Goal: Task Accomplishment & Management: Use online tool/utility

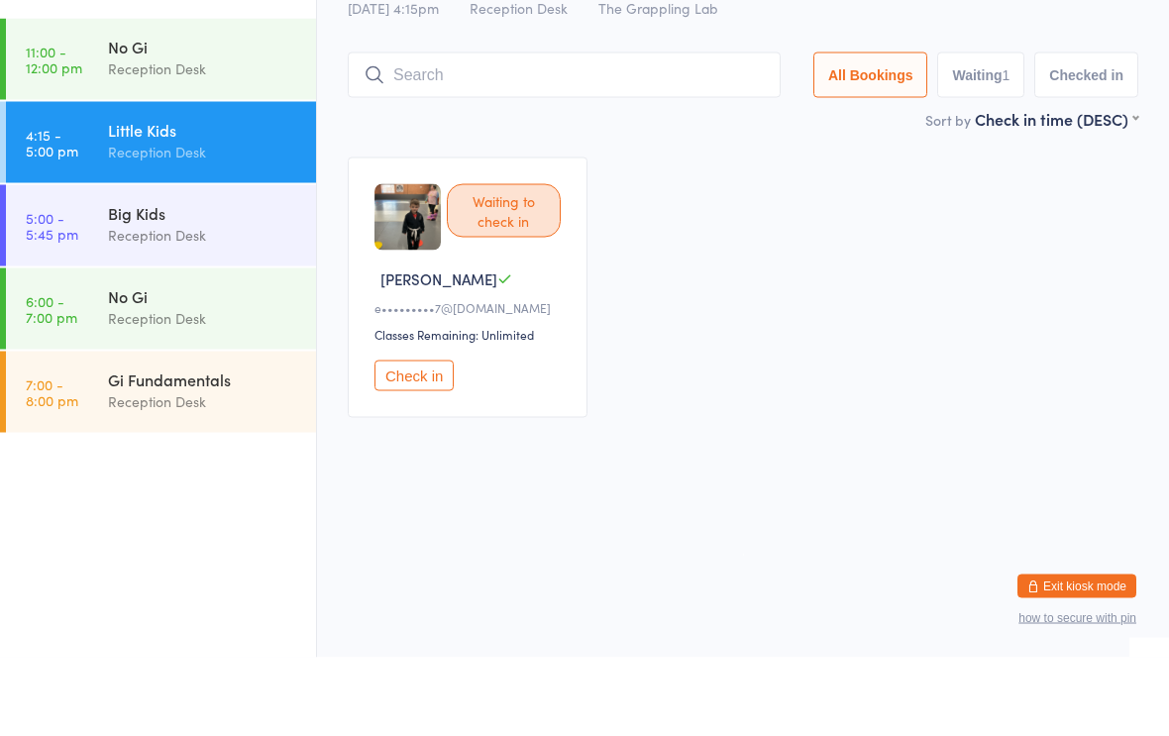
click at [124, 197] on div "Little Kids" at bounding box center [203, 208] width 191 height 22
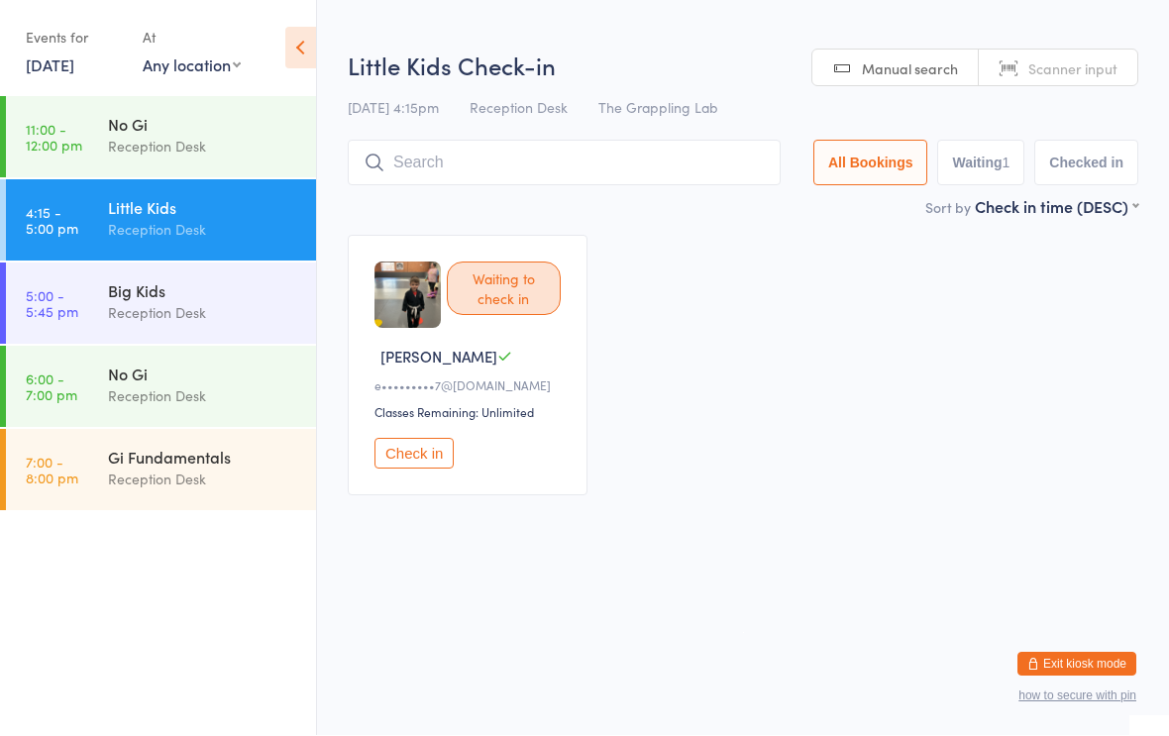
click at [452, 152] on input "search" at bounding box center [564, 164] width 433 height 46
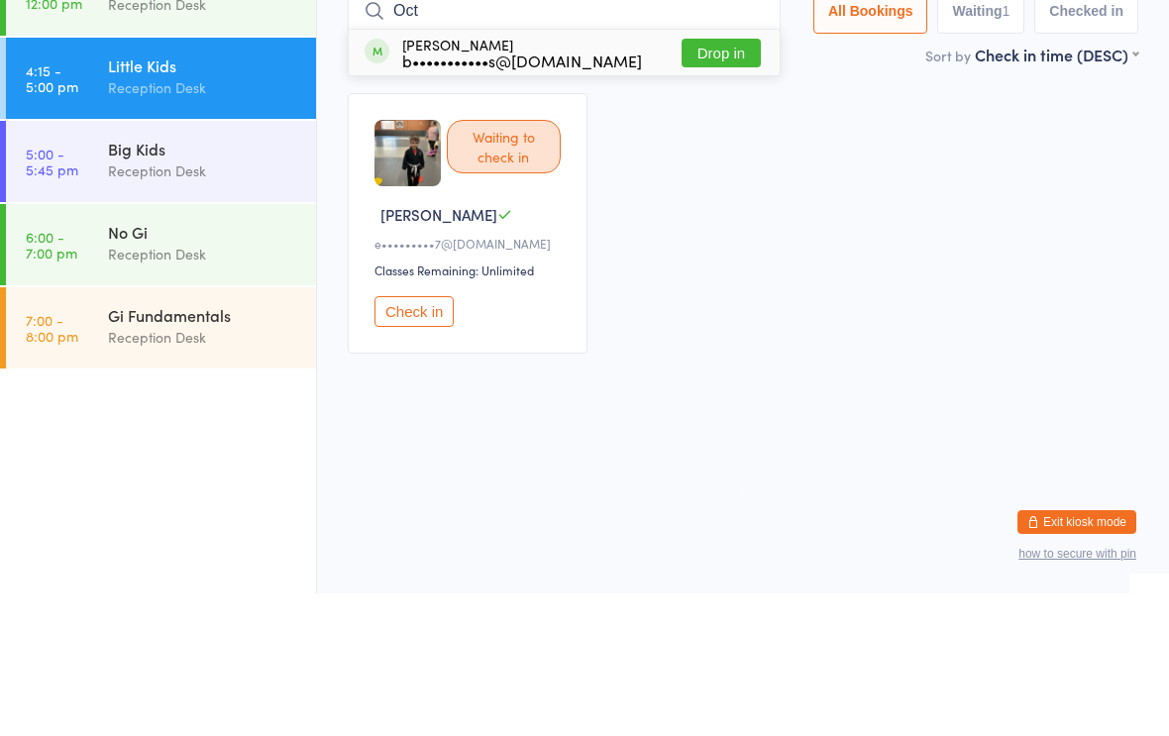
type input "Oct"
click at [702, 181] on button "Drop in" at bounding box center [720, 195] width 79 height 29
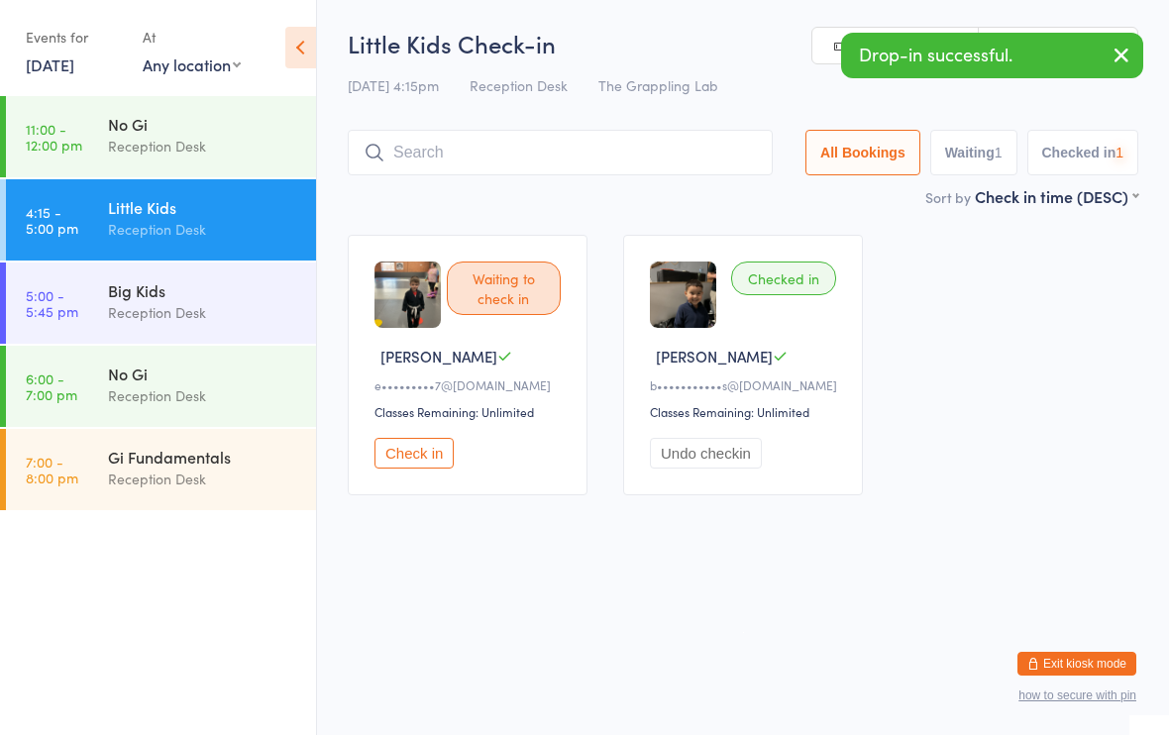
click at [460, 149] on input "search" at bounding box center [560, 154] width 425 height 46
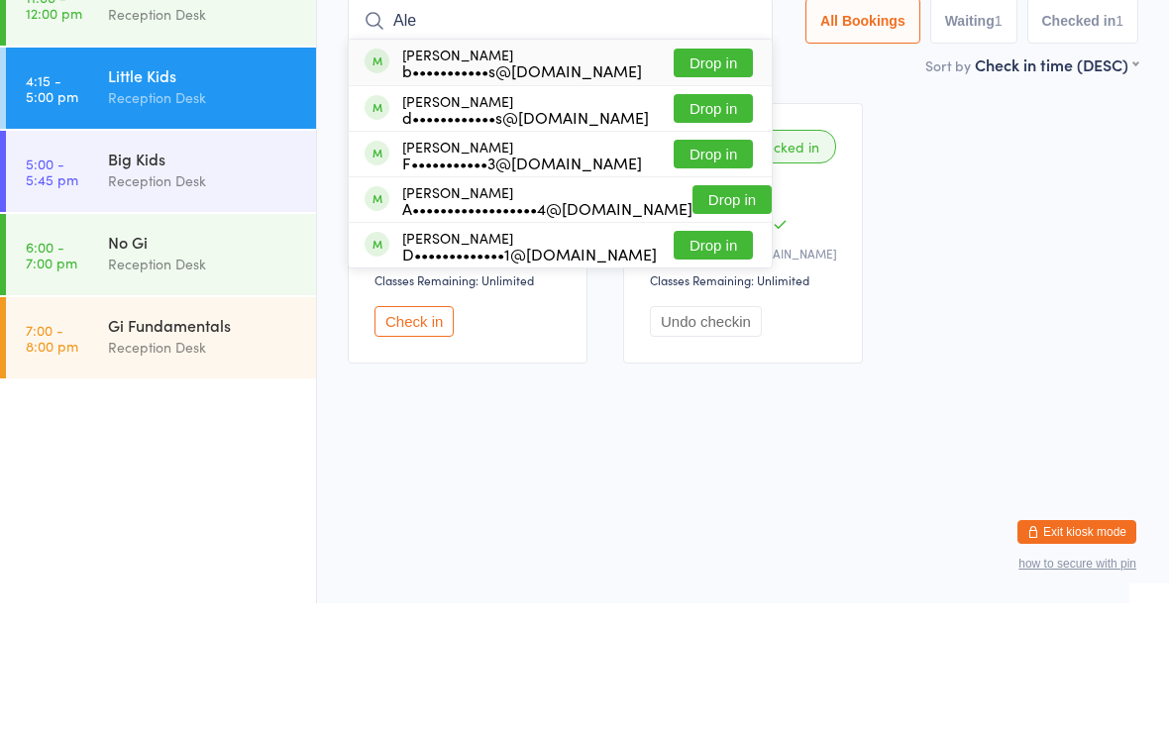
type input "Ale"
click at [698, 181] on button "Drop in" at bounding box center [712, 195] width 79 height 29
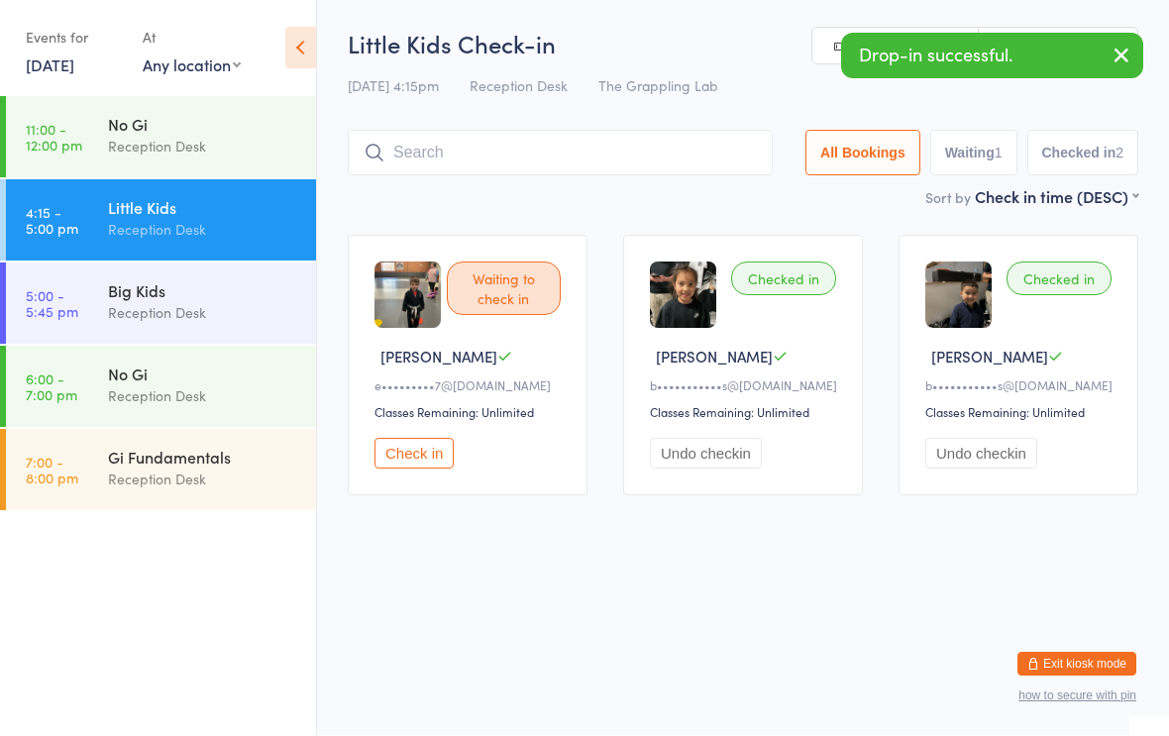
click at [578, 165] on input "search" at bounding box center [560, 154] width 425 height 46
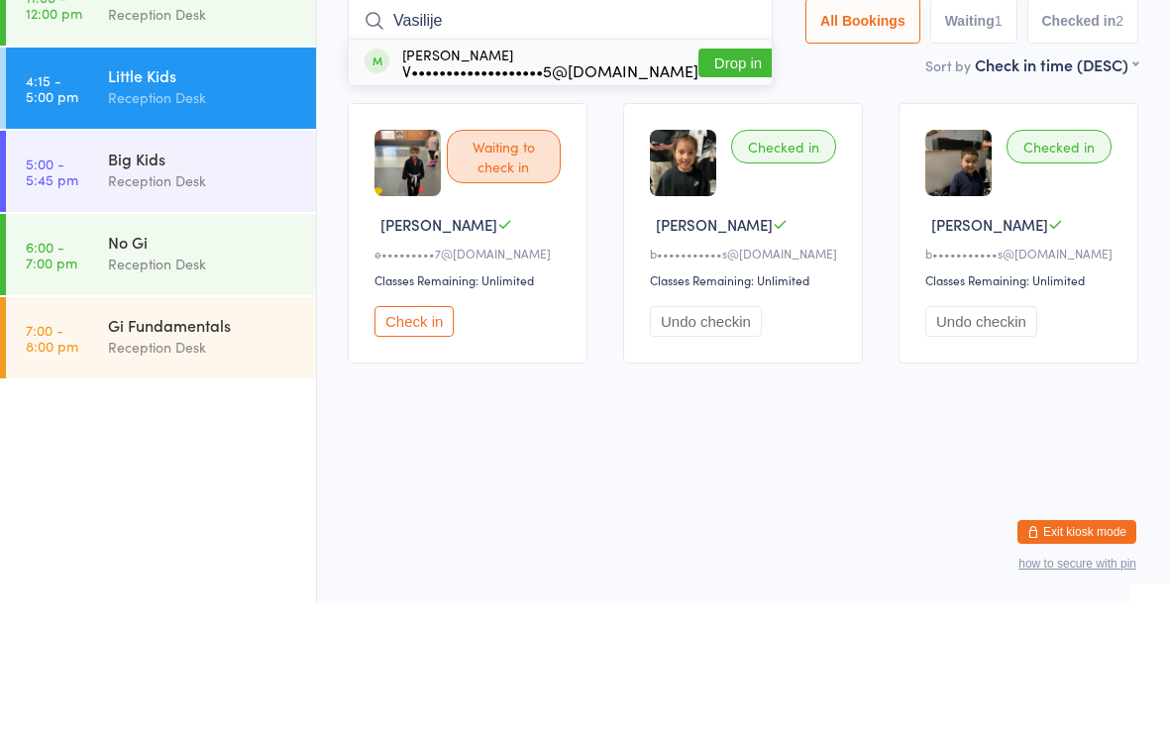
type input "Vasilije"
click at [707, 181] on button "Drop in" at bounding box center [737, 195] width 79 height 29
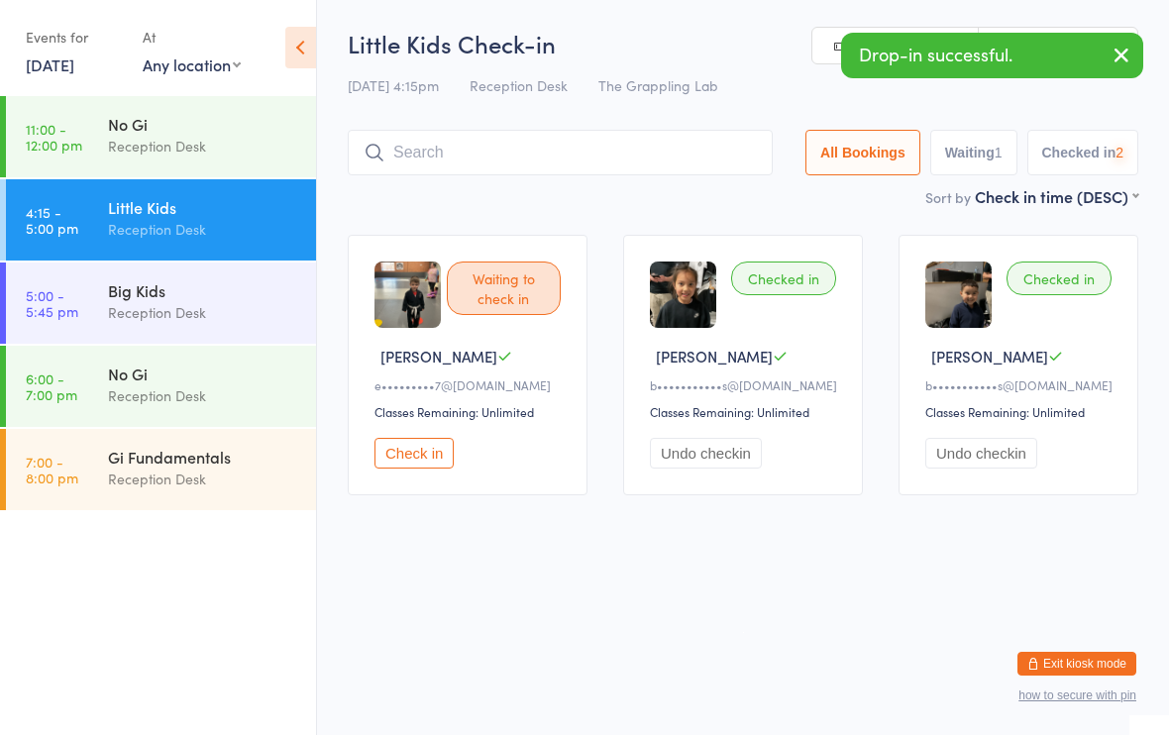
scroll to position [1, 0]
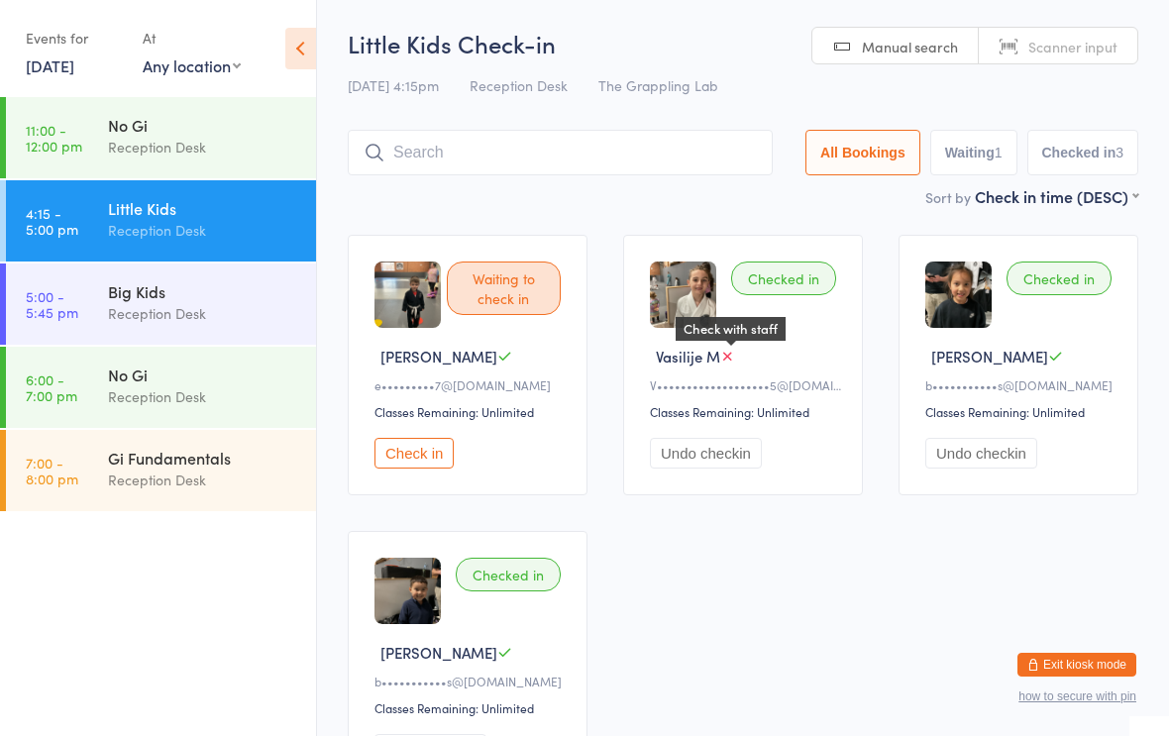
click at [735, 362] on icon at bounding box center [727, 356] width 15 height 15
click at [400, 145] on input "search" at bounding box center [560, 153] width 425 height 46
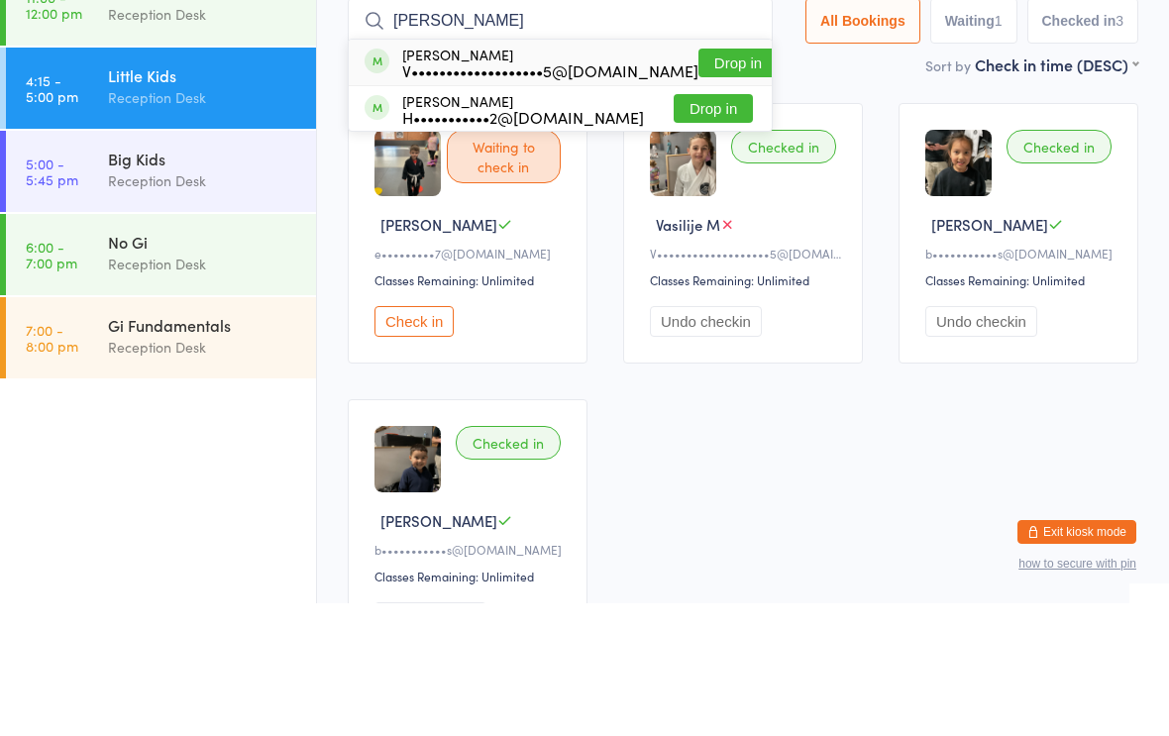
type input "[PERSON_NAME]"
click at [702, 181] on button "Drop in" at bounding box center [737, 195] width 79 height 29
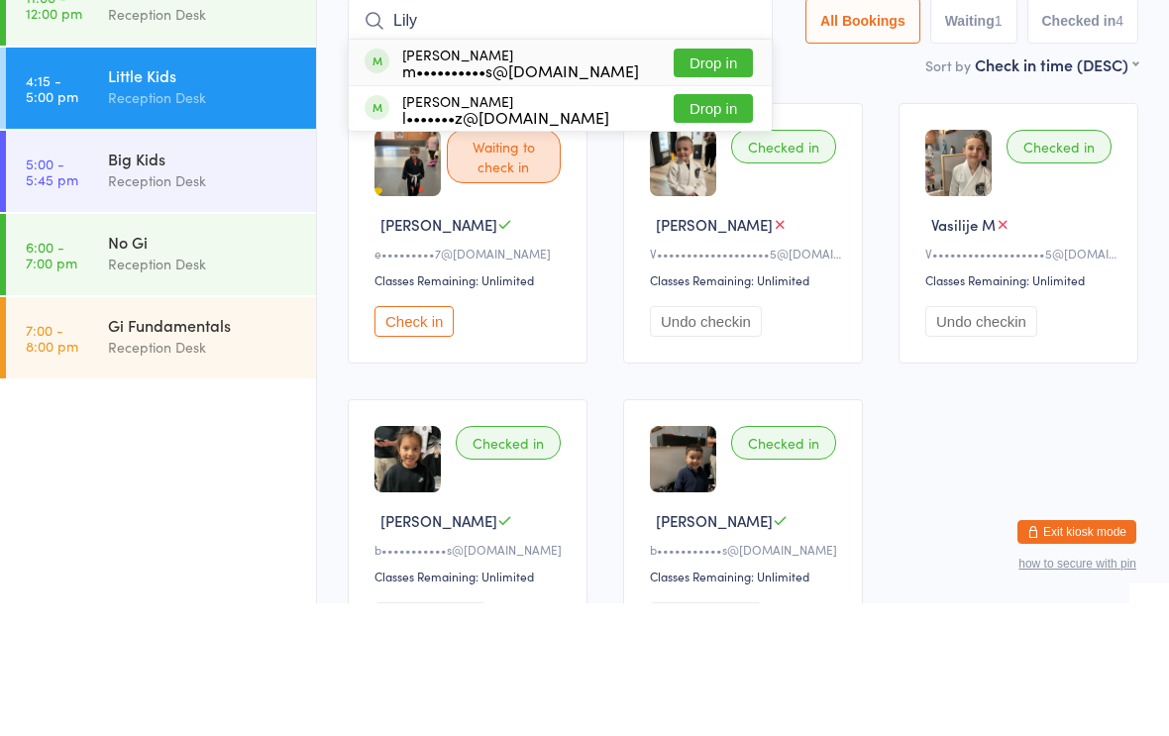
type input "Lily"
click at [694, 181] on button "Drop in" at bounding box center [712, 195] width 79 height 29
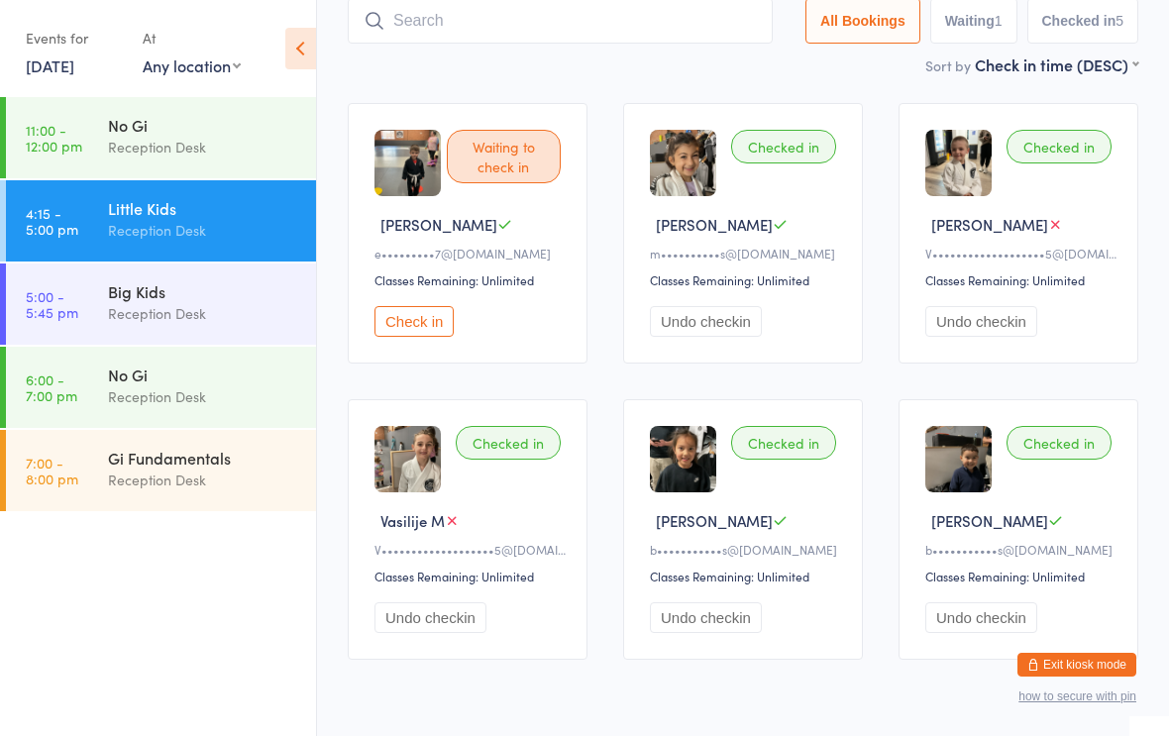
scroll to position [132, 0]
click at [241, 218] on div "Little Kids" at bounding box center [203, 208] width 191 height 22
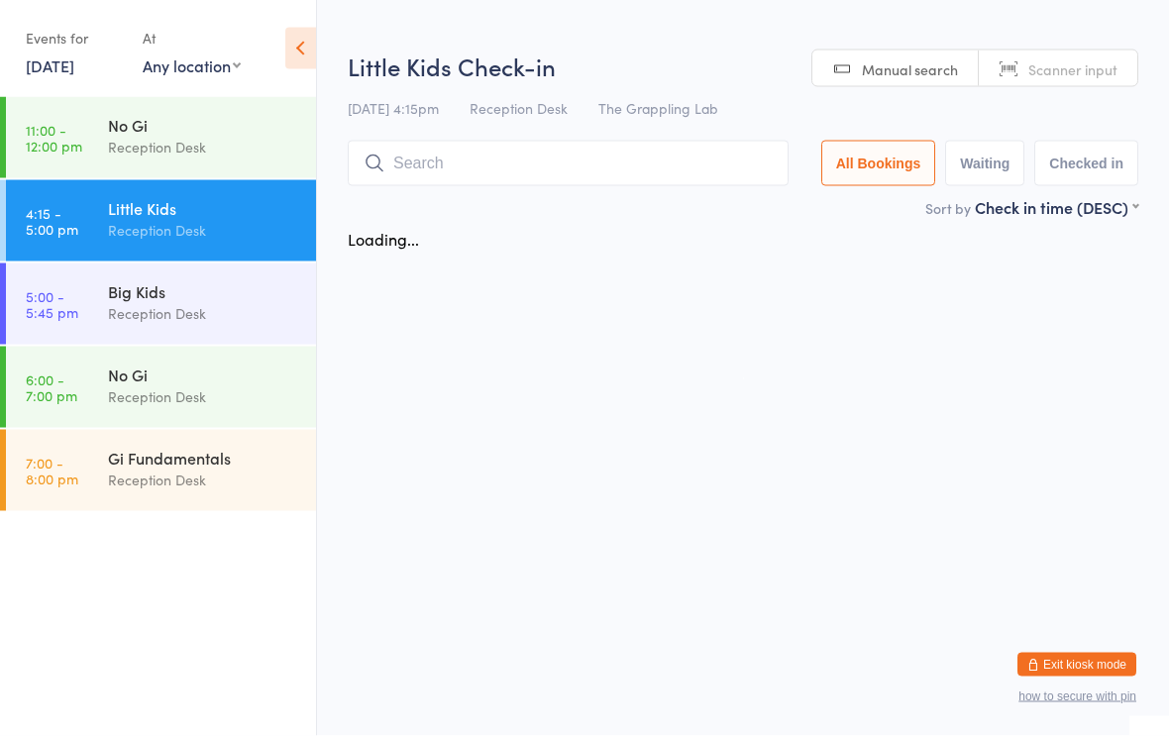
scroll to position [0, 0]
click at [517, 166] on input "search" at bounding box center [568, 164] width 441 height 46
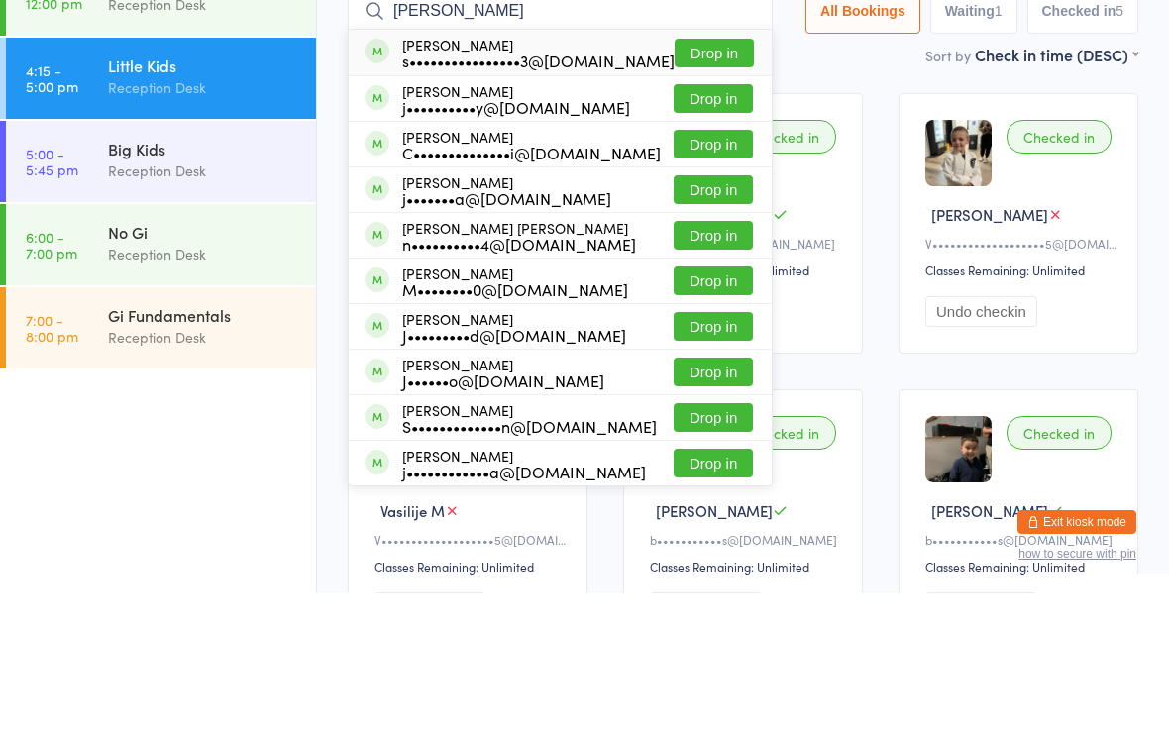
type input "[PERSON_NAME]"
click at [707, 363] on button "Drop in" at bounding box center [712, 377] width 79 height 29
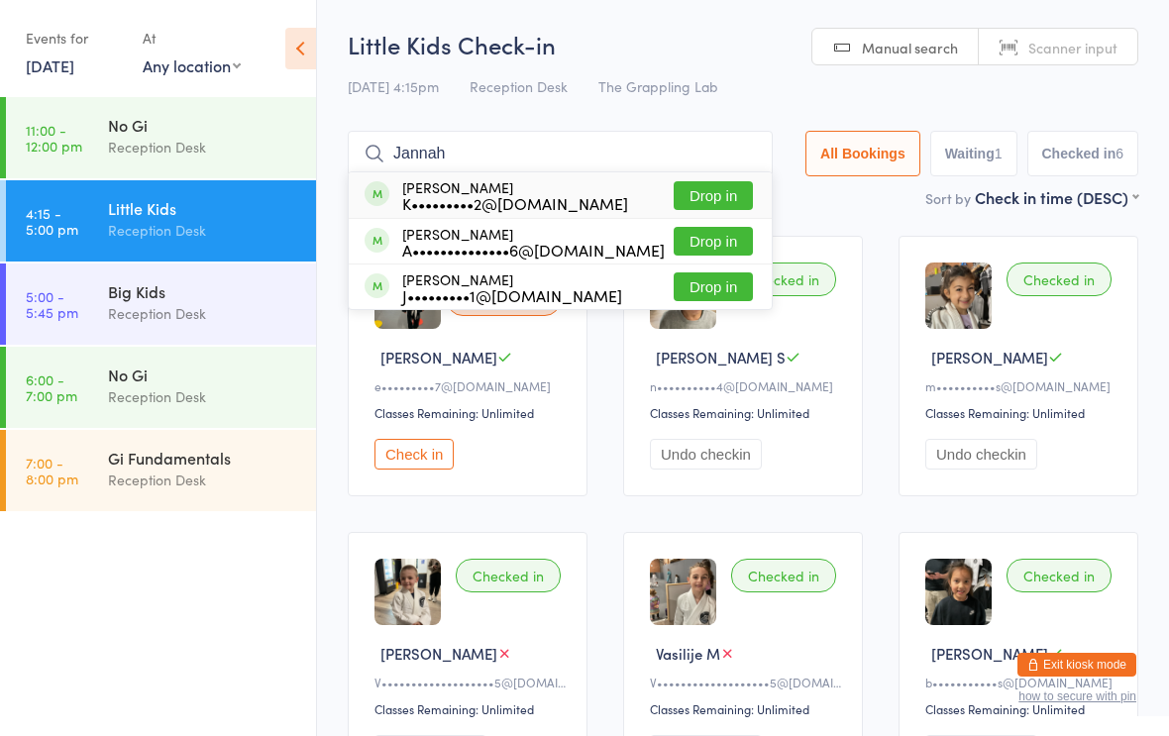
type input "Jannah"
click at [704, 187] on button "Drop in" at bounding box center [712, 195] width 79 height 29
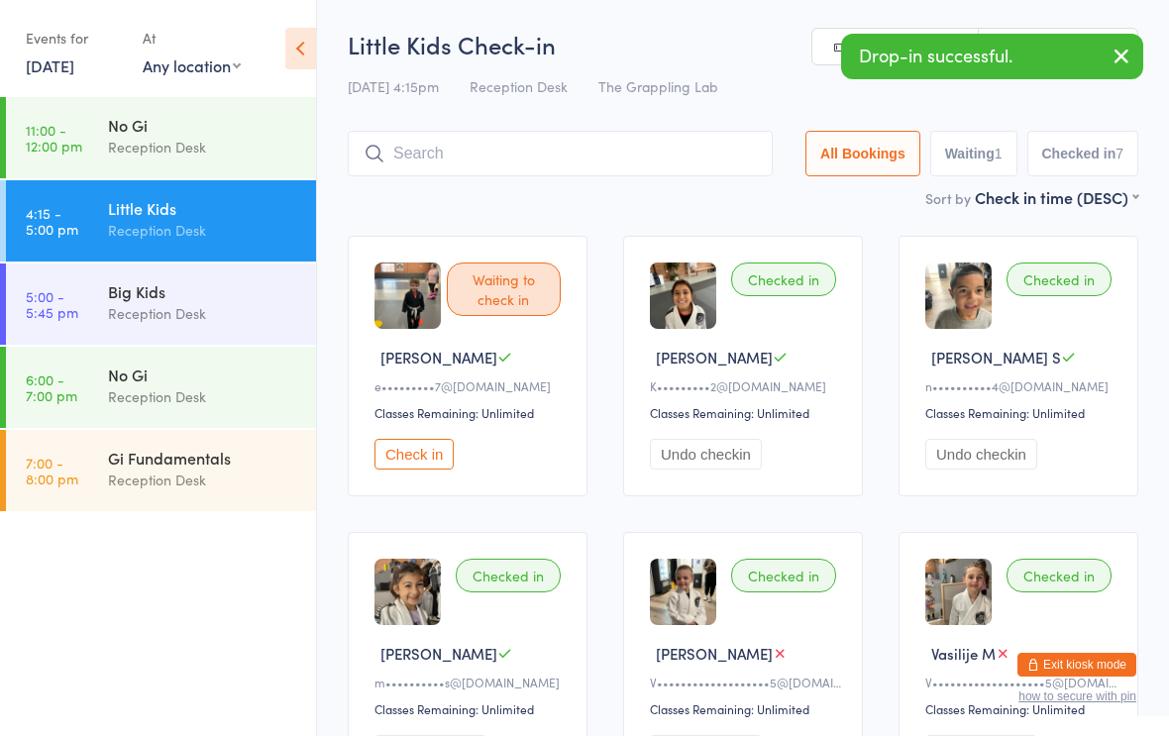
click at [200, 308] on div "Reception Desk" at bounding box center [203, 313] width 191 height 23
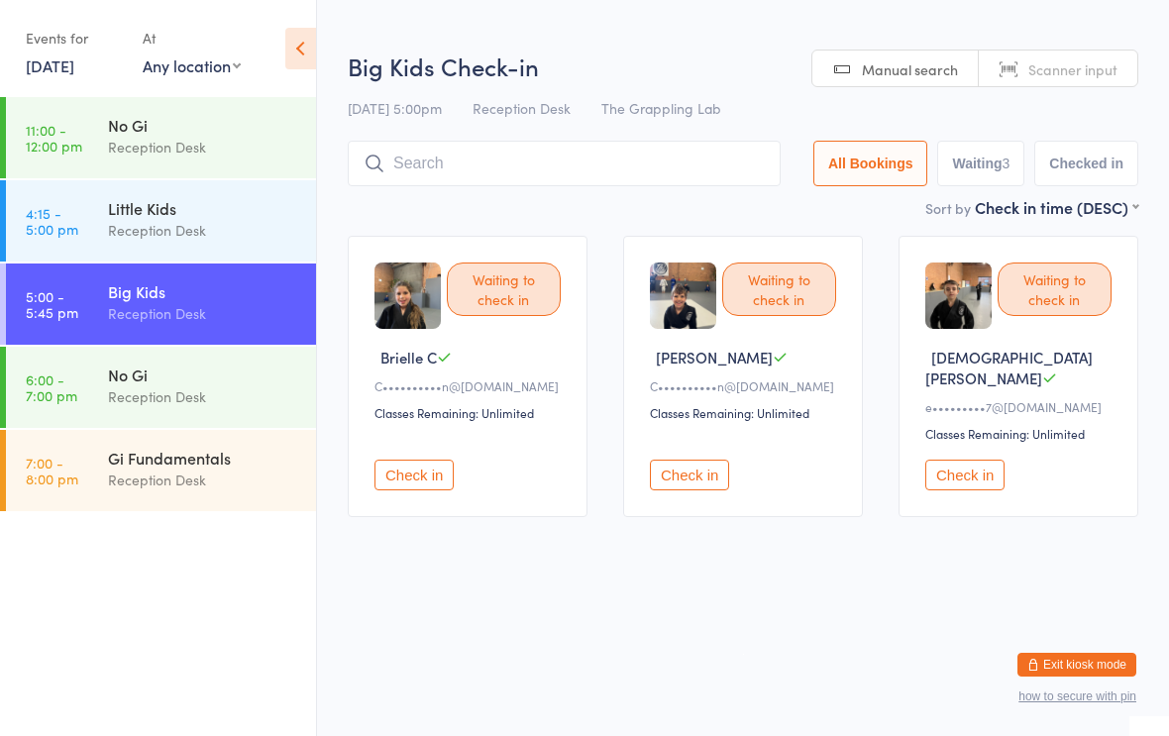
click at [198, 227] on div "Reception Desk" at bounding box center [203, 230] width 191 height 23
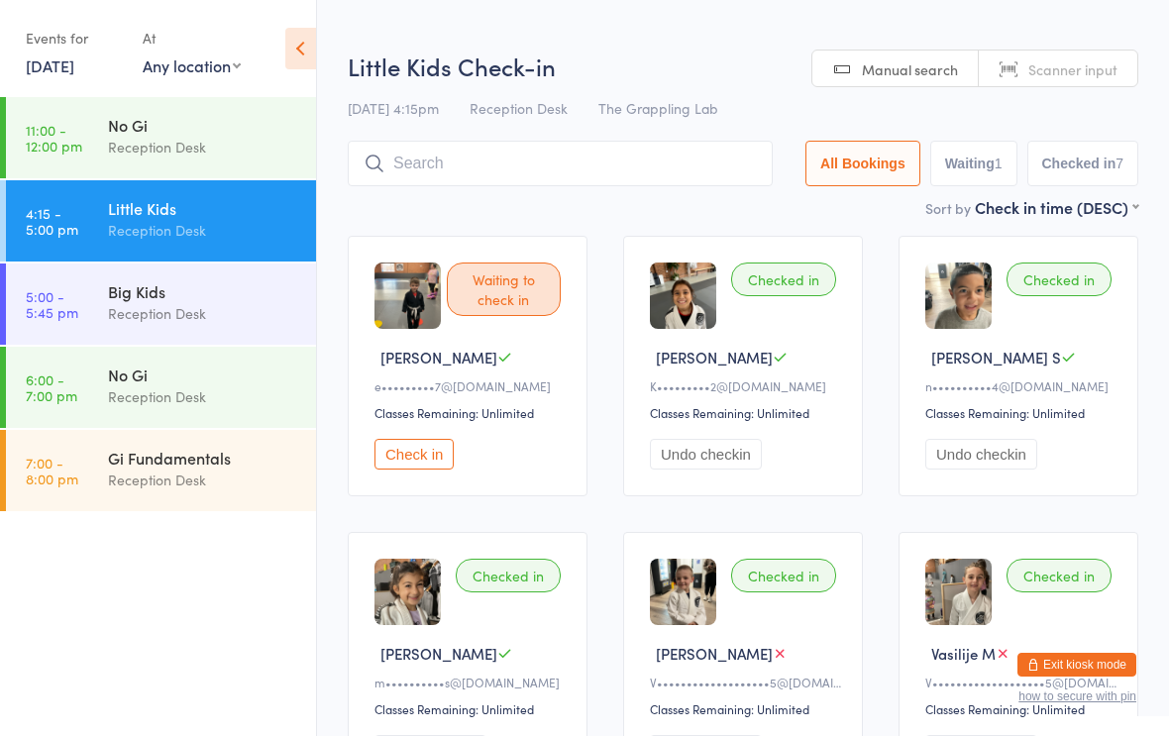
click at [788, 288] on div "Checked in" at bounding box center [783, 279] width 105 height 34
click at [699, 465] on button "Undo checkin" at bounding box center [706, 454] width 112 height 31
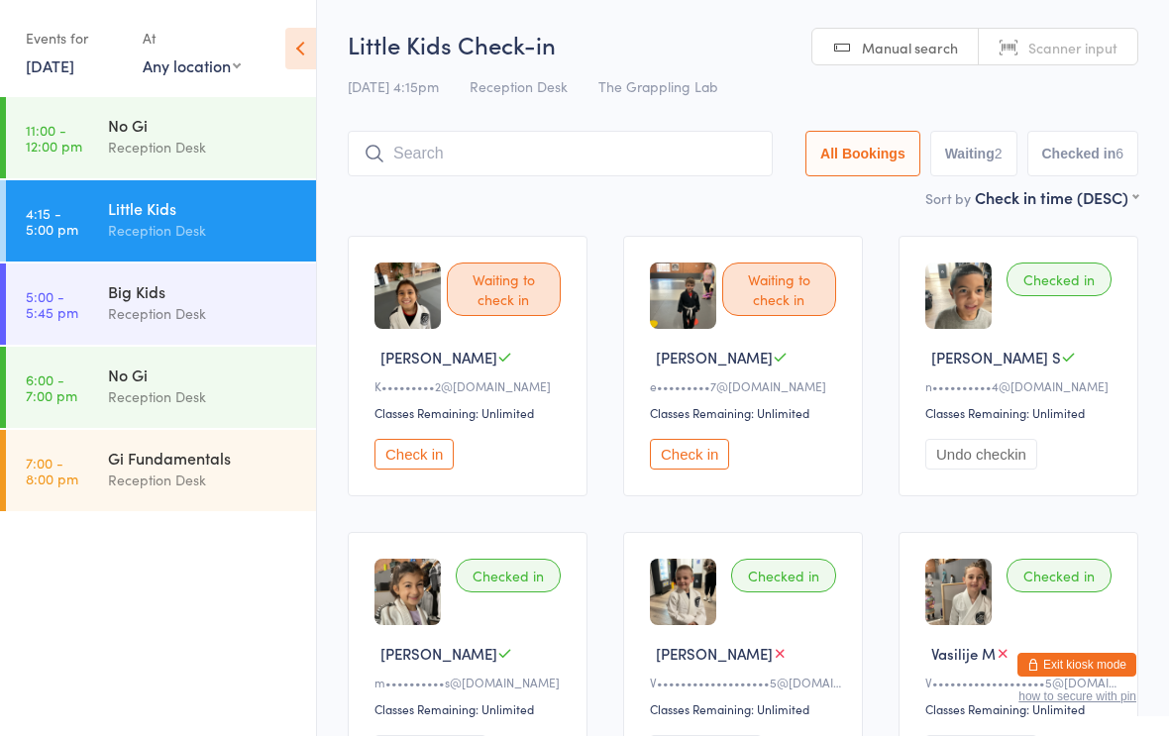
click at [114, 320] on div "Reception Desk" at bounding box center [203, 313] width 191 height 23
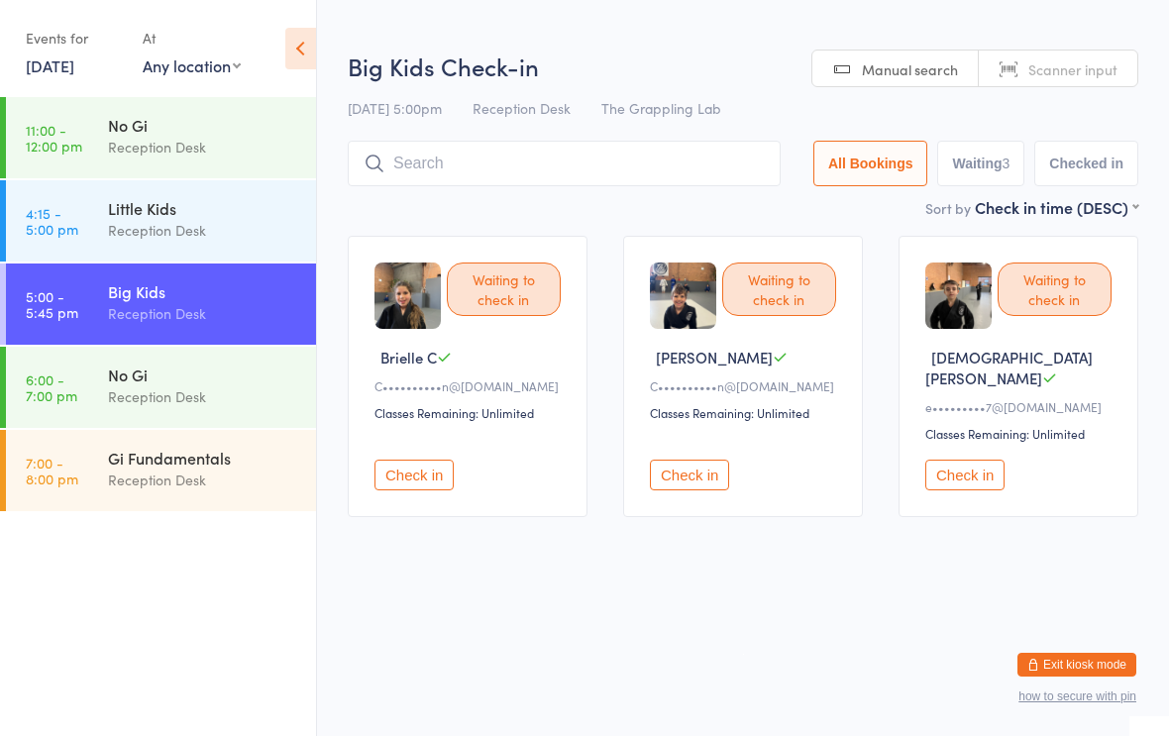
click at [522, 149] on input "search" at bounding box center [564, 164] width 433 height 46
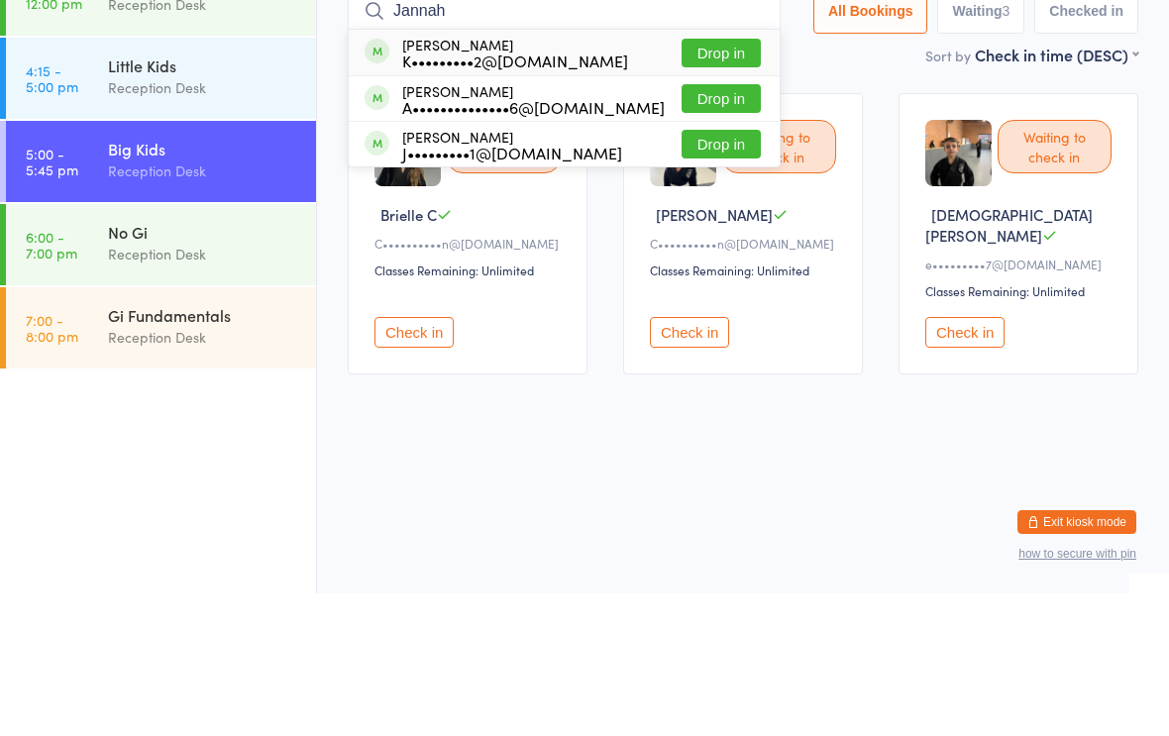
type input "Jannah"
click at [699, 181] on button "Drop in" at bounding box center [720, 195] width 79 height 29
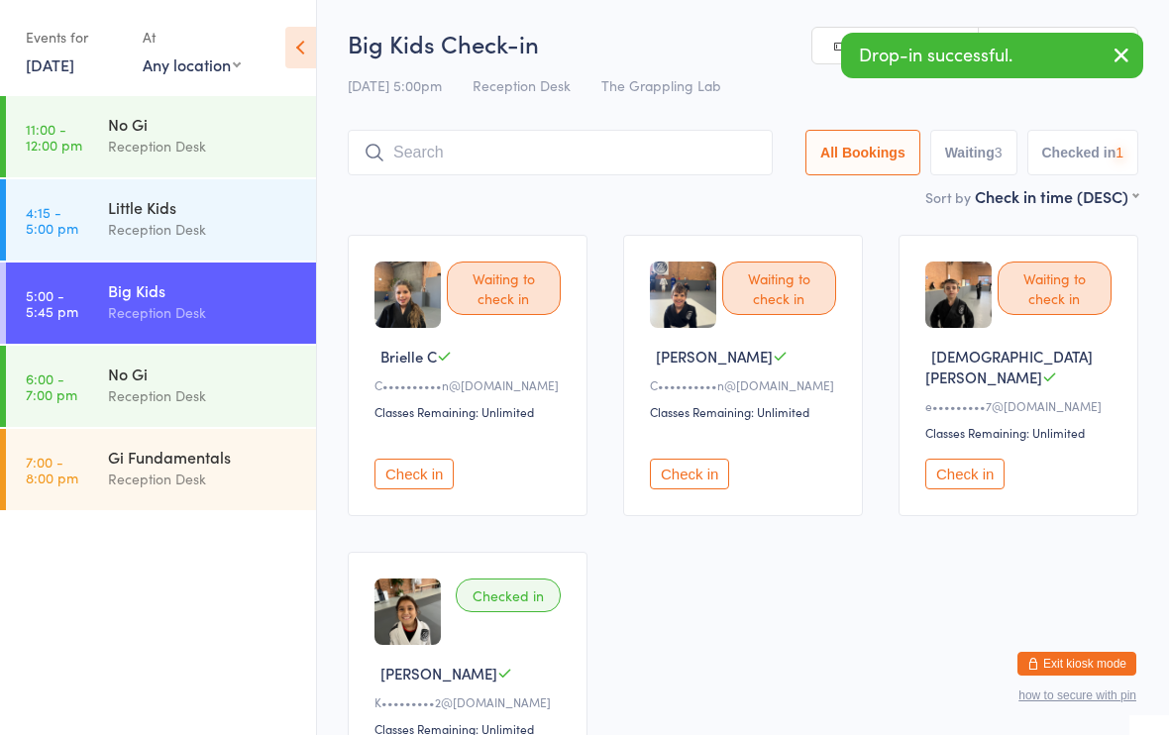
scroll to position [1, 0]
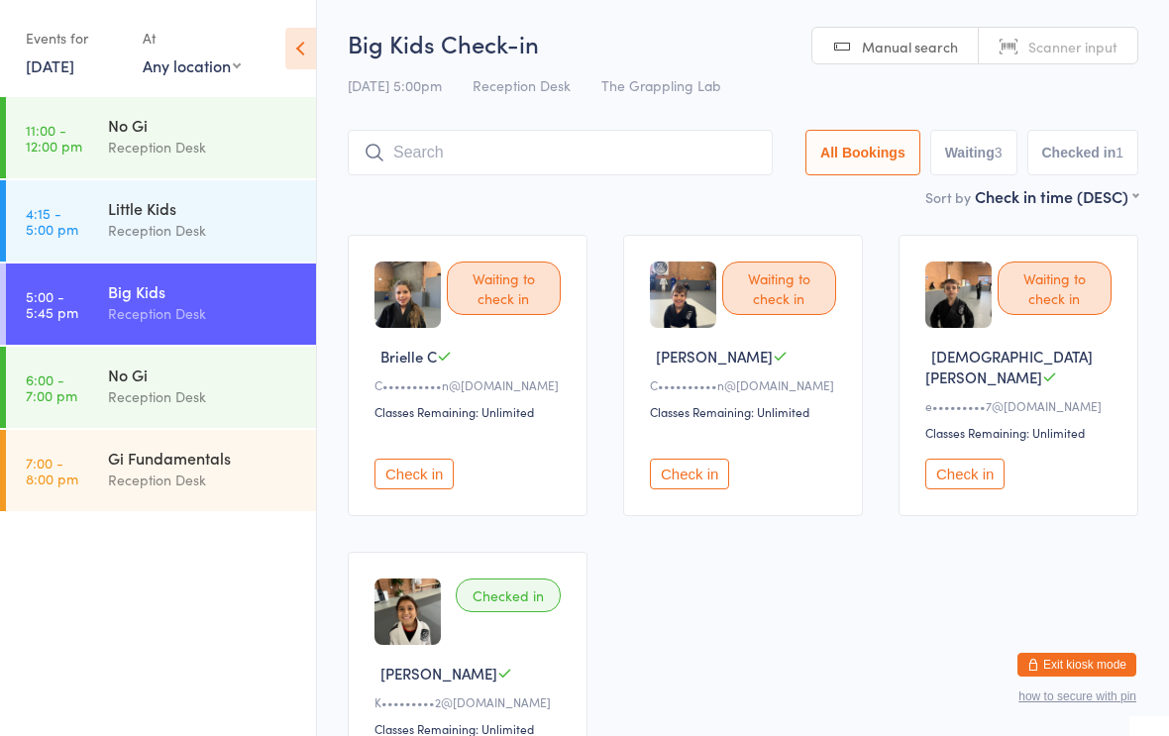
click at [188, 223] on div "Reception Desk" at bounding box center [203, 230] width 191 height 23
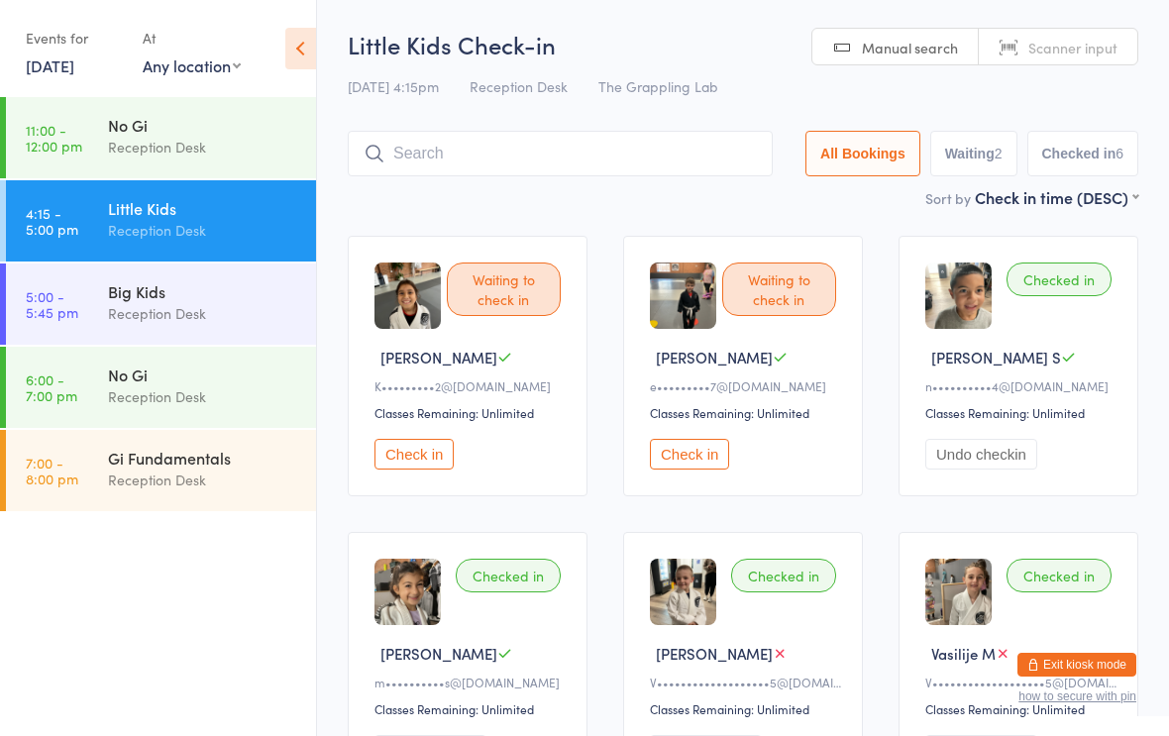
click at [637, 166] on input "search" at bounding box center [560, 154] width 425 height 46
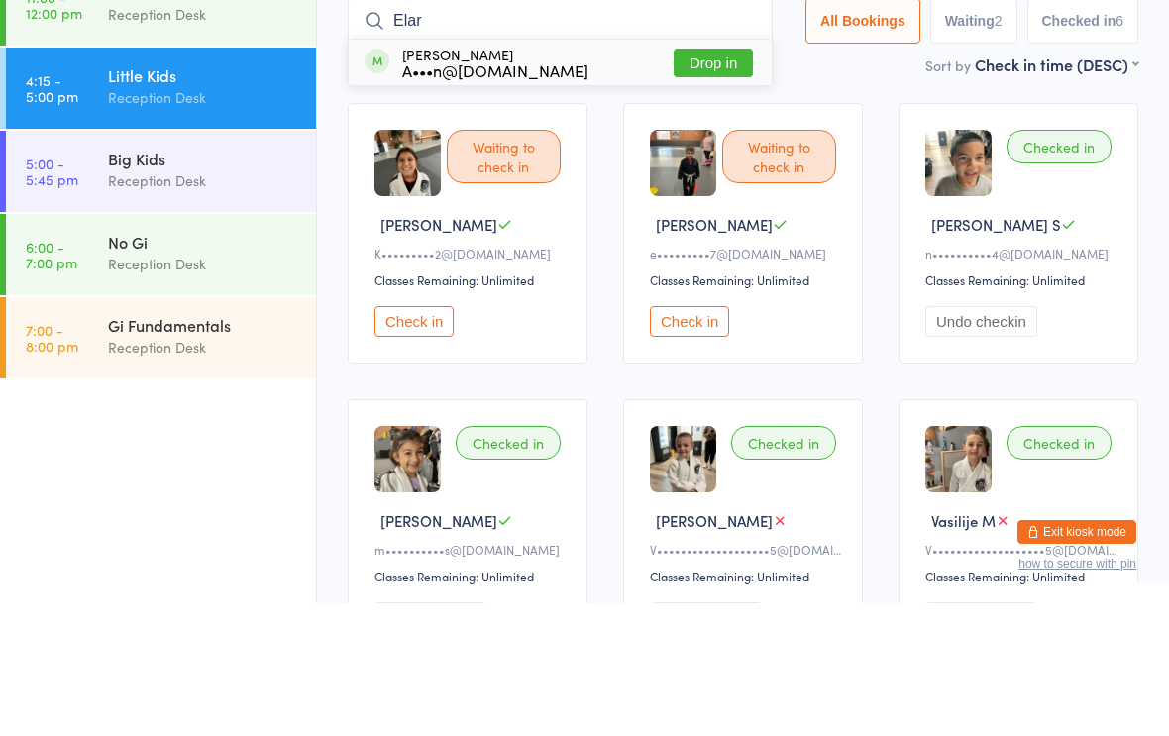
type input "Elar"
click at [578, 179] on div "[PERSON_NAME] A•••n@[DOMAIN_NAME]" at bounding box center [495, 195] width 186 height 32
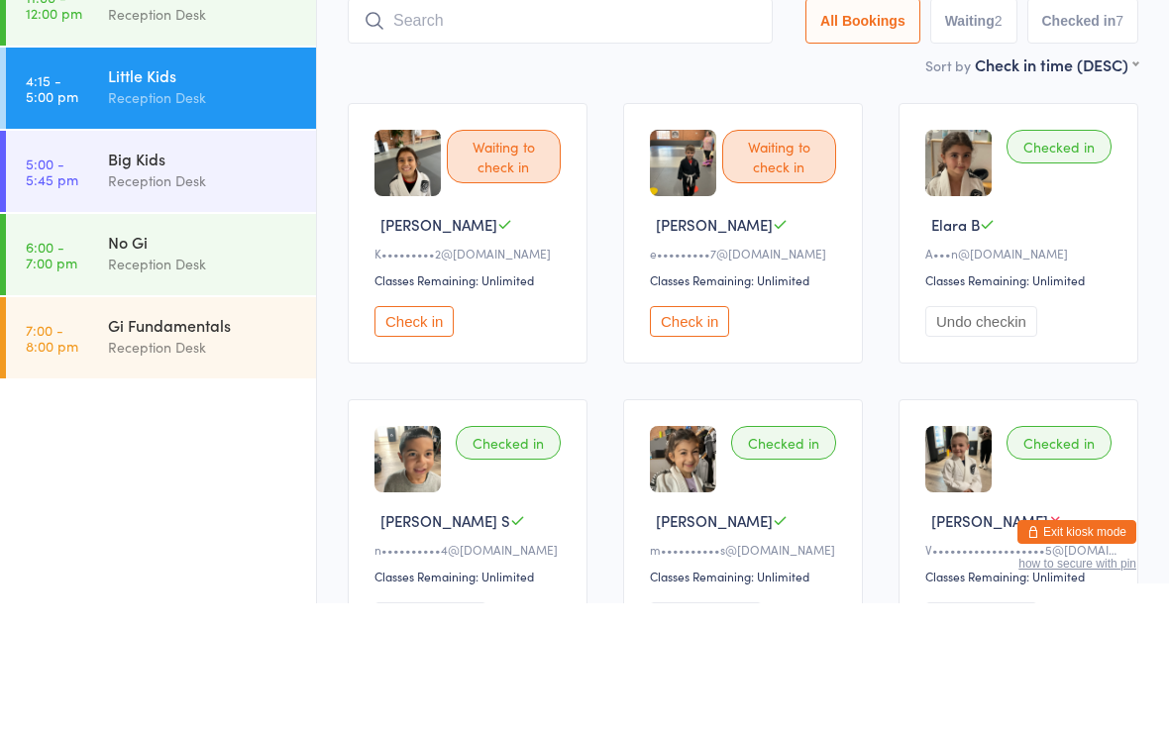
type input "E"
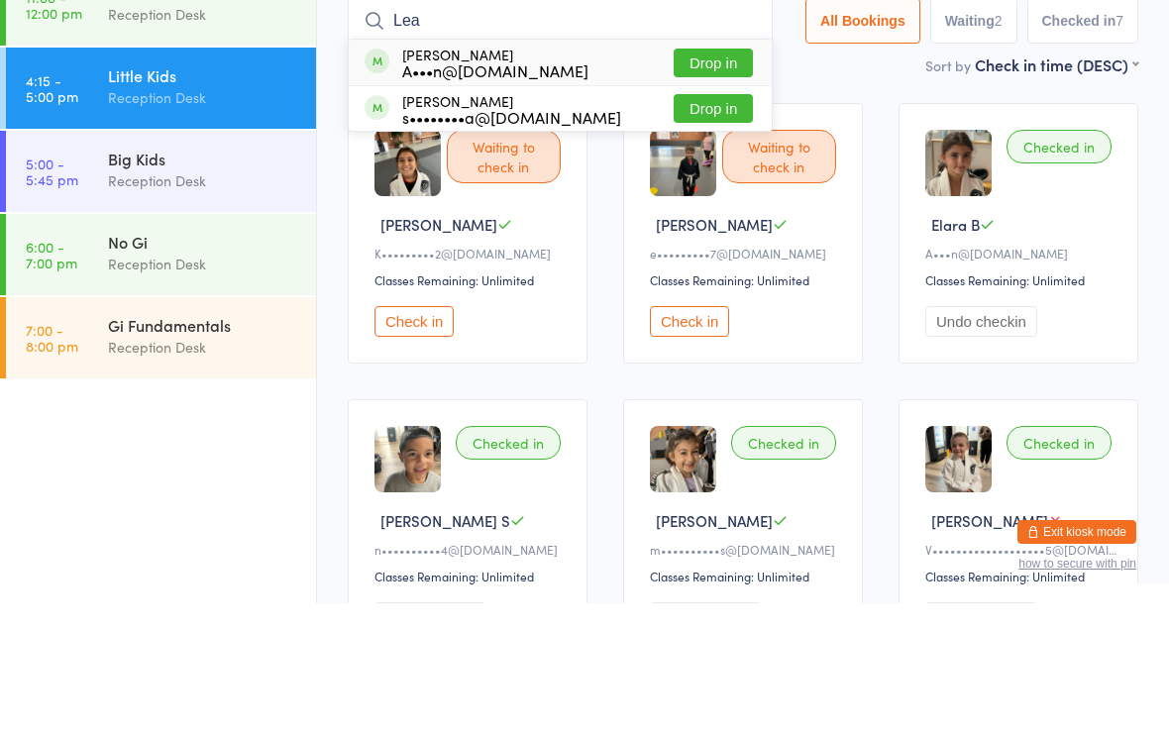
type input "Lea"
click at [686, 181] on button "Drop in" at bounding box center [712, 195] width 79 height 29
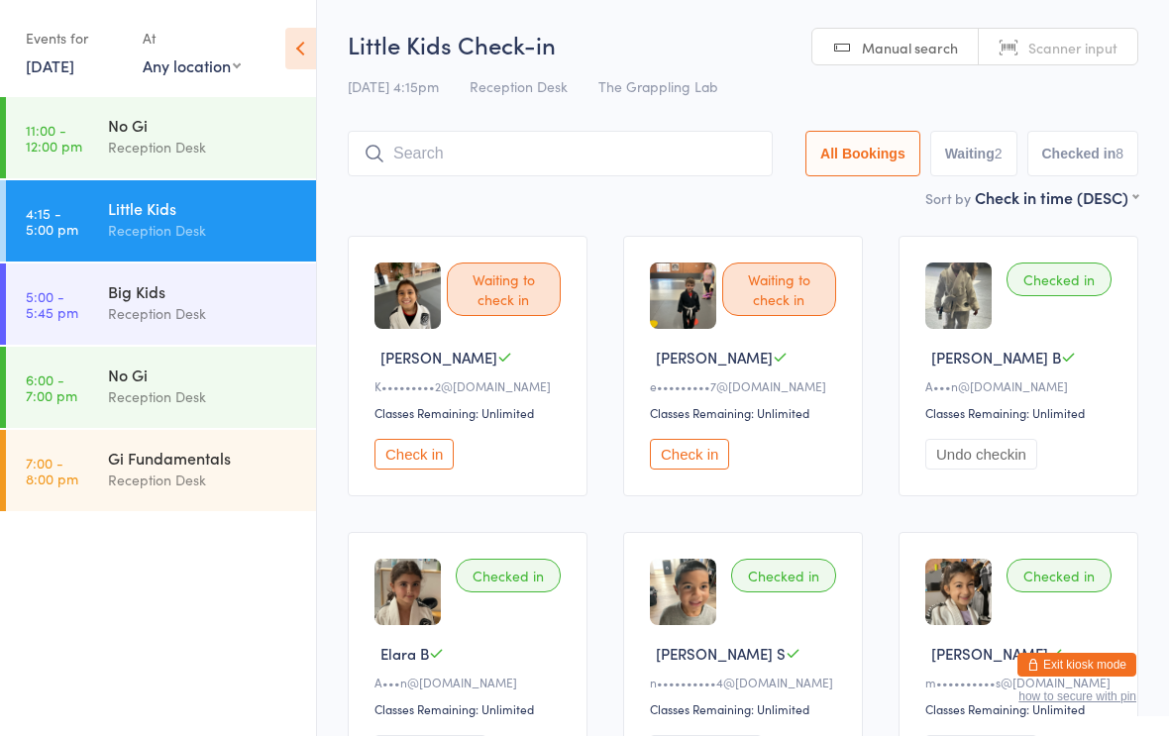
click at [545, 162] on input "search" at bounding box center [560, 154] width 425 height 46
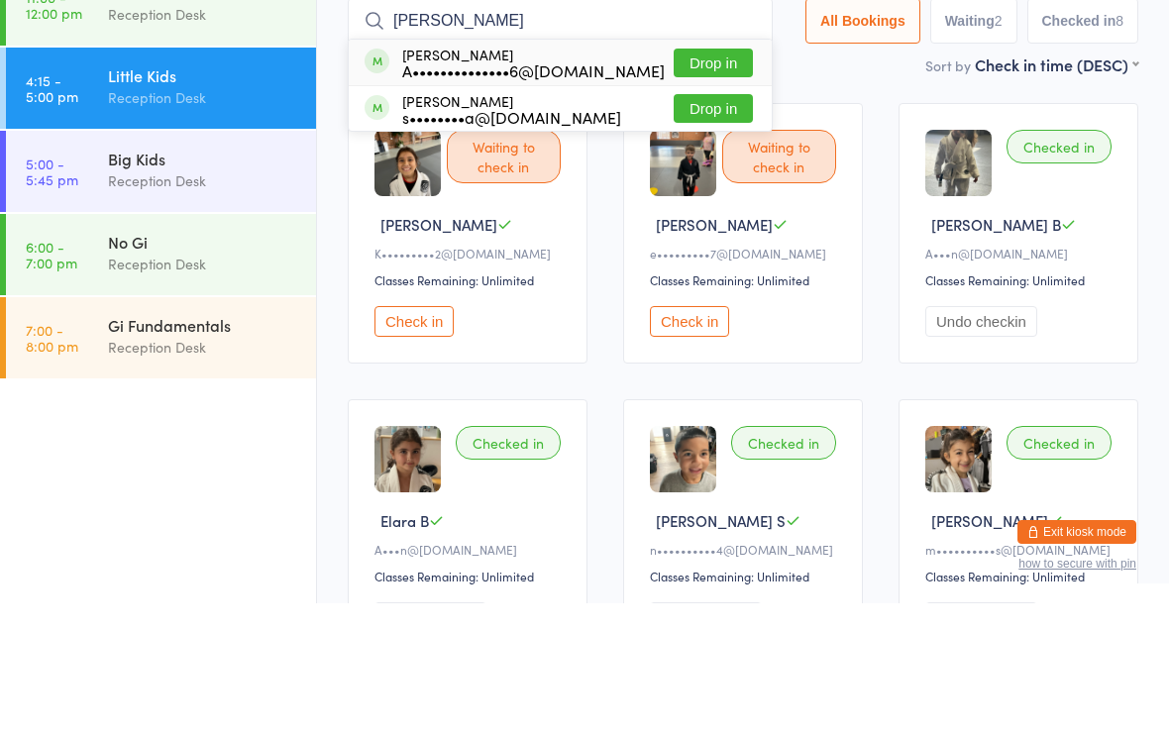
type input "[PERSON_NAME]"
click at [457, 242] on div "s••••••••a@[DOMAIN_NAME]" at bounding box center [511, 250] width 219 height 16
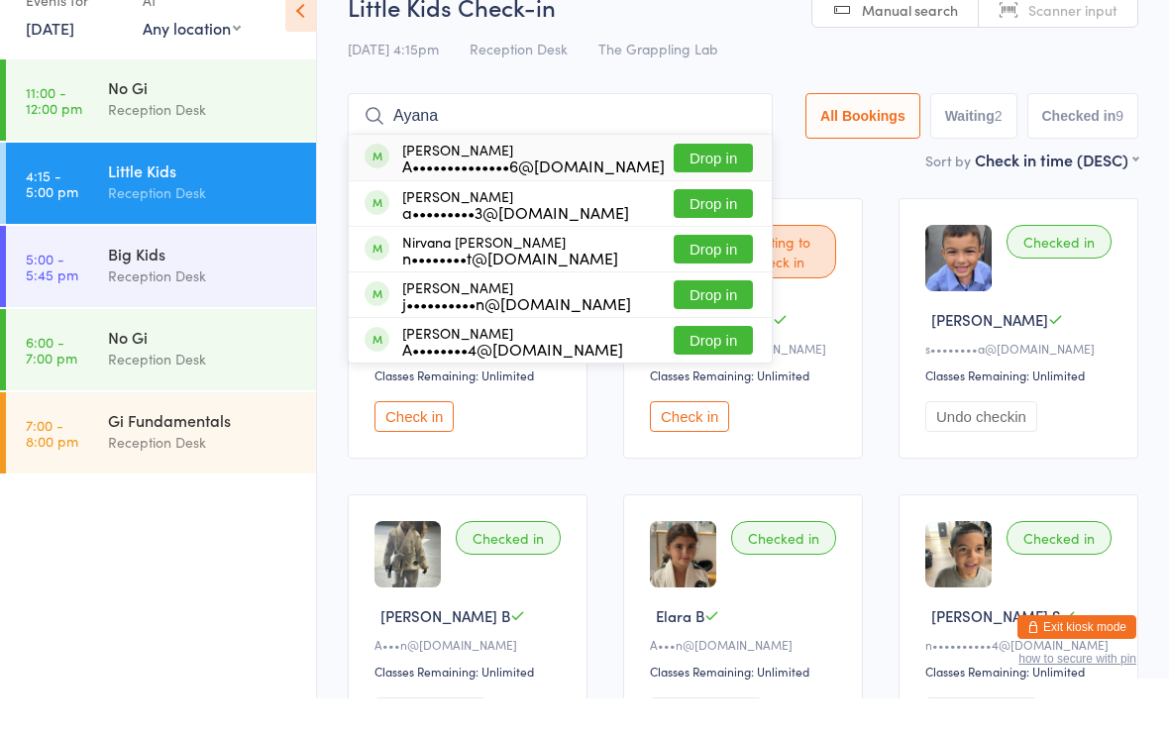
type input "Ayana"
click at [453, 195] on div "A••••••••••••••6@[DOMAIN_NAME]" at bounding box center [533, 203] width 262 height 16
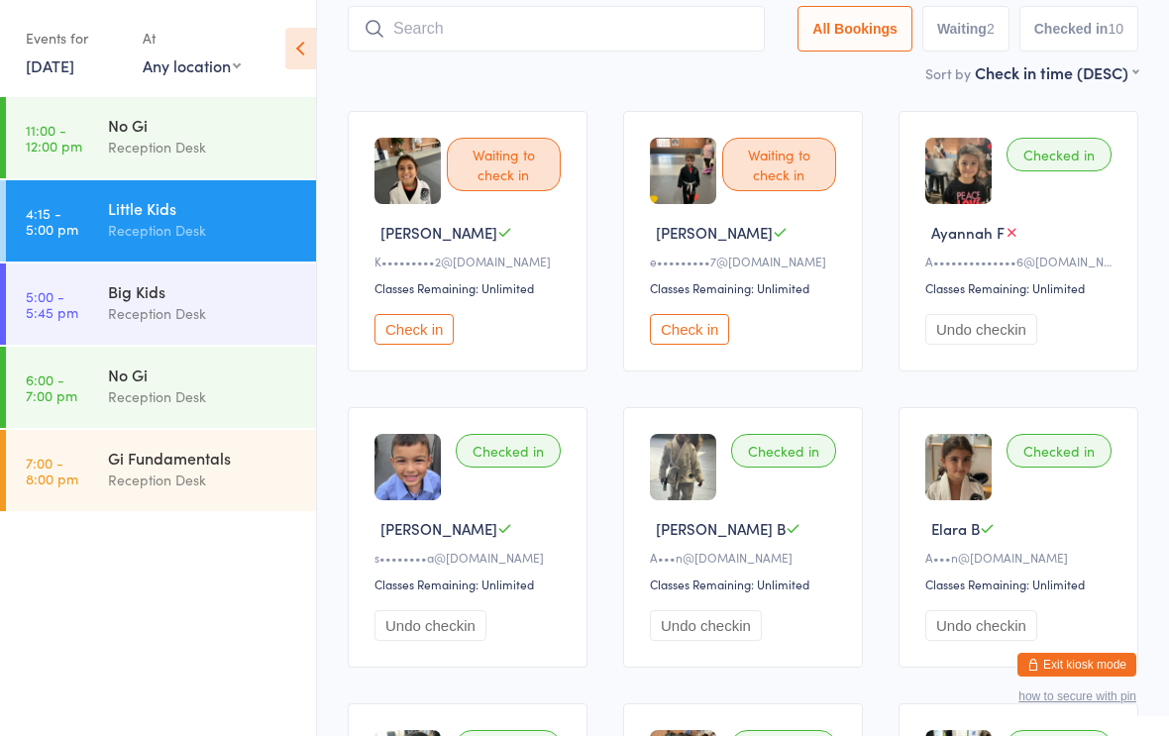
scroll to position [129, 0]
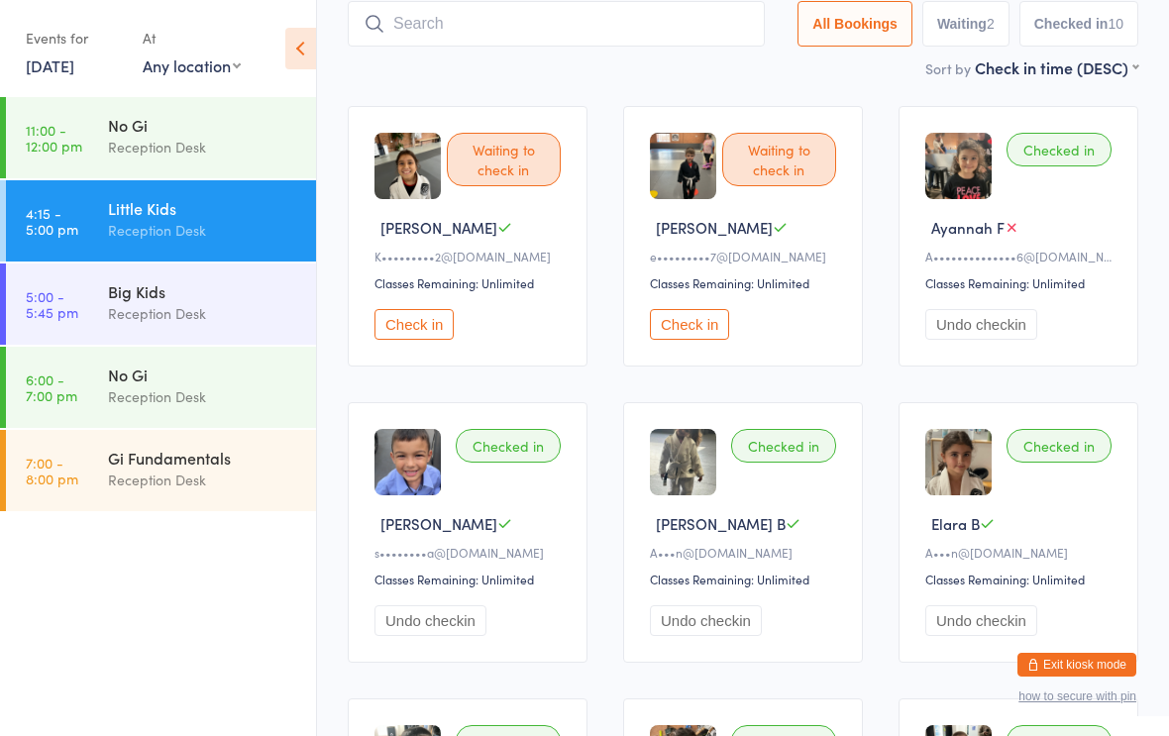
click at [462, 20] on input "search" at bounding box center [556, 24] width 417 height 46
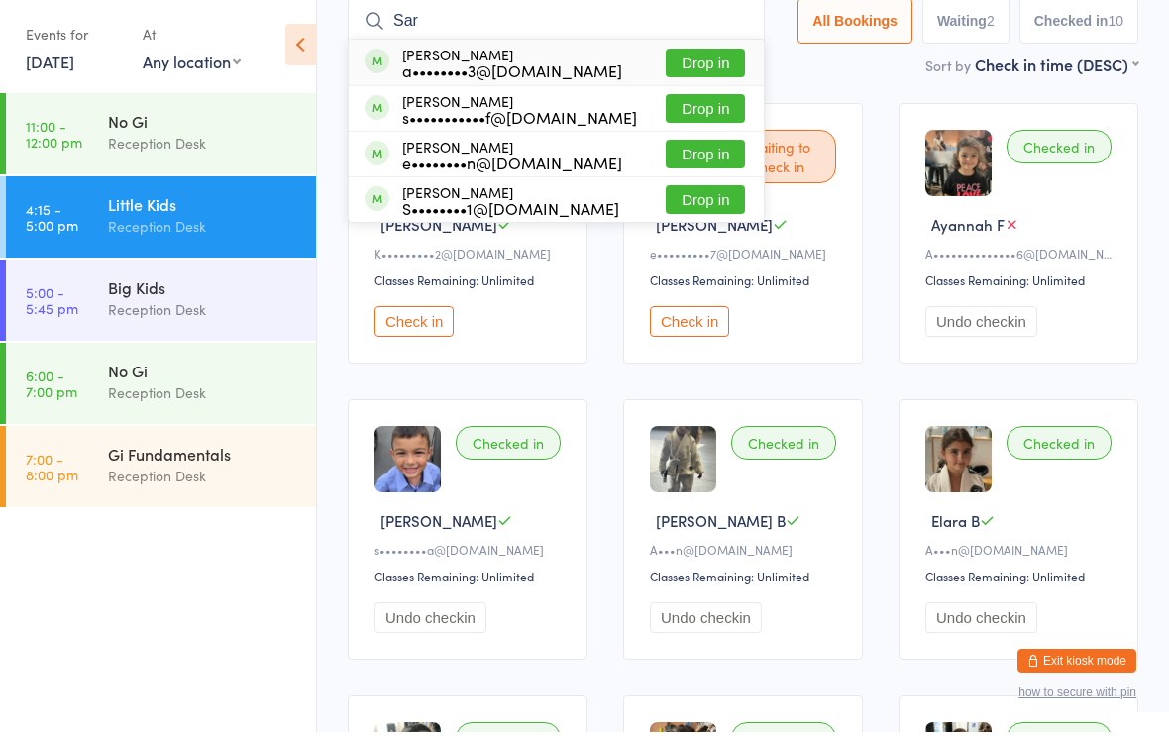
type input "Sar"
click at [549, 66] on div "a••••••••3@[DOMAIN_NAME]" at bounding box center [512, 74] width 220 height 16
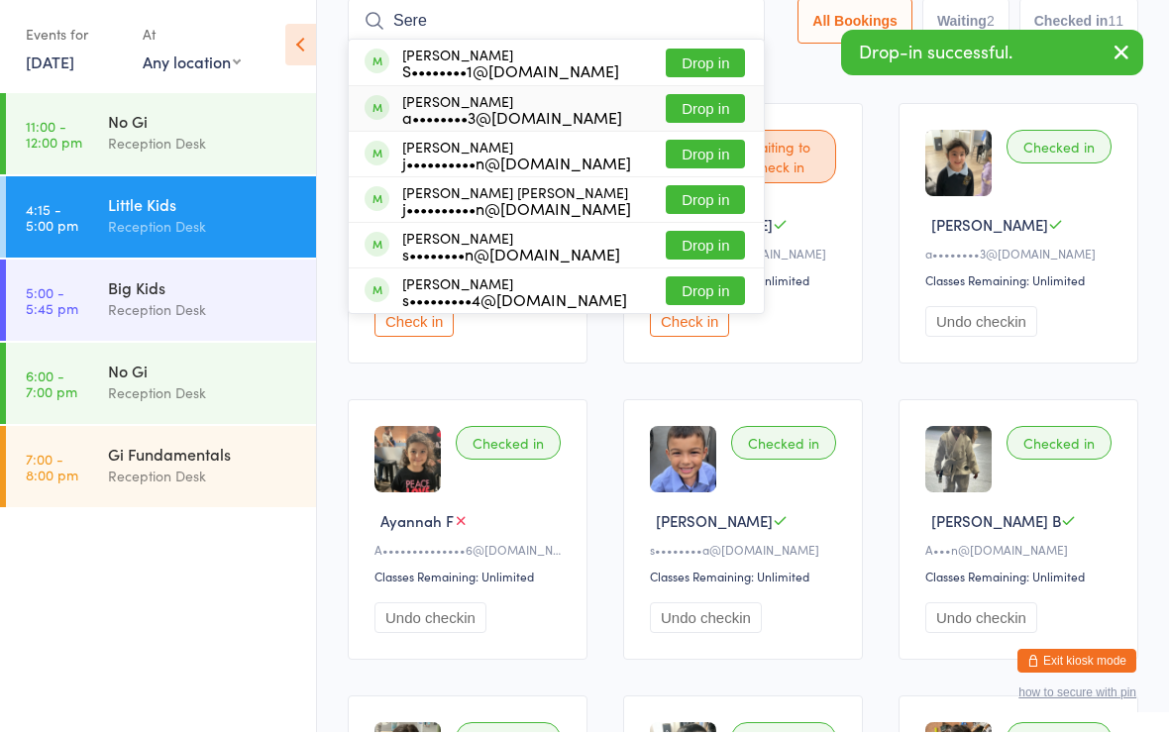
type input "Sere"
click at [554, 125] on div "a••••••••3@[DOMAIN_NAME]" at bounding box center [512, 121] width 220 height 16
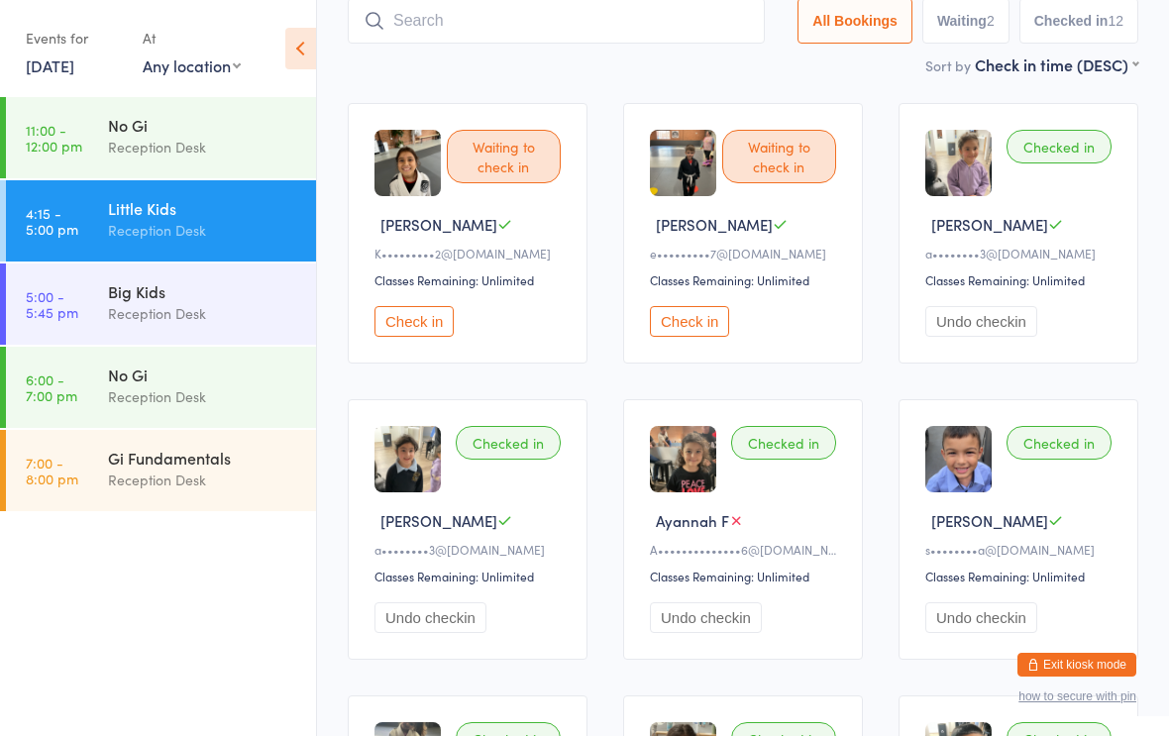
scroll to position [132, 0]
click at [476, 6] on input "search" at bounding box center [556, 22] width 417 height 46
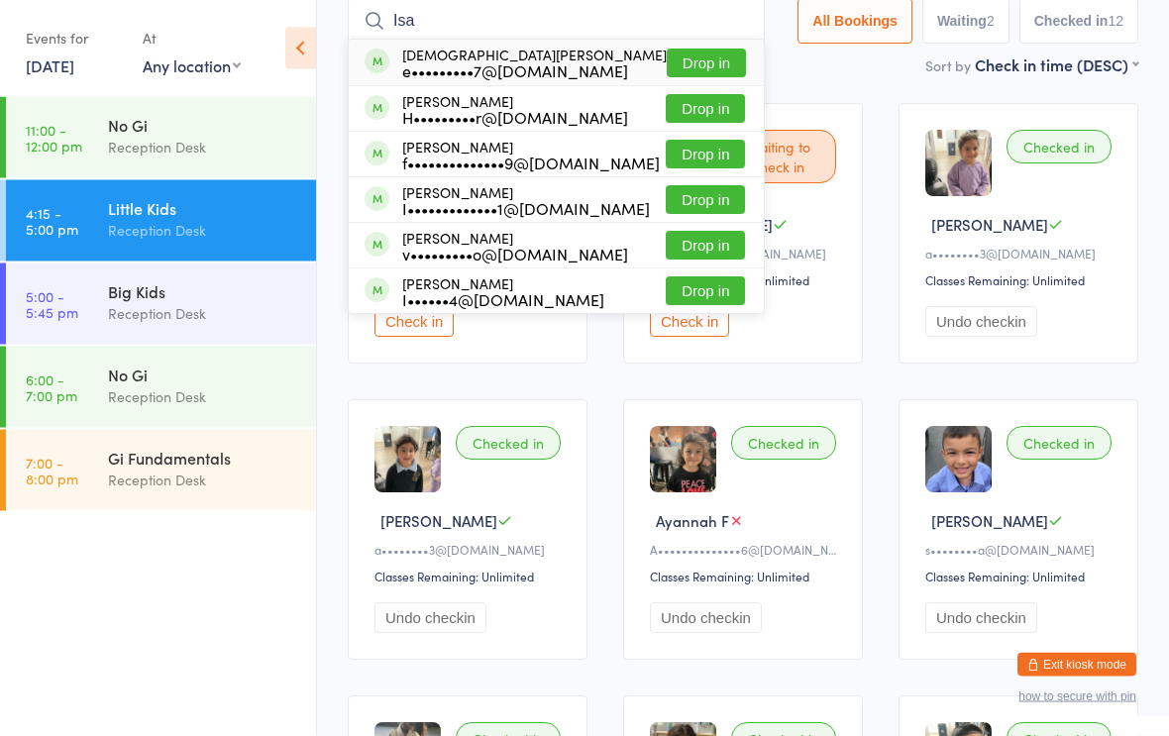
type input "Isa"
click at [679, 246] on button "Drop in" at bounding box center [704, 246] width 79 height 29
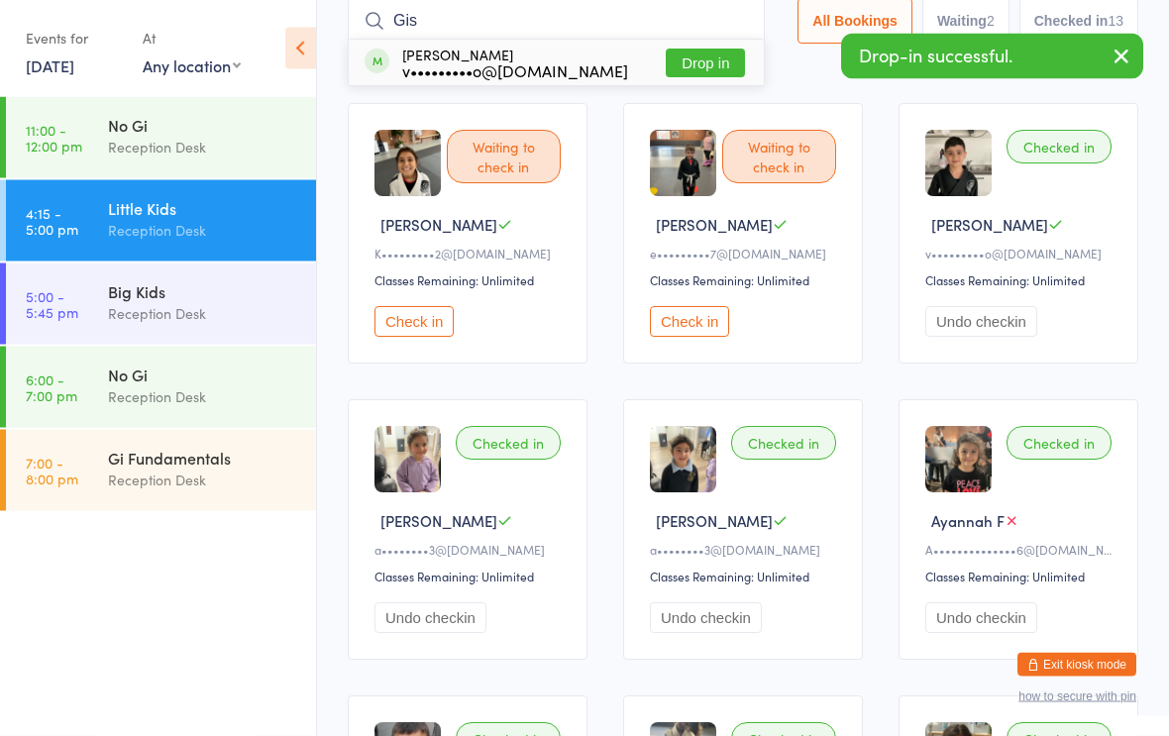
type input "Gis"
click at [673, 63] on button "Drop in" at bounding box center [704, 64] width 79 height 29
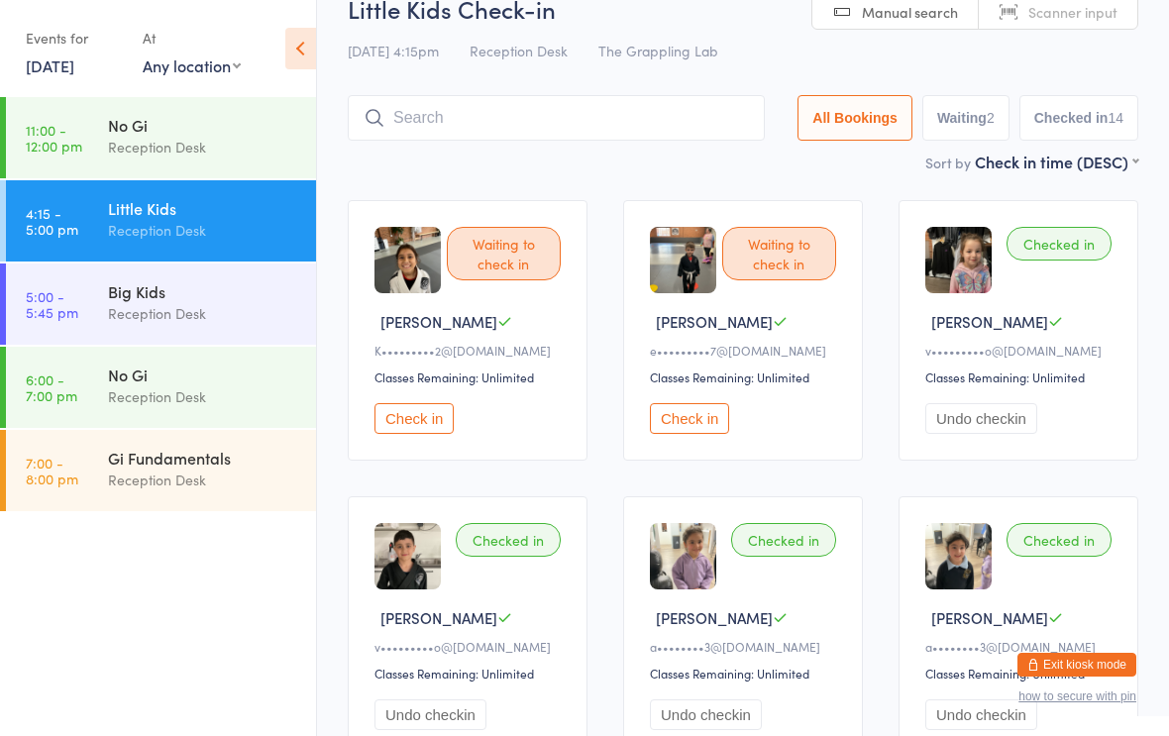
scroll to position [0, 0]
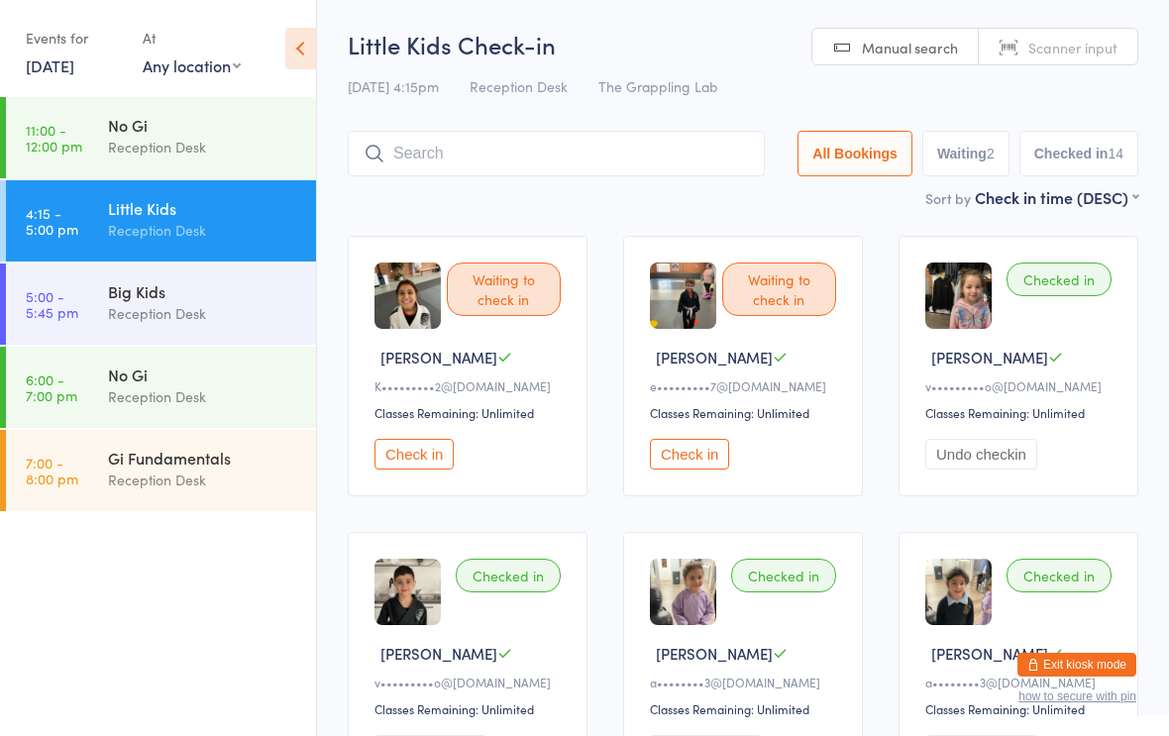
click at [124, 387] on div "Reception Desk" at bounding box center [203, 396] width 191 height 23
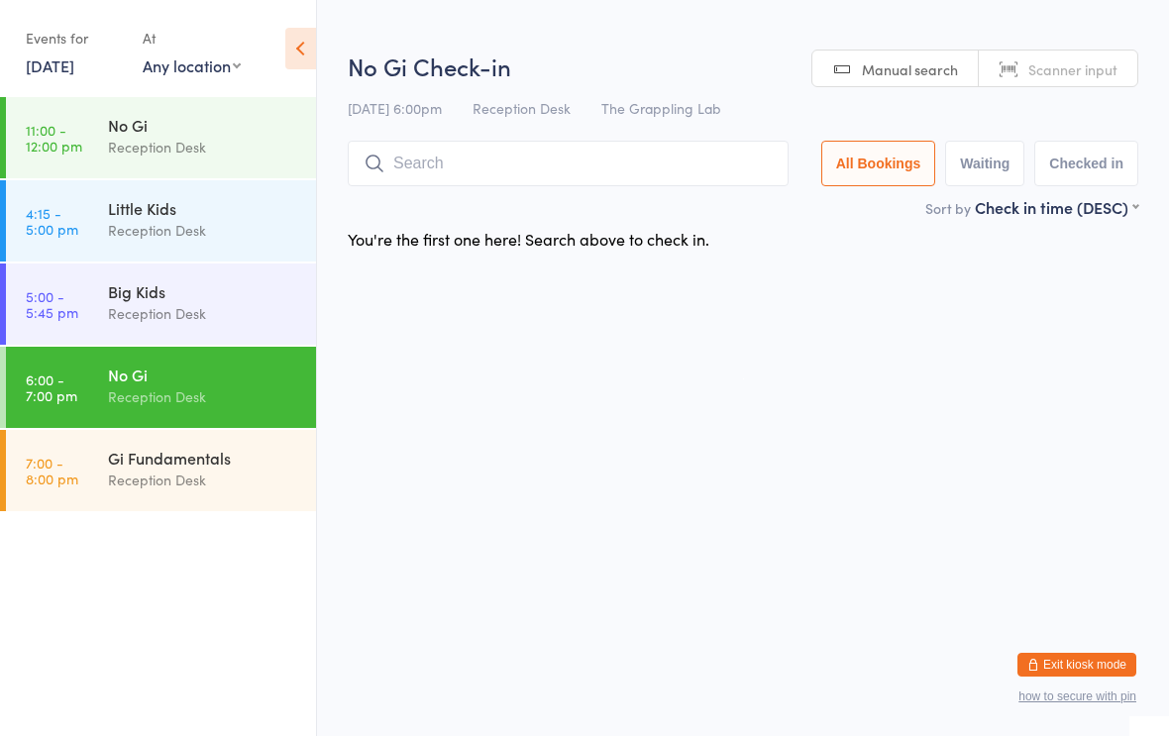
click at [515, 159] on input "search" at bounding box center [568, 164] width 441 height 46
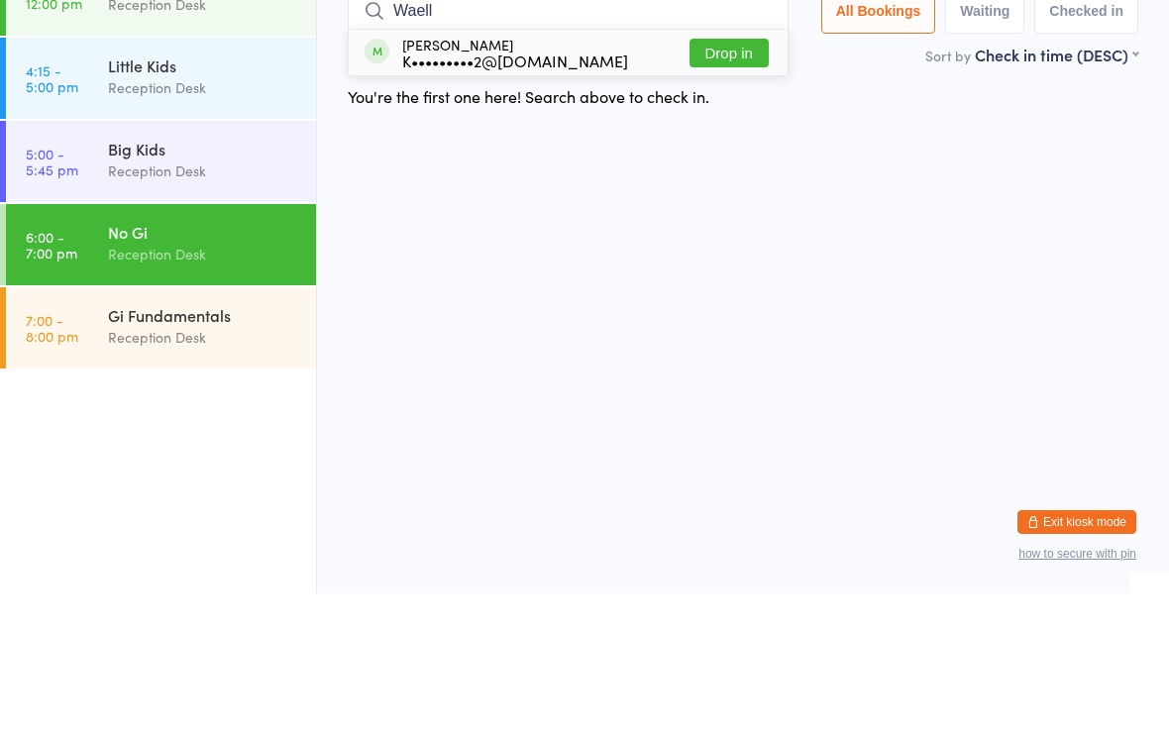
type input "Waell"
click at [492, 195] on div "K•••••••••2@[DOMAIN_NAME]" at bounding box center [515, 203] width 226 height 16
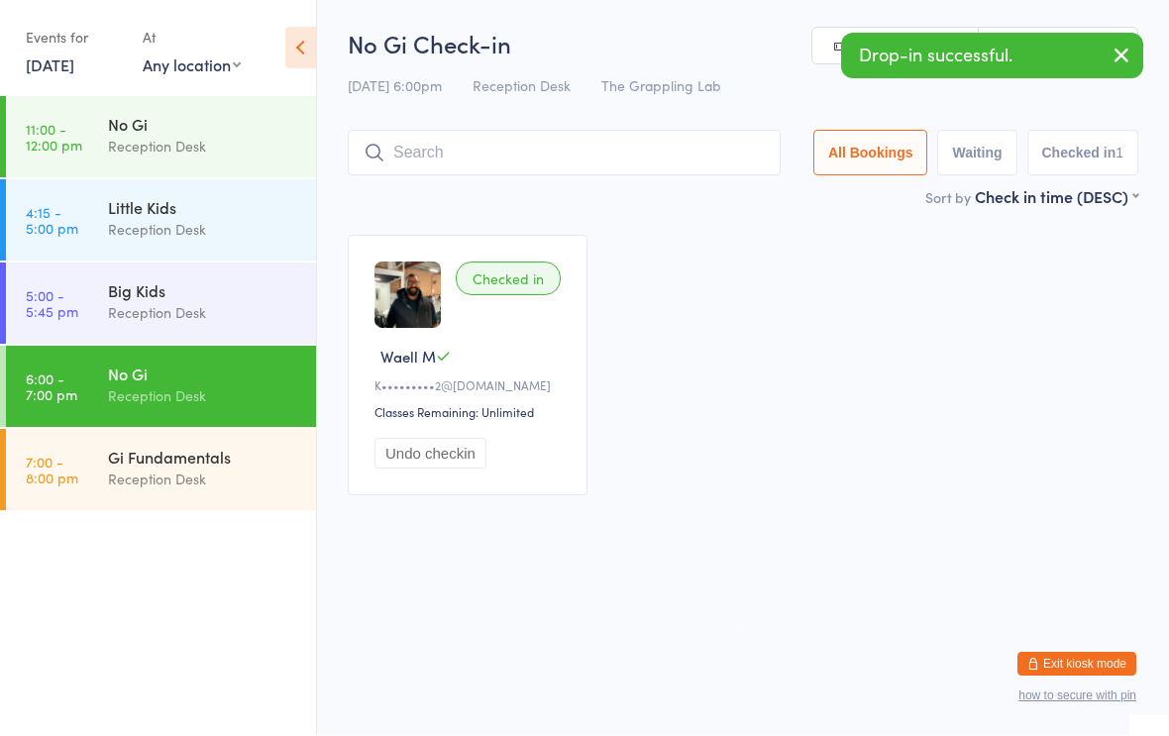
click at [493, 275] on div "Checked in" at bounding box center [508, 279] width 105 height 34
click at [507, 274] on div "Checked in" at bounding box center [508, 279] width 105 height 34
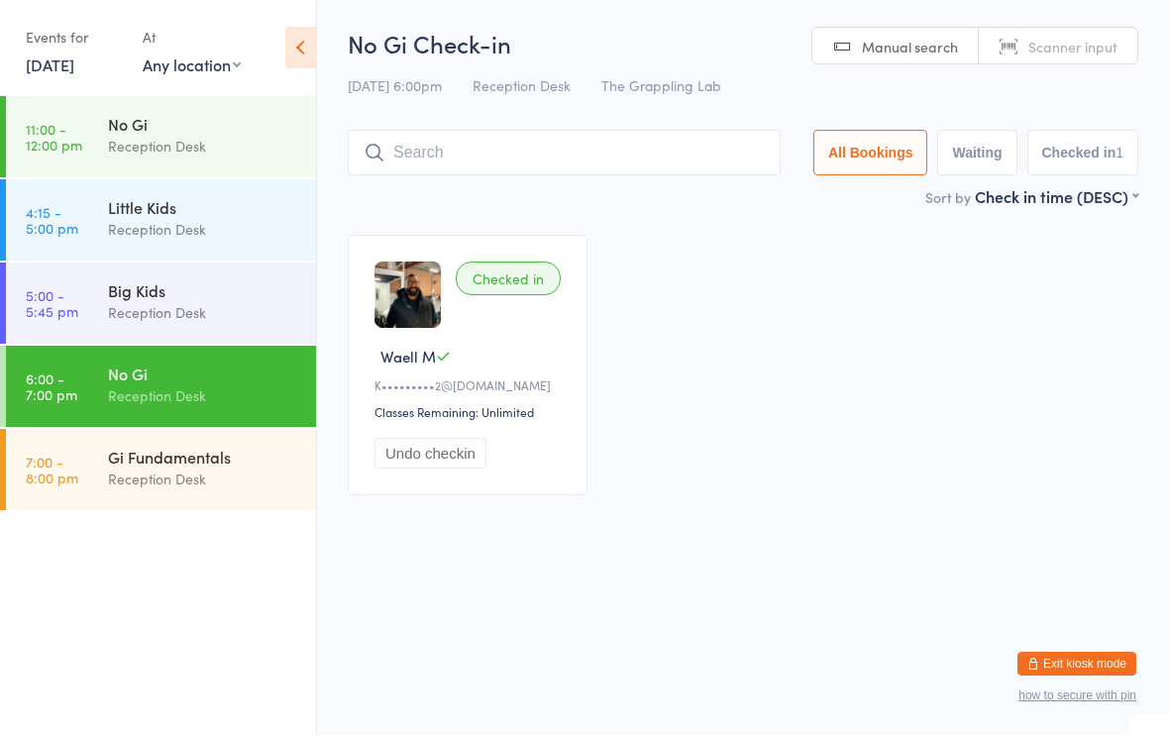
click at [529, 278] on div "Checked in" at bounding box center [508, 279] width 105 height 34
click at [699, 438] on div "Checked in Waell M K•••••••••2@[DOMAIN_NAME] Classes Remaining: Unlimited Undo …" at bounding box center [743, 366] width 826 height 296
click at [220, 306] on div "Reception Desk" at bounding box center [203, 313] width 191 height 23
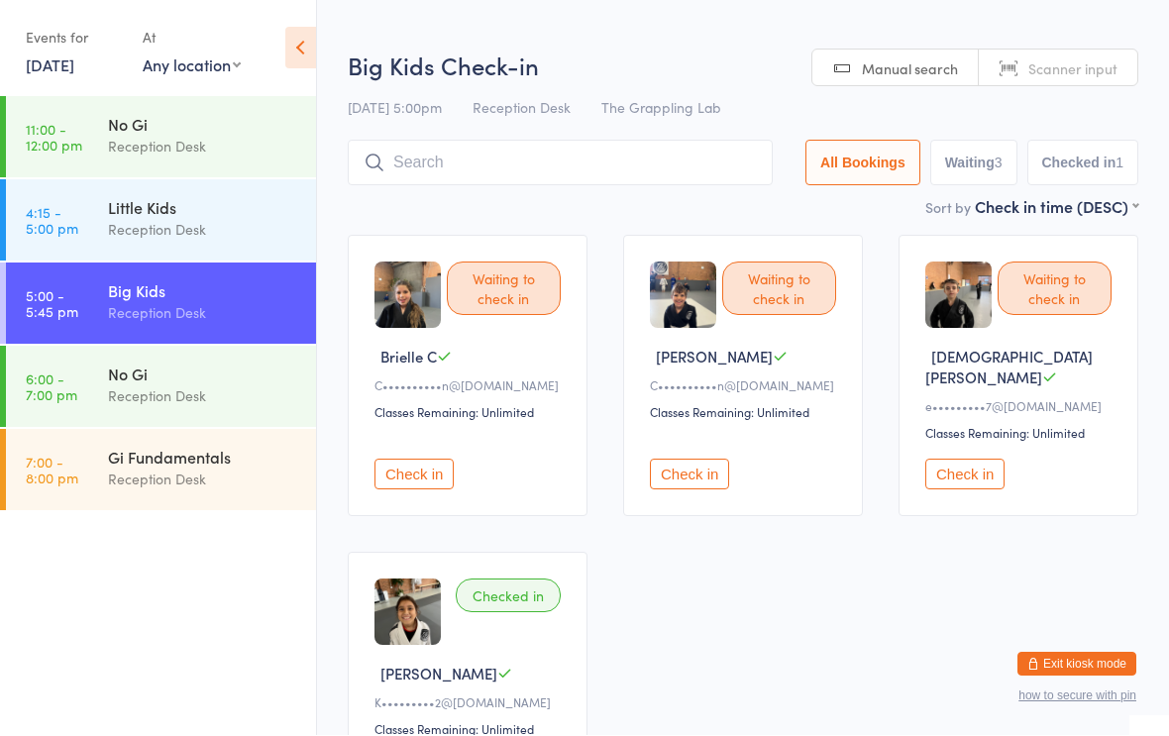
scroll to position [1, 0]
click at [620, 185] on input "search" at bounding box center [560, 163] width 425 height 46
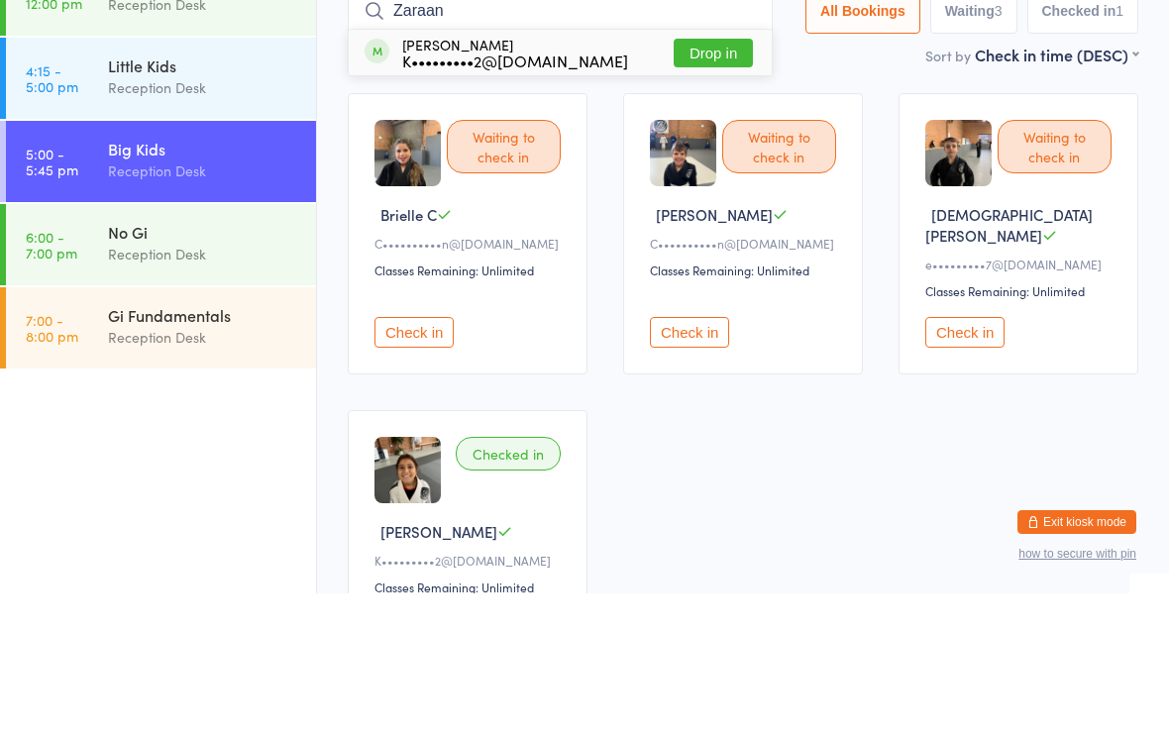
type input "Zaraan"
click at [563, 195] on div "K•••••••••2@[DOMAIN_NAME]" at bounding box center [515, 203] width 226 height 16
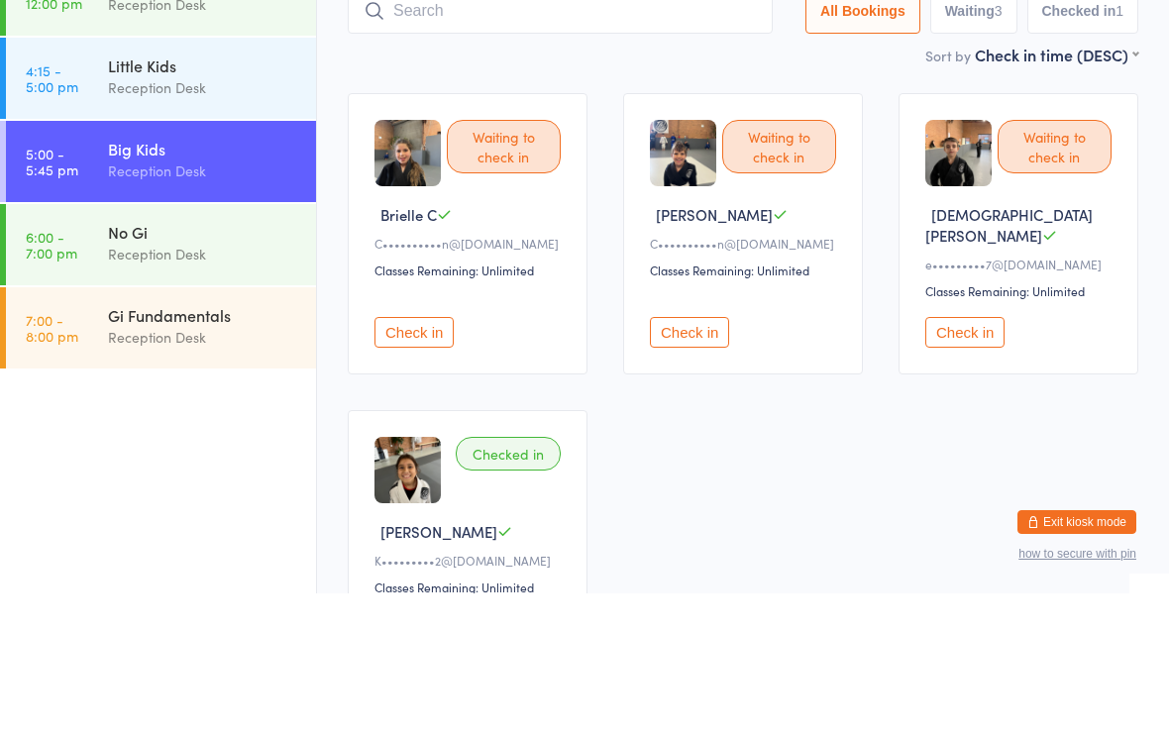
scroll to position [143, 0]
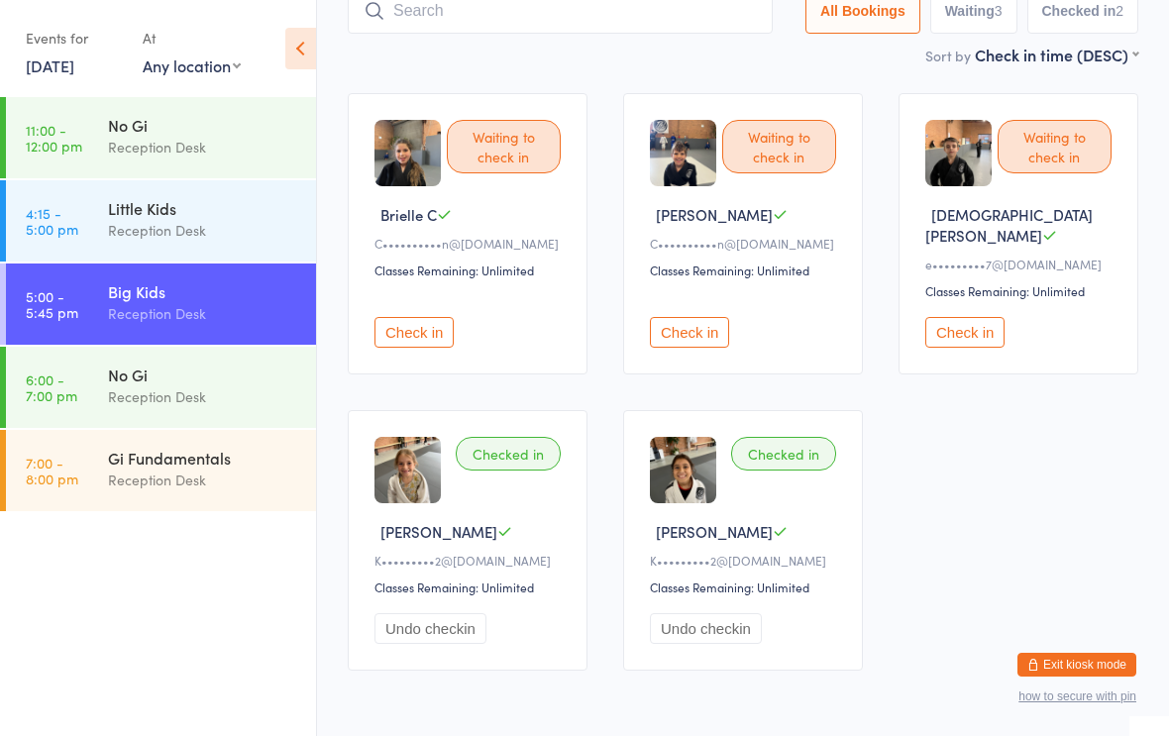
click at [94, 371] on link "6:00 - 7:00 pm No Gi Reception Desk" at bounding box center [161, 387] width 310 height 81
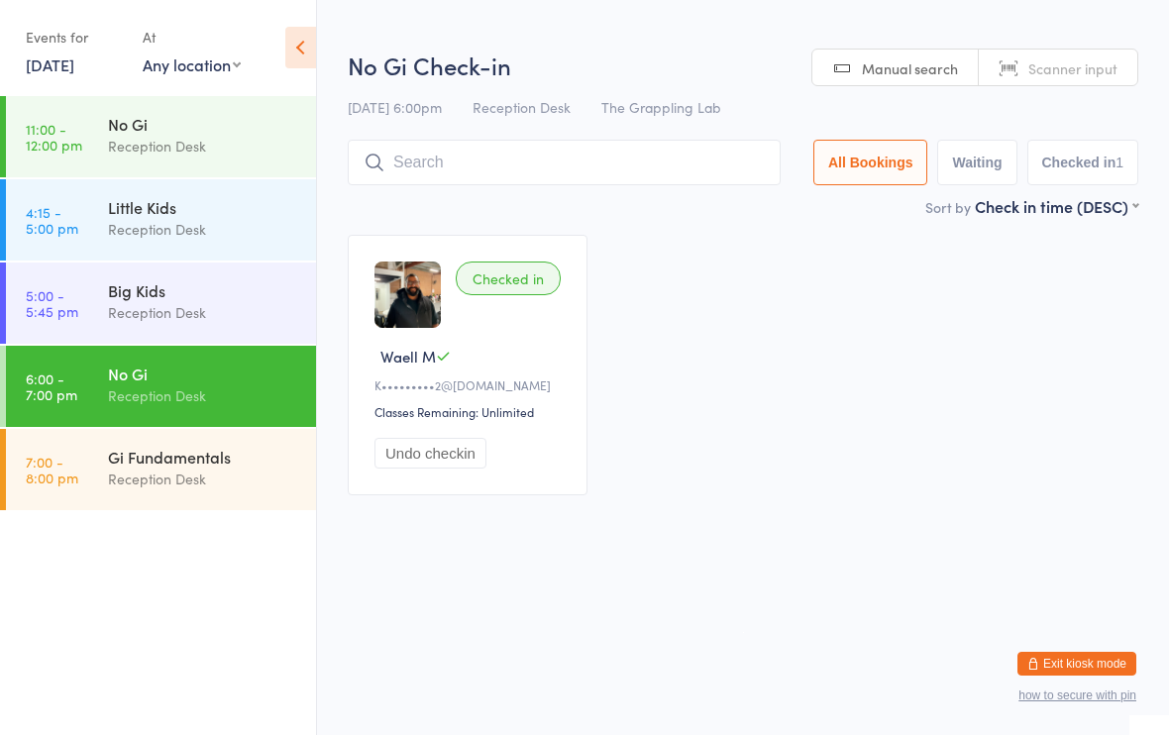
click at [196, 290] on div "Big Kids" at bounding box center [203, 291] width 191 height 22
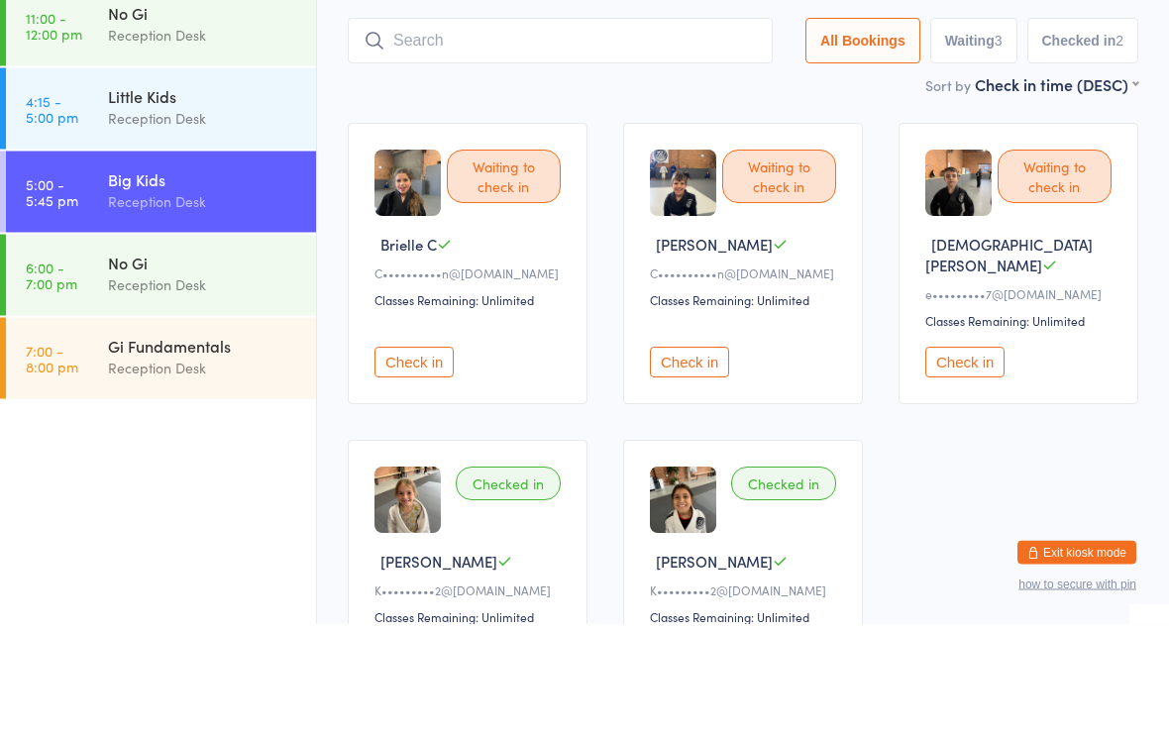
click at [181, 302] on div "Reception Desk" at bounding box center [203, 313] width 191 height 23
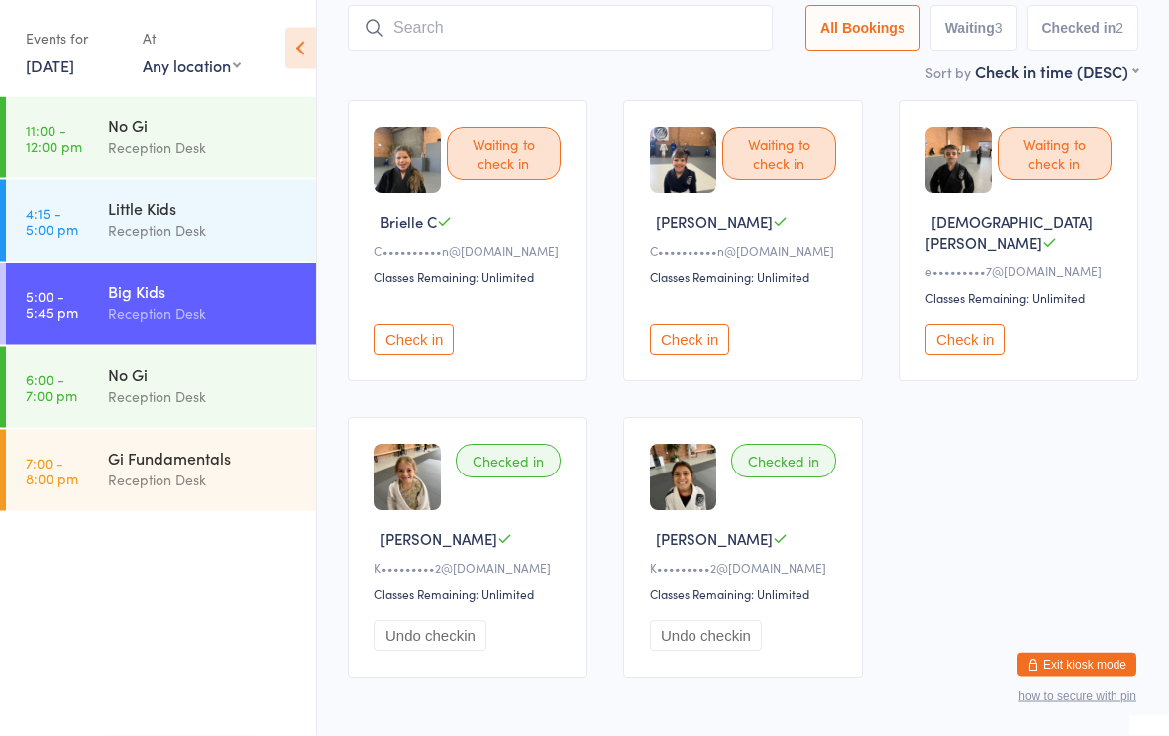
scroll to position [94, 0]
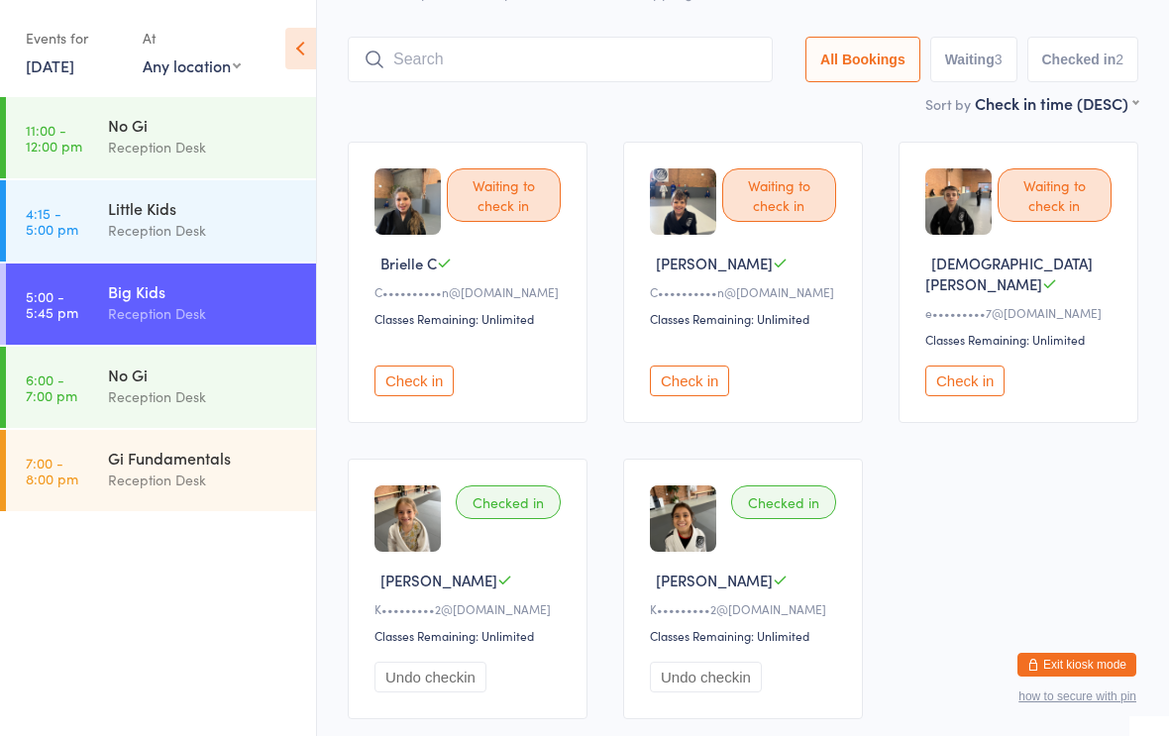
click at [647, 81] on input "search" at bounding box center [560, 60] width 425 height 46
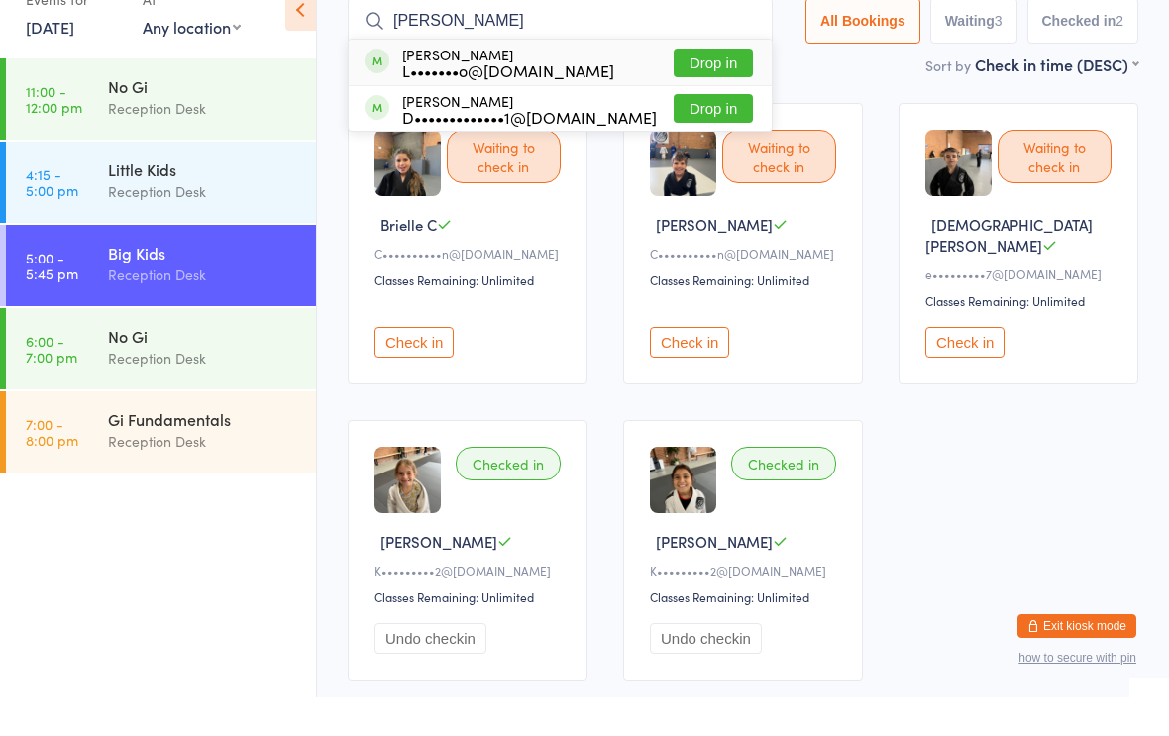
type input "[PERSON_NAME]"
click at [689, 133] on button "Drop in" at bounding box center [712, 147] width 79 height 29
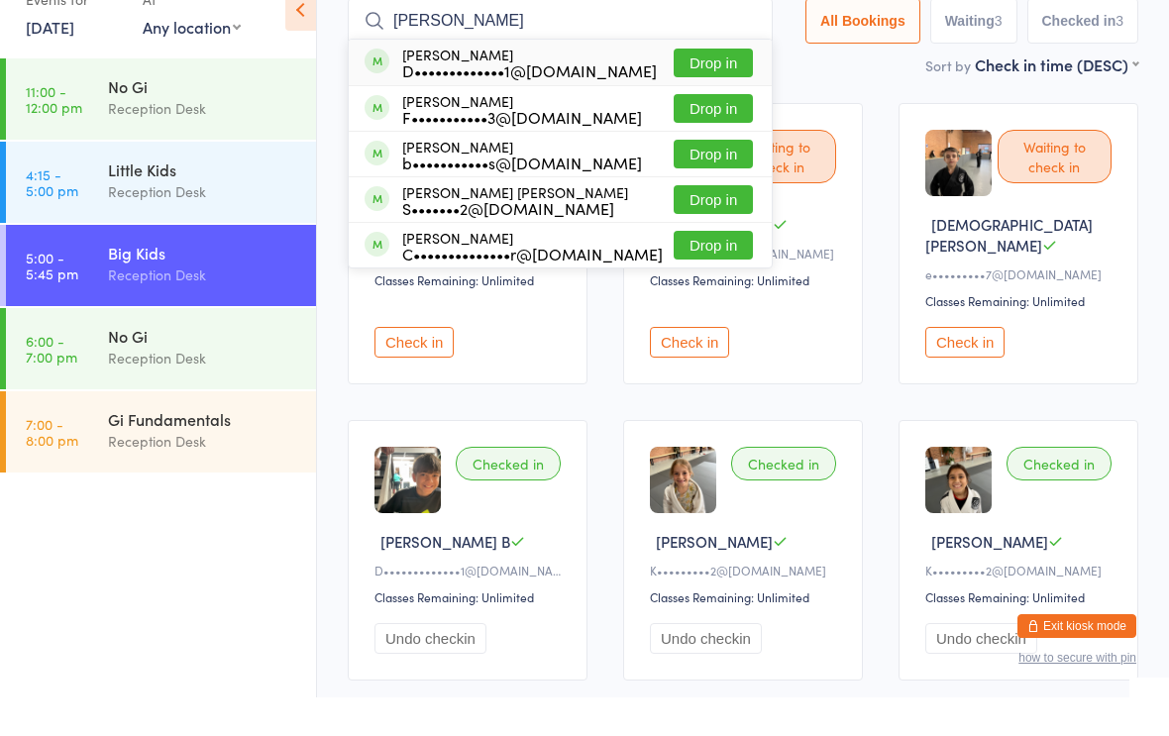
type input "[PERSON_NAME]"
click at [696, 87] on button "Drop in" at bounding box center [712, 101] width 79 height 29
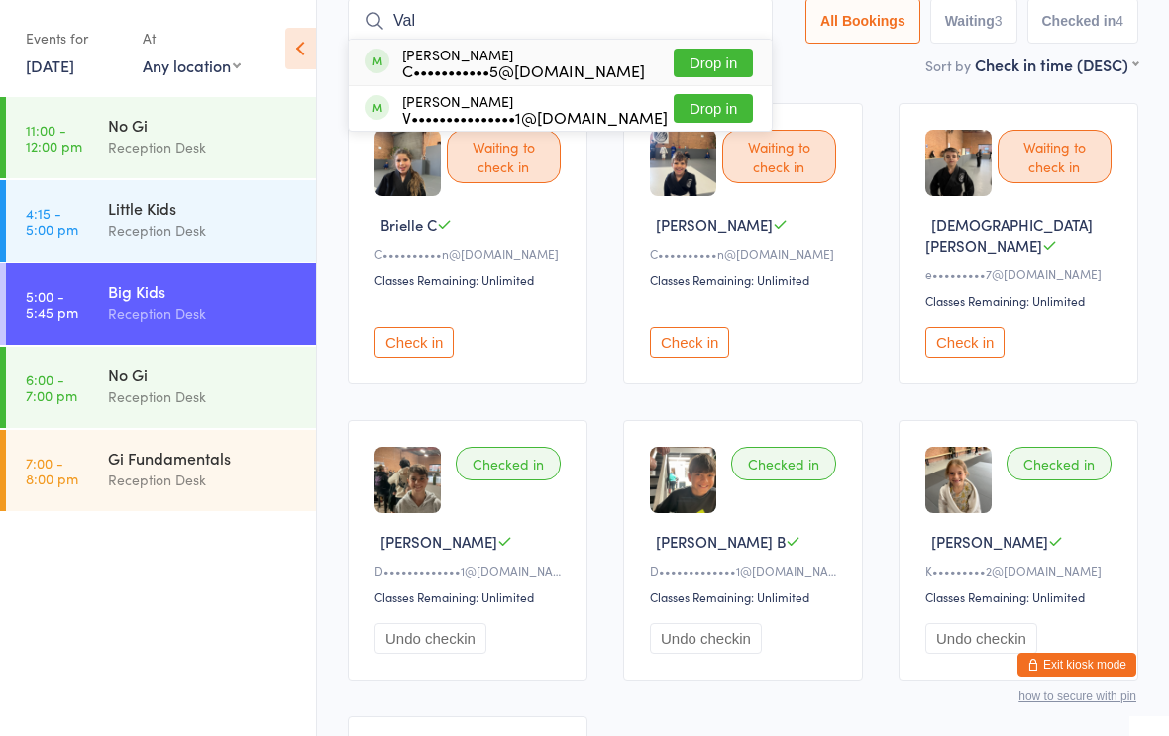
type input "Val"
click at [718, 51] on button "Drop in" at bounding box center [712, 63] width 79 height 29
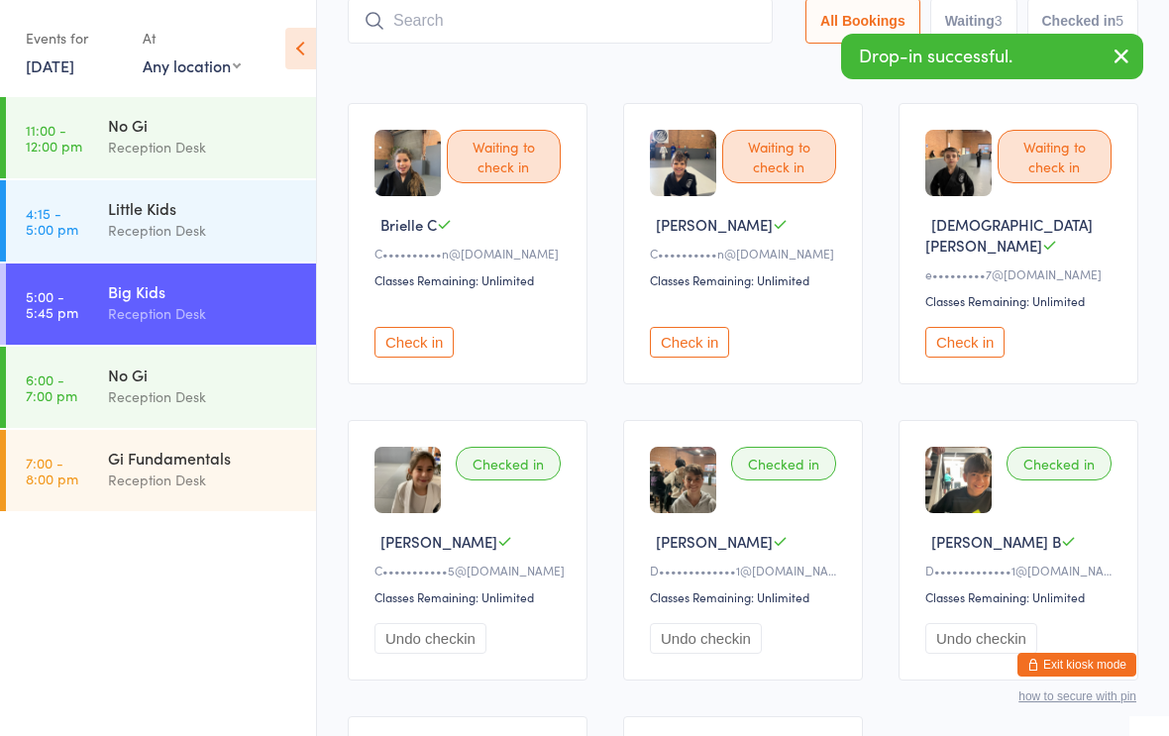
click at [658, 29] on input "search" at bounding box center [560, 21] width 425 height 46
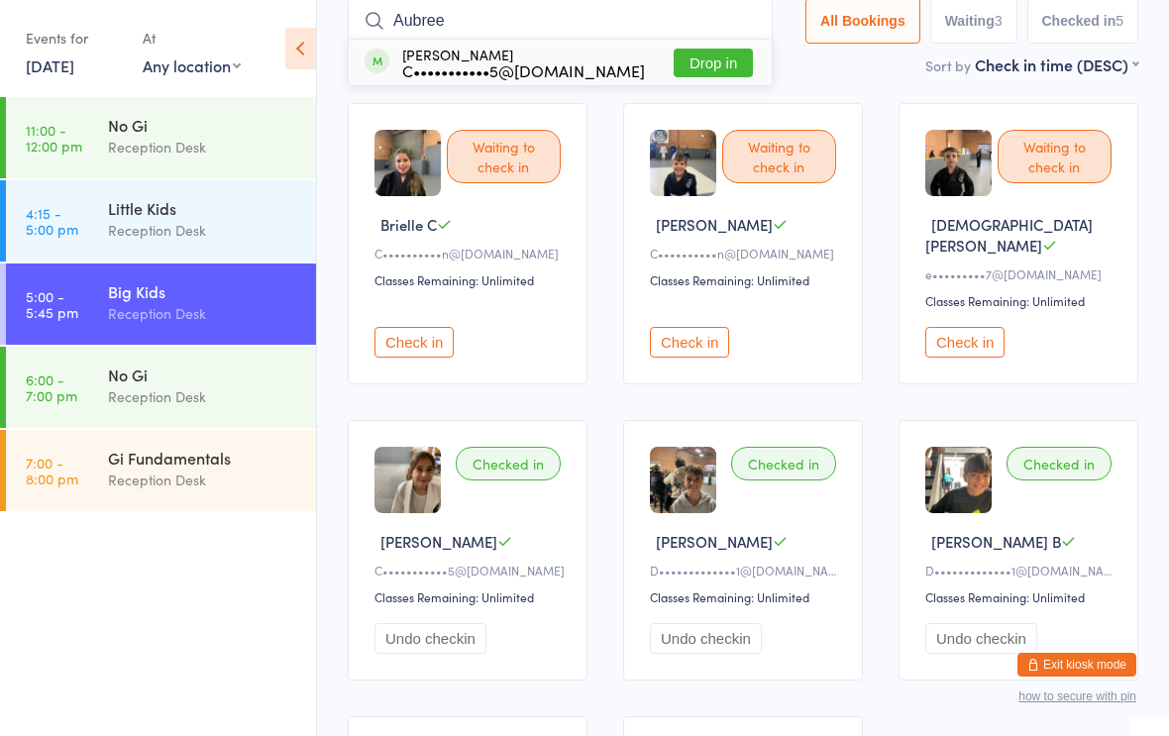
type input "Aubree"
click at [688, 58] on button "Drop in" at bounding box center [712, 63] width 79 height 29
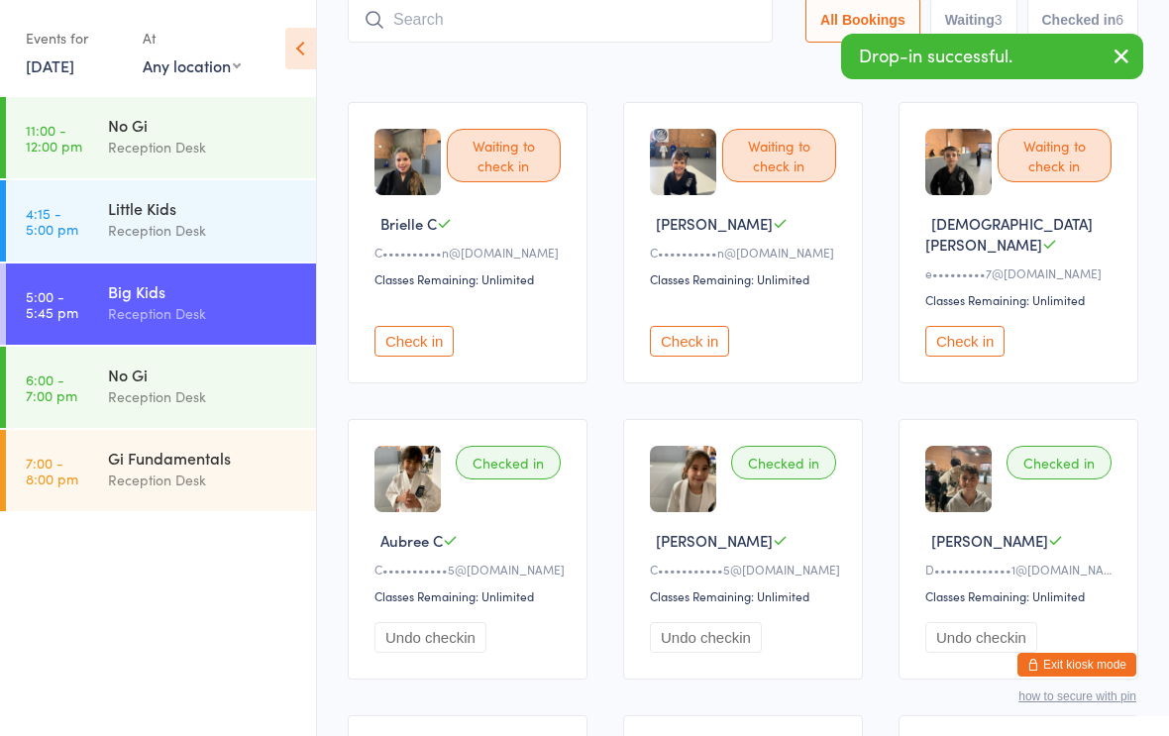
click at [549, 32] on input "search" at bounding box center [560, 20] width 425 height 46
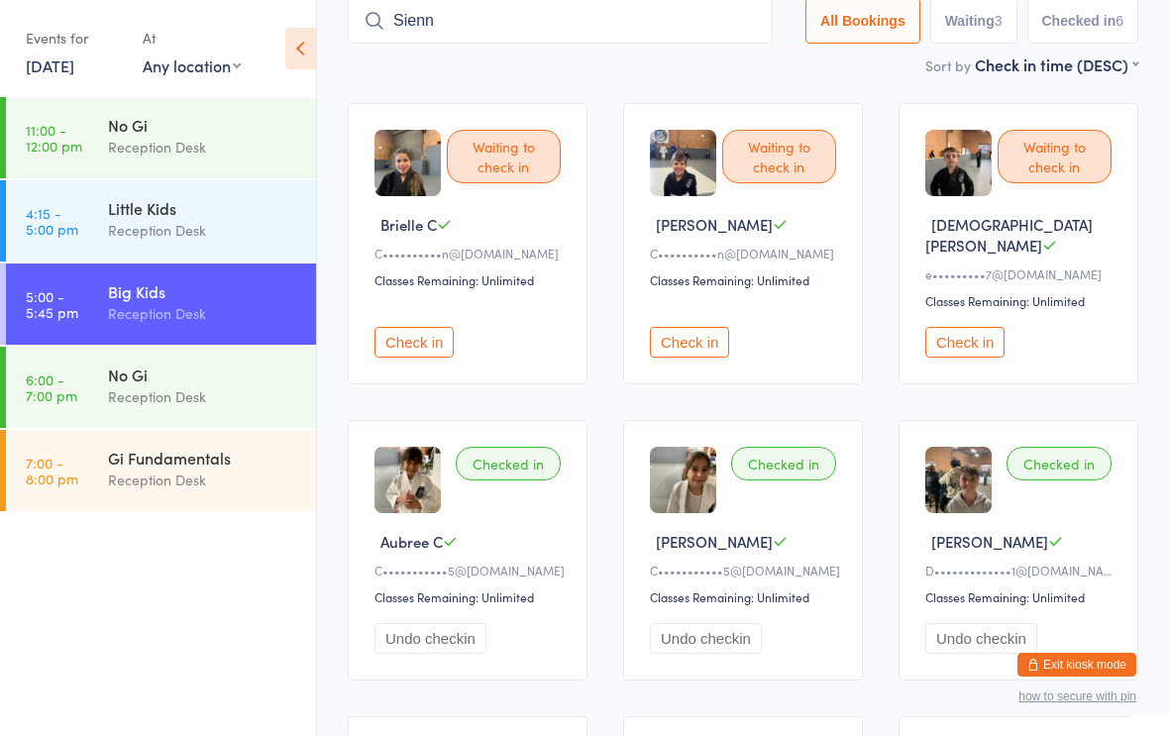
type input "Sienna"
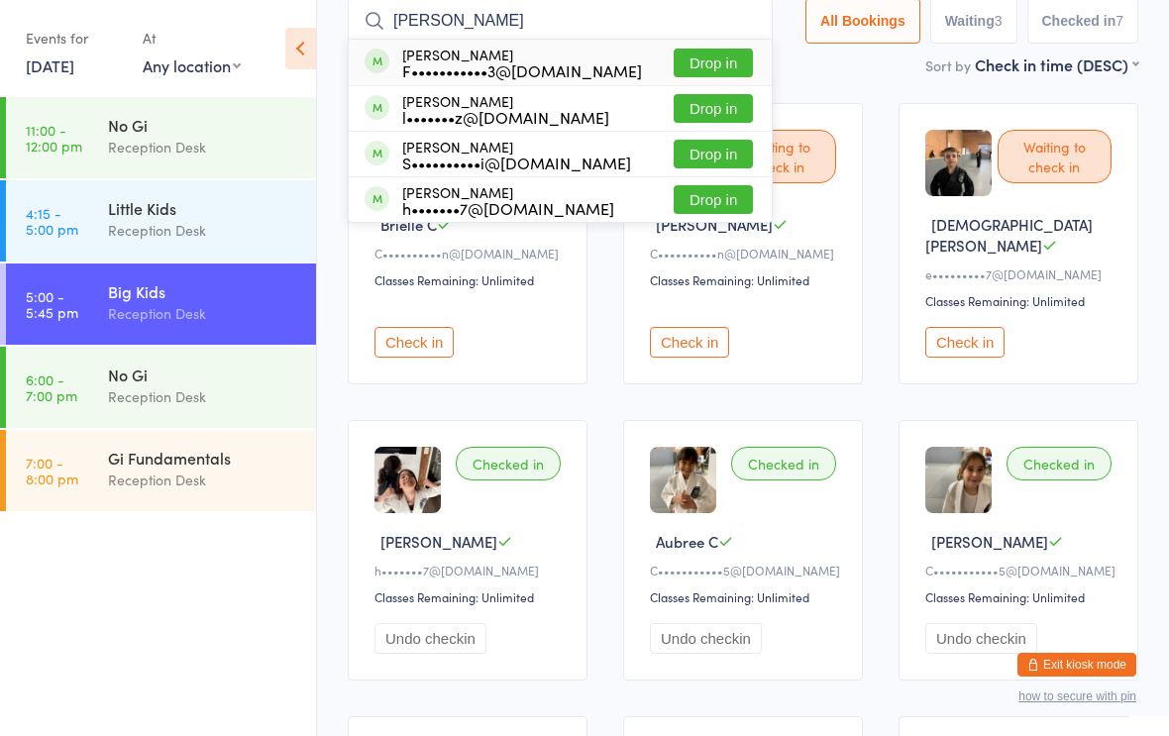
type input "[PERSON_NAME]"
click at [690, 199] on button "Drop in" at bounding box center [712, 199] width 79 height 29
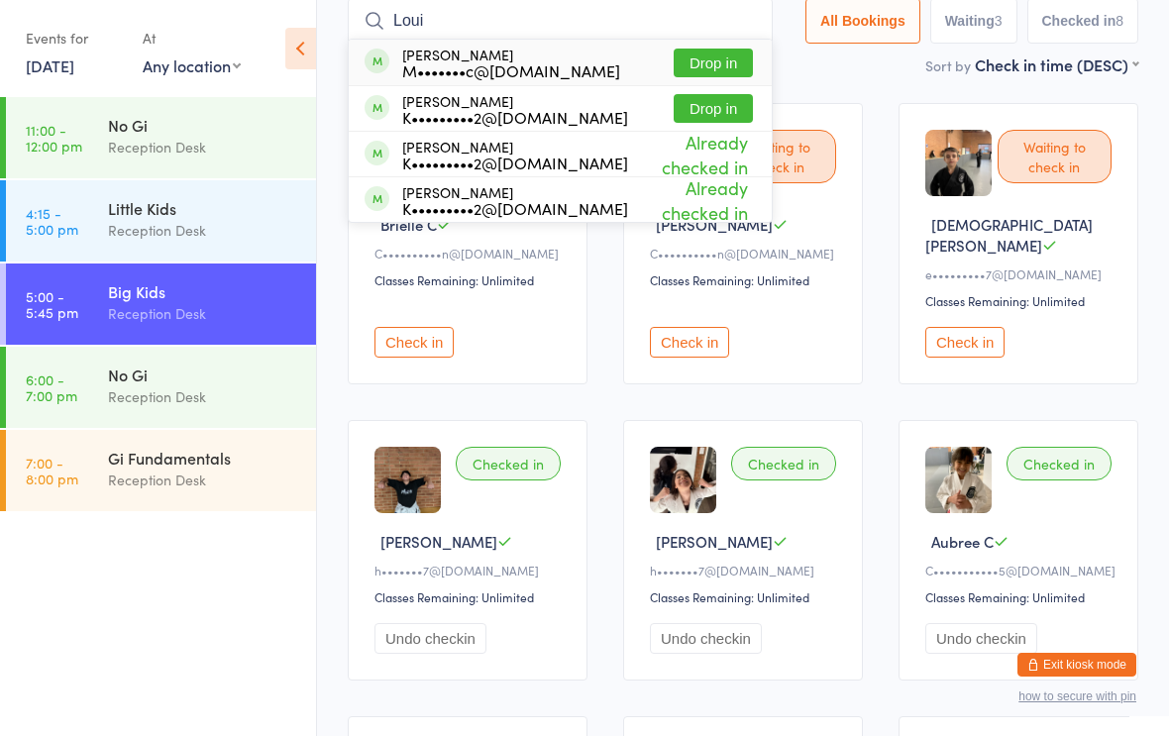
type input "Loui"
click at [567, 84] on div "[PERSON_NAME] M•••••••c@[DOMAIN_NAME] Drop in" at bounding box center [560, 63] width 423 height 46
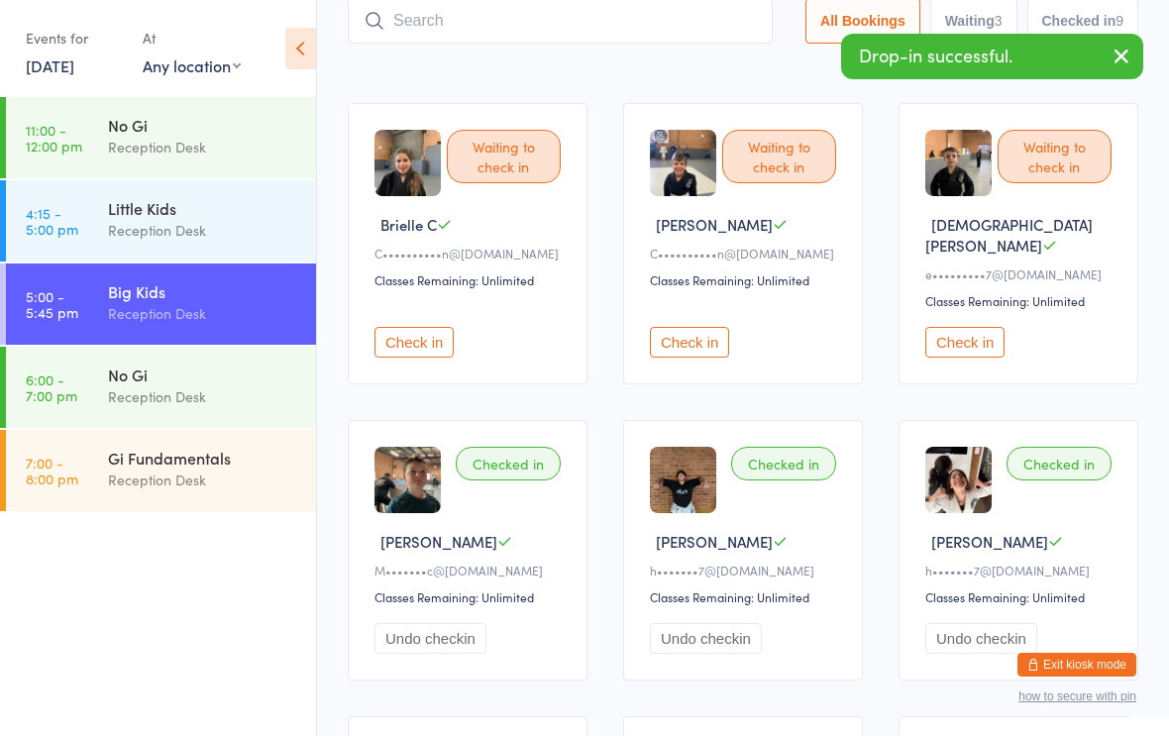
click at [486, 535] on div "[PERSON_NAME]" at bounding box center [470, 541] width 192 height 21
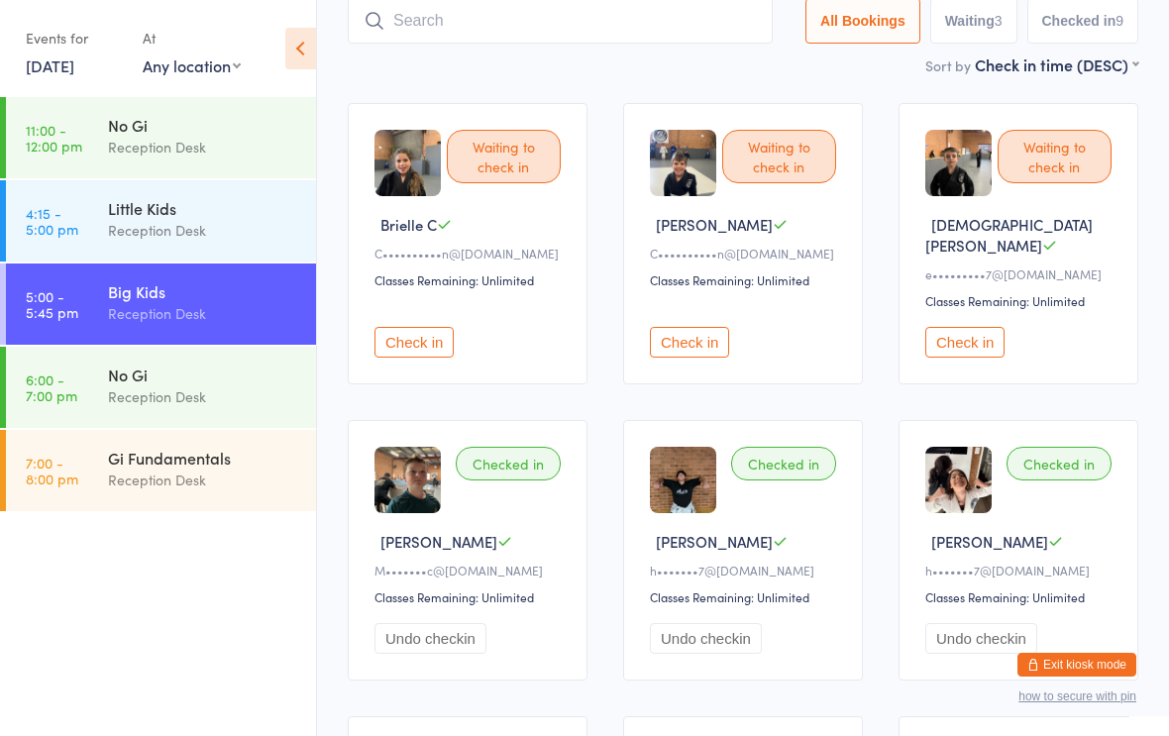
click at [407, 26] on input "search" at bounding box center [560, 21] width 425 height 46
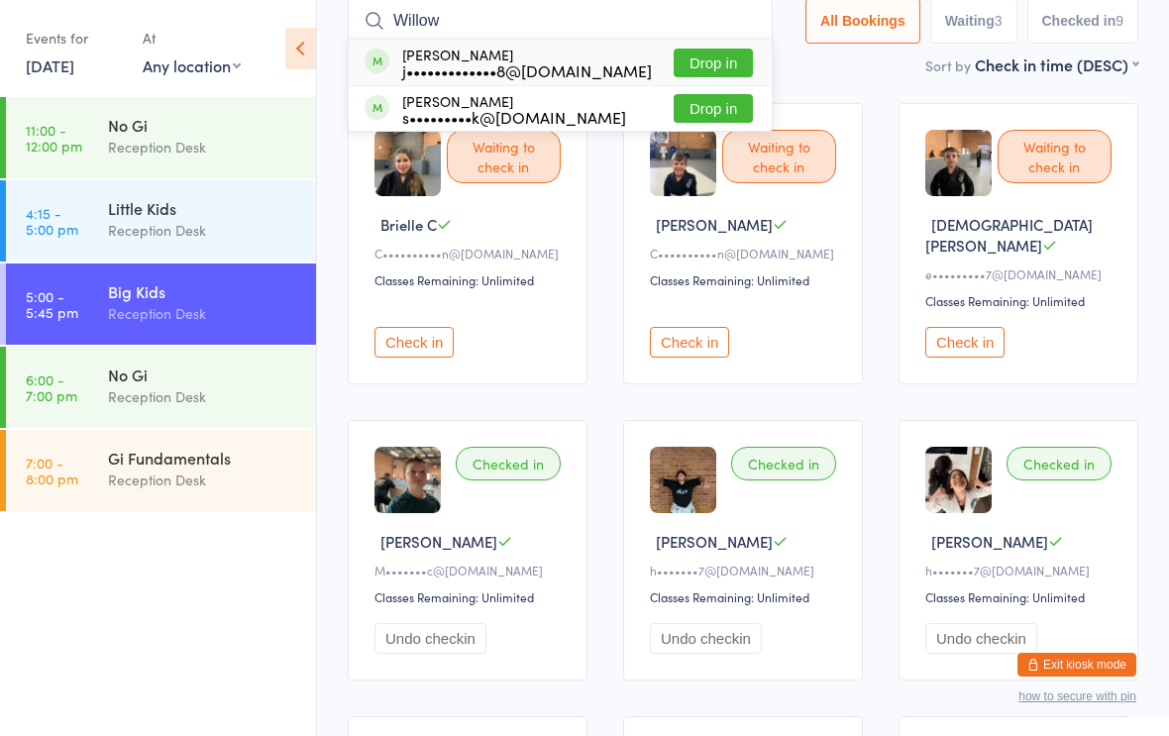
type input "Willow"
click at [551, 65] on div "j•••••••••••••8@[DOMAIN_NAME]" at bounding box center [527, 70] width 250 height 16
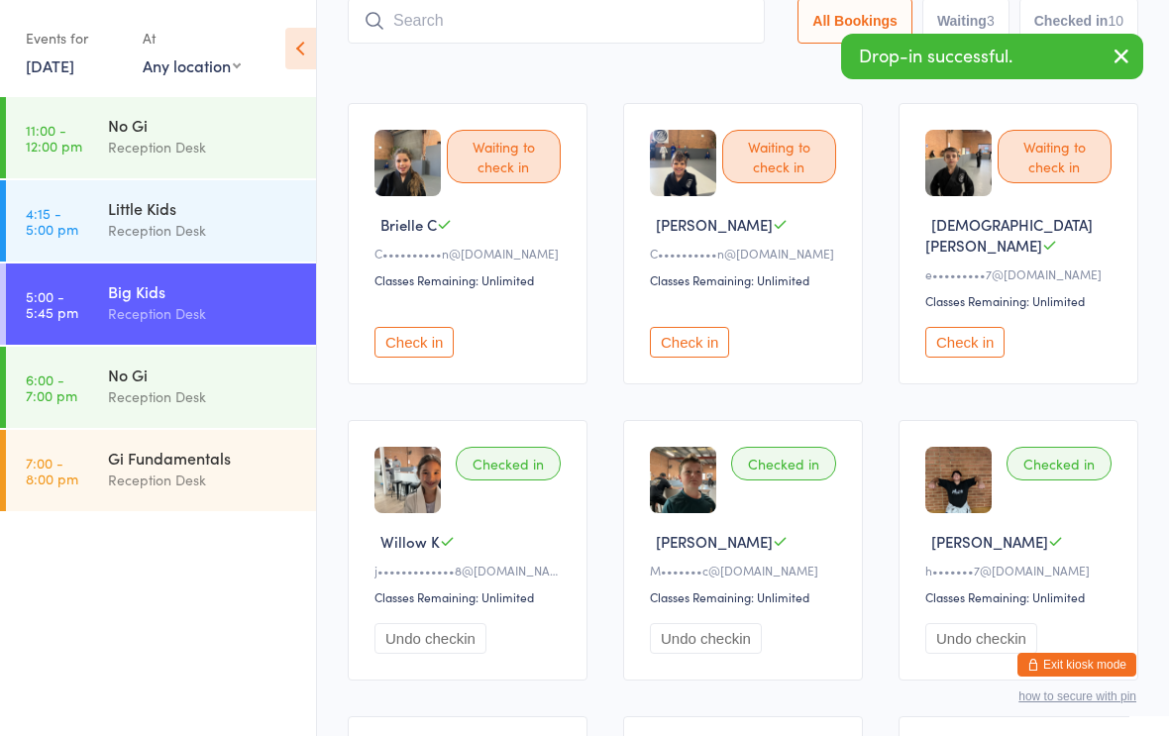
click at [416, 59] on div "Sort by Check in time (DESC) First name (ASC) First name (DESC) Last name (ASC)…" at bounding box center [743, 64] width 790 height 22
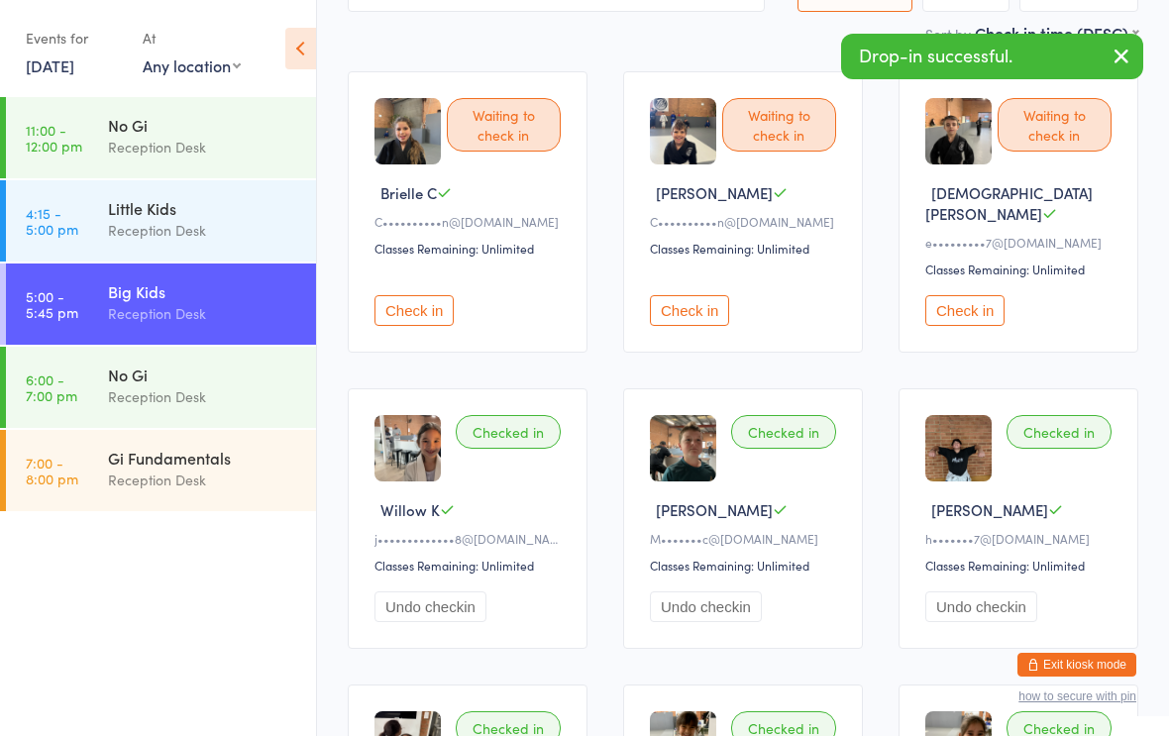
scroll to position [165, 0]
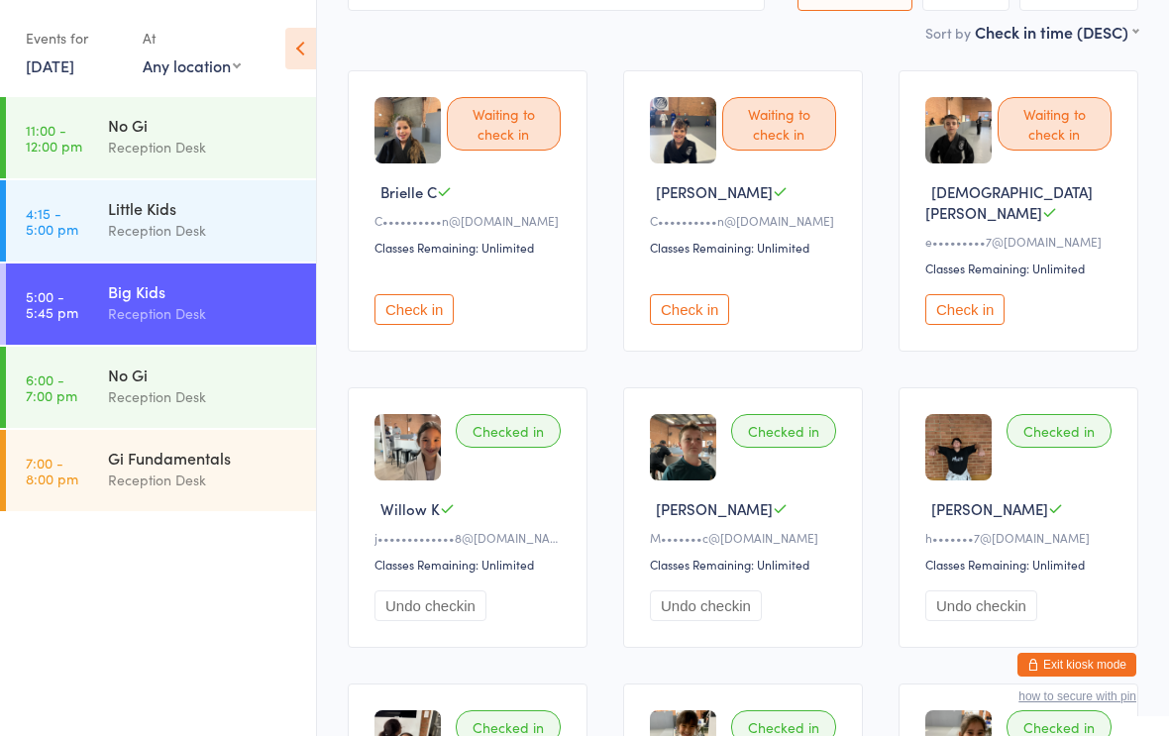
click at [444, 33] on div "Sort by Check in time (DESC) First name (ASC) First name (DESC) Last name (ASC)…" at bounding box center [743, 32] width 790 height 22
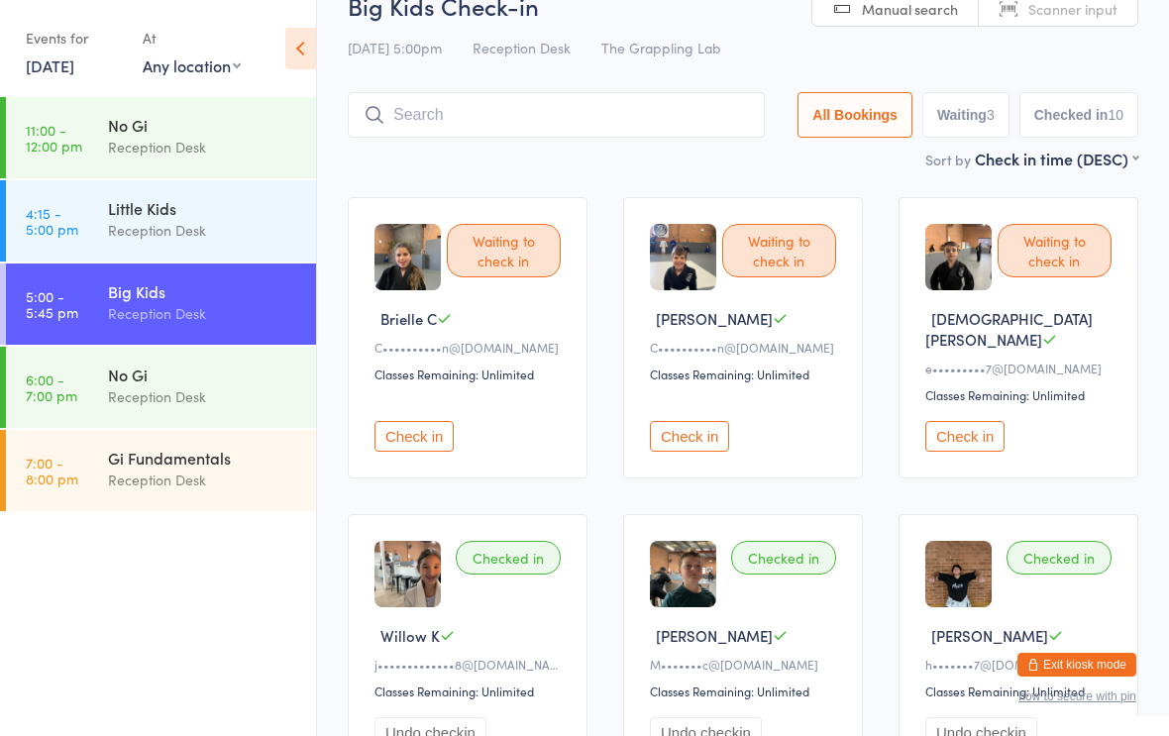
scroll to position [0, 0]
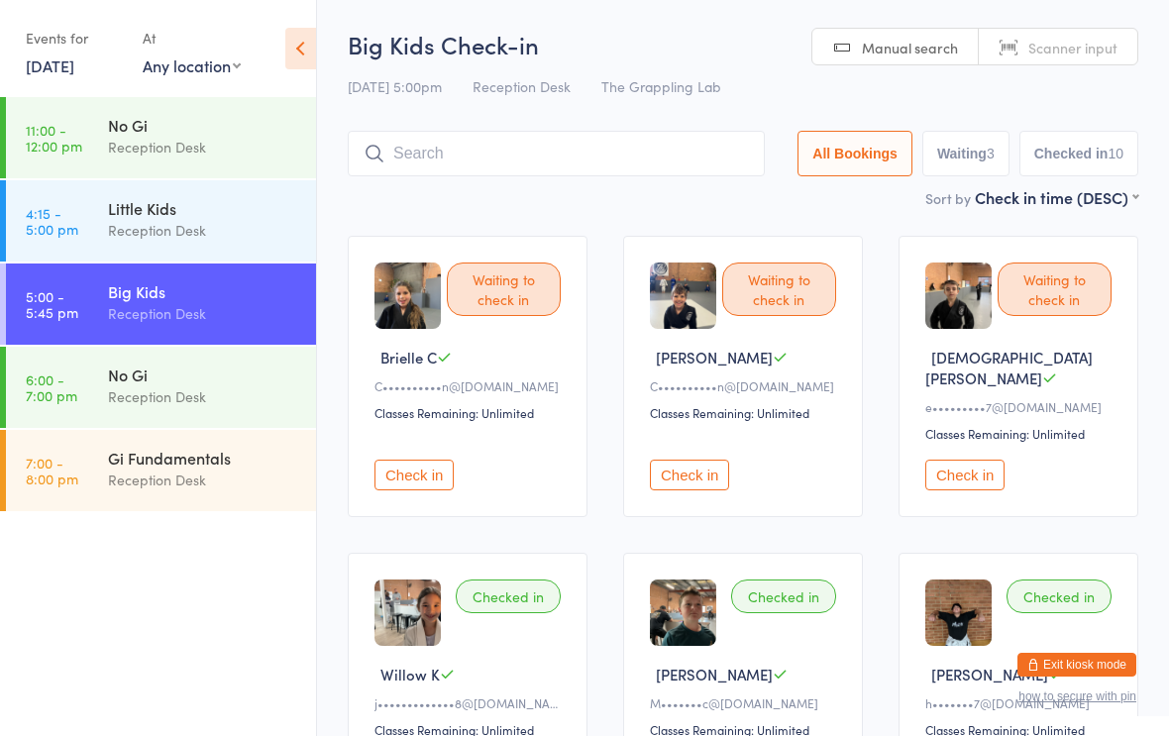
click at [455, 163] on input "search" at bounding box center [556, 154] width 417 height 46
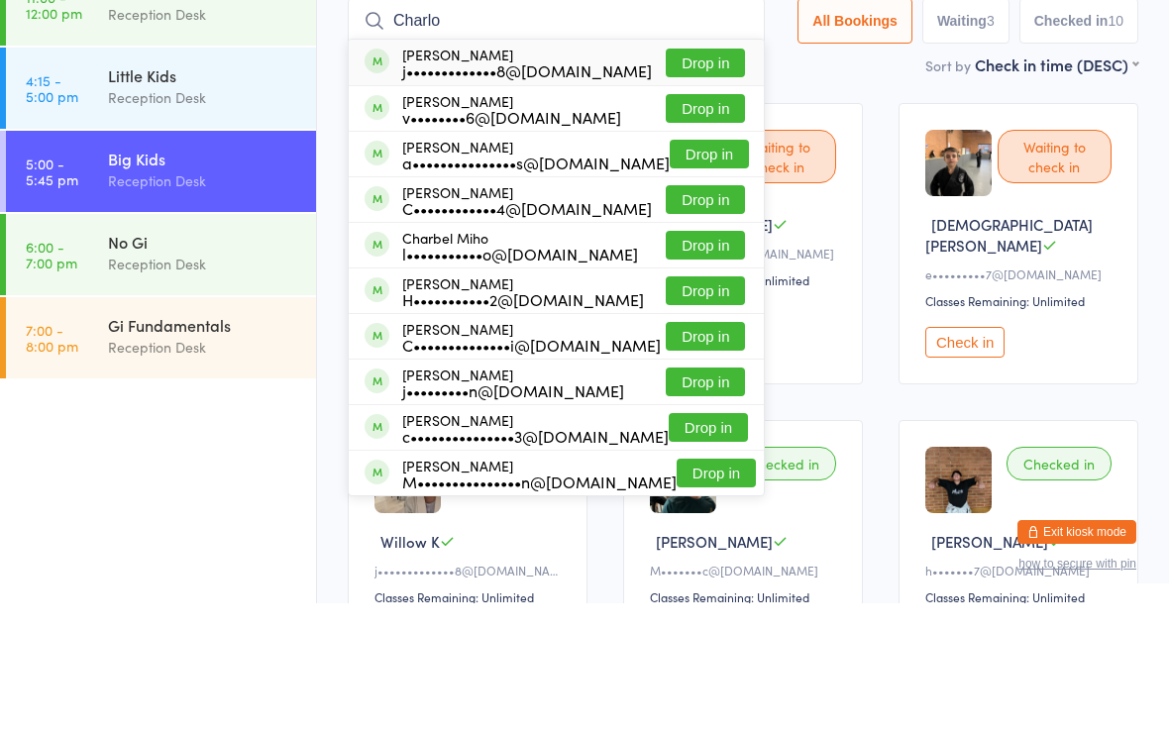
type input "Charlo"
click at [675, 181] on button "Drop in" at bounding box center [704, 195] width 79 height 29
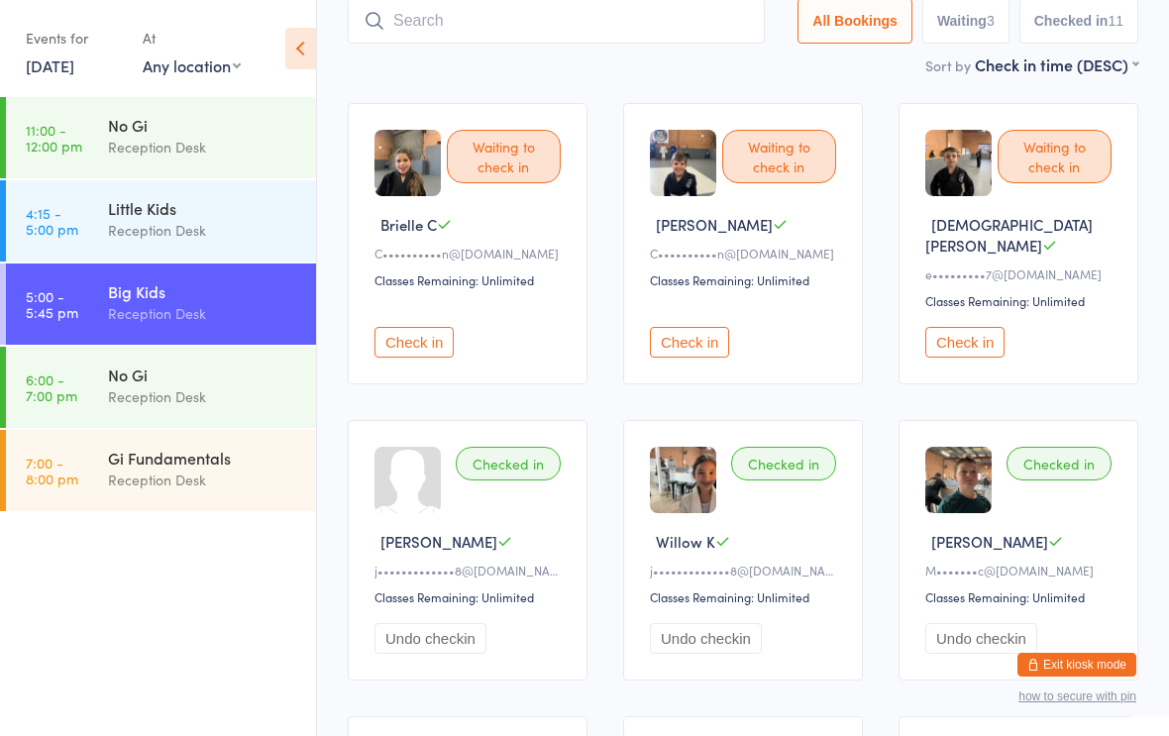
click at [410, 24] on input "search" at bounding box center [556, 21] width 417 height 46
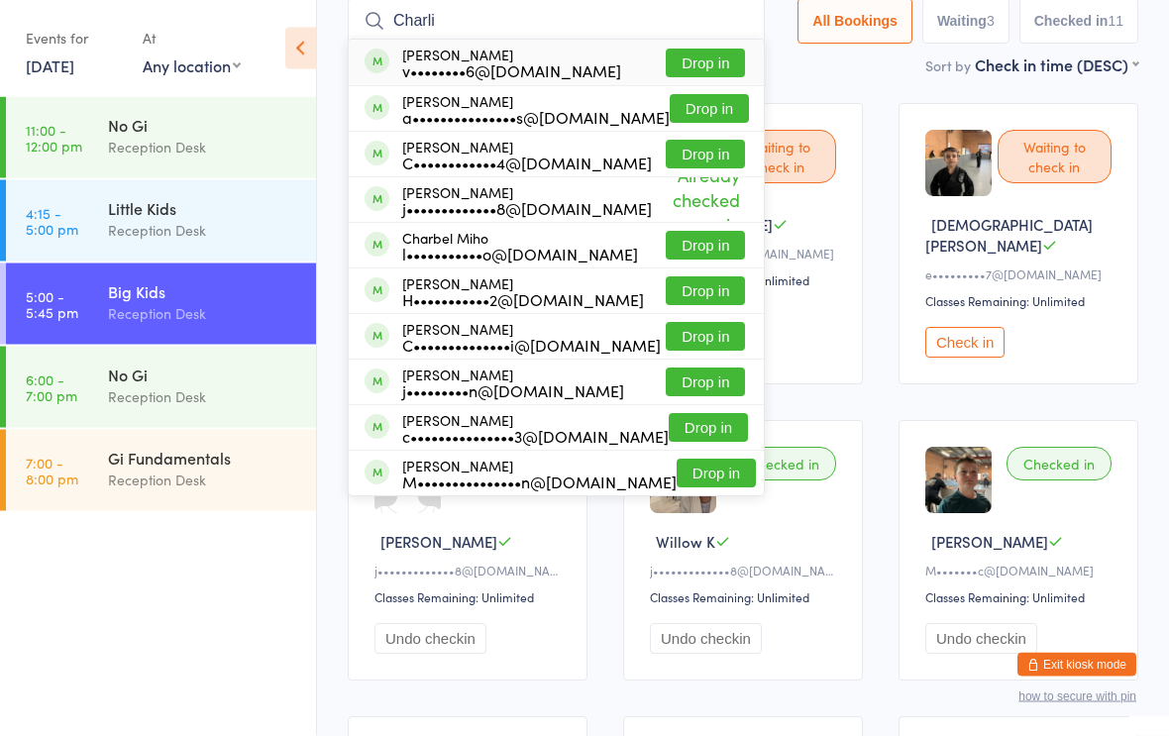
type input "Charli"
click at [702, 62] on button "Drop in" at bounding box center [704, 64] width 79 height 29
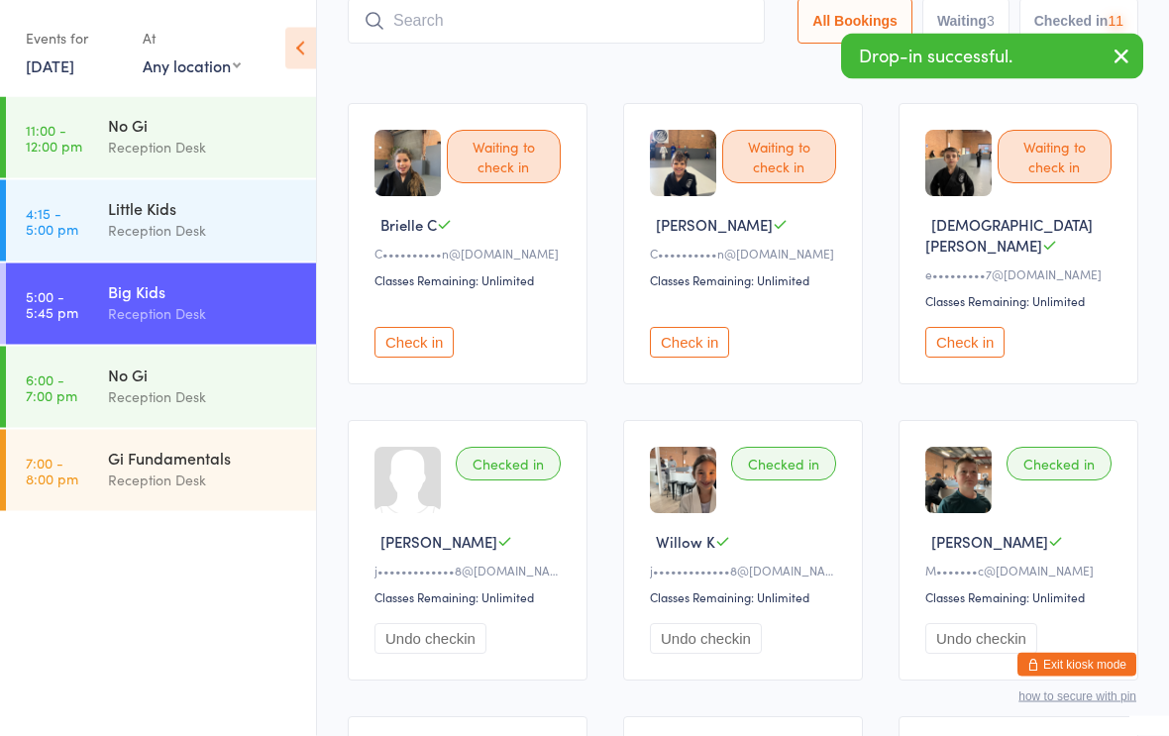
scroll to position [133, 0]
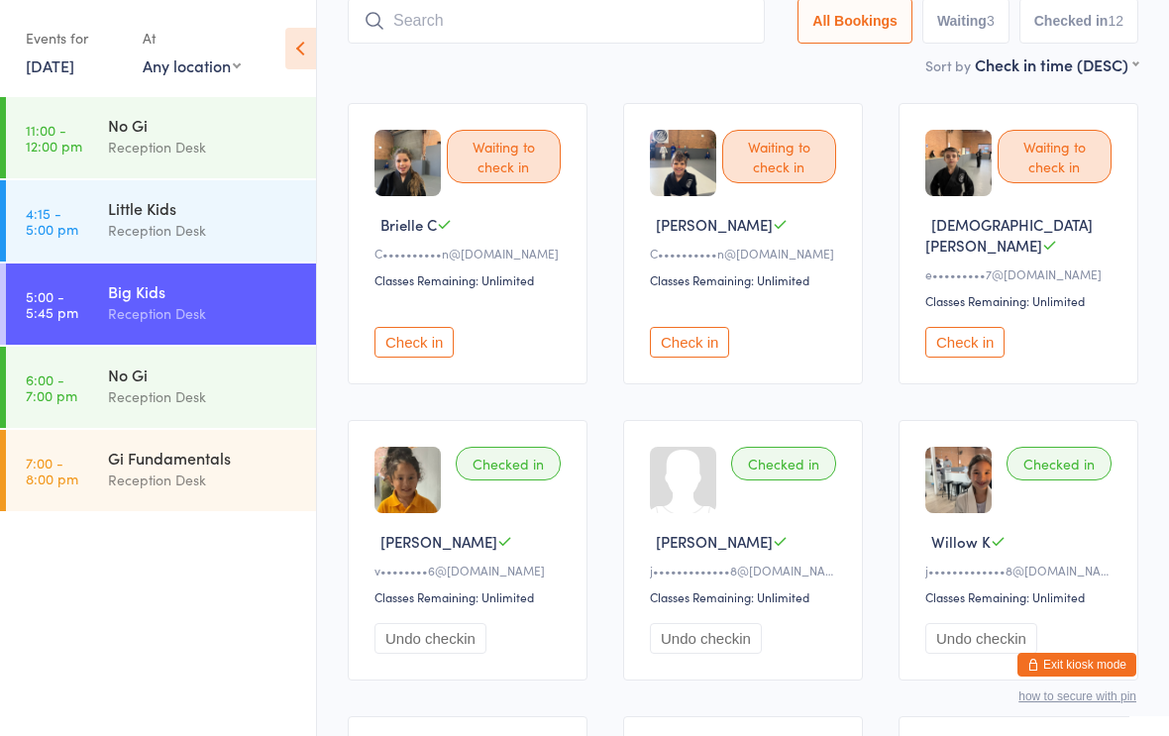
click at [587, 32] on input "search" at bounding box center [556, 21] width 417 height 46
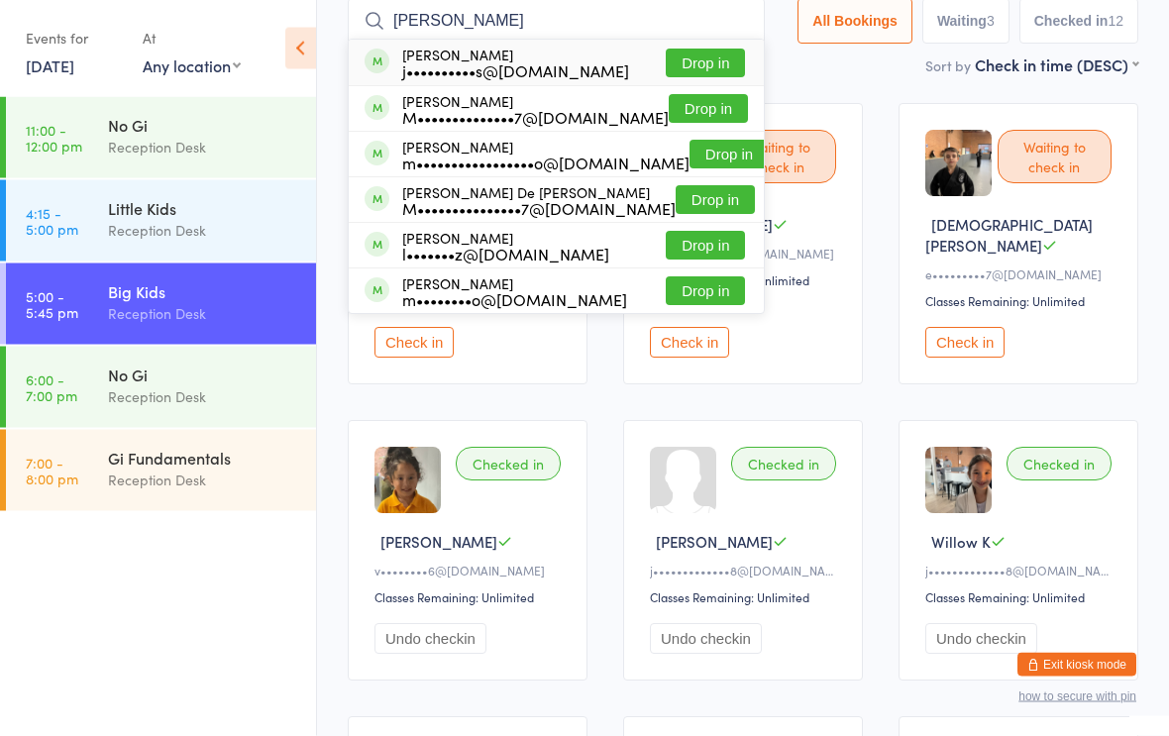
type input "[PERSON_NAME]"
click at [686, 68] on button "Drop in" at bounding box center [704, 64] width 79 height 29
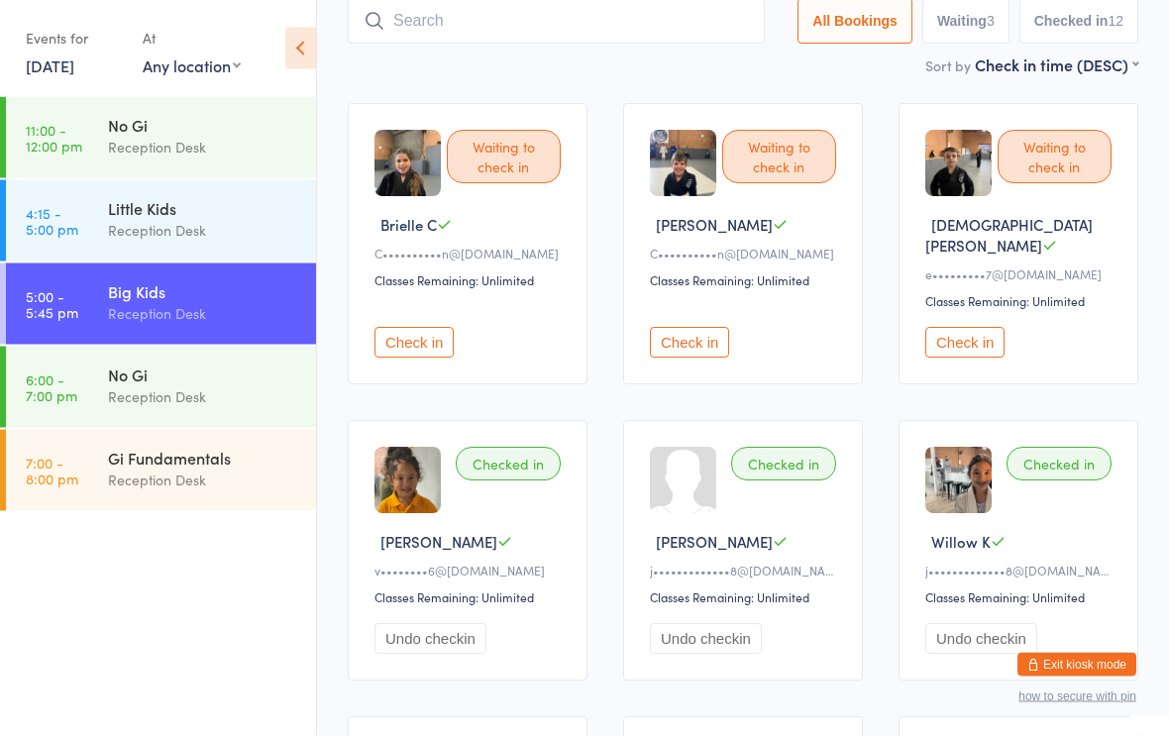
scroll to position [133, 0]
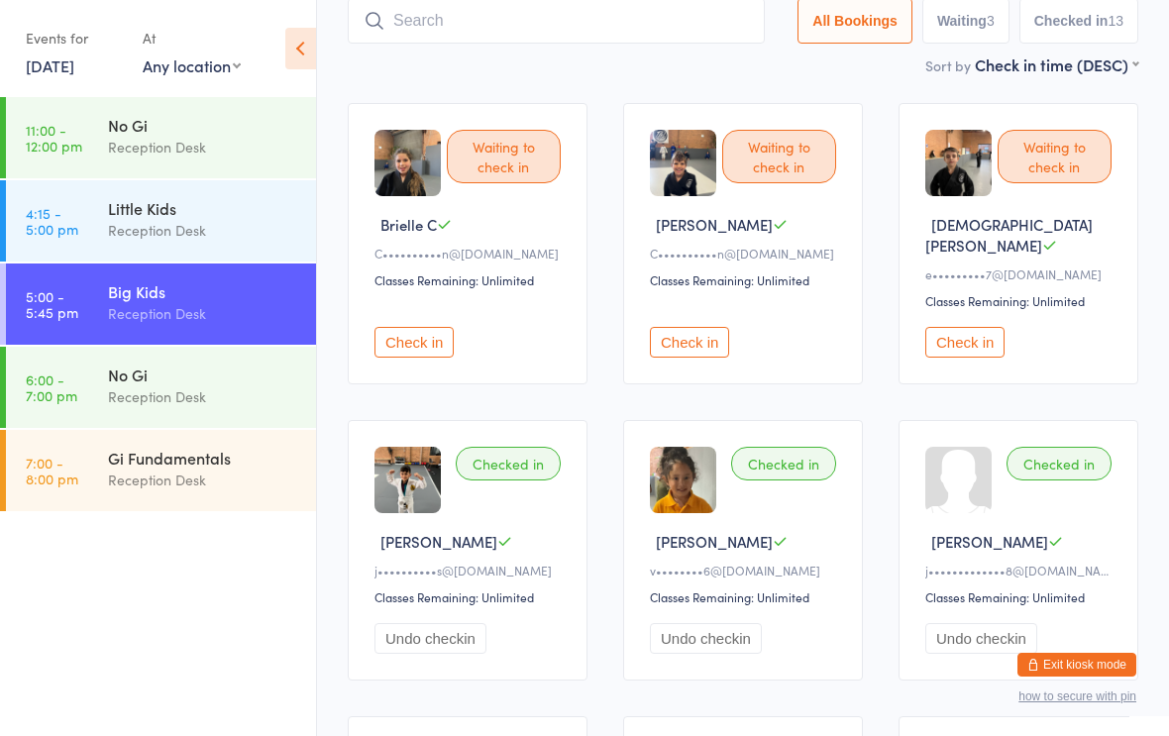
click at [454, 22] on input "search" at bounding box center [556, 21] width 417 height 46
type input "[PERSON_NAME]"
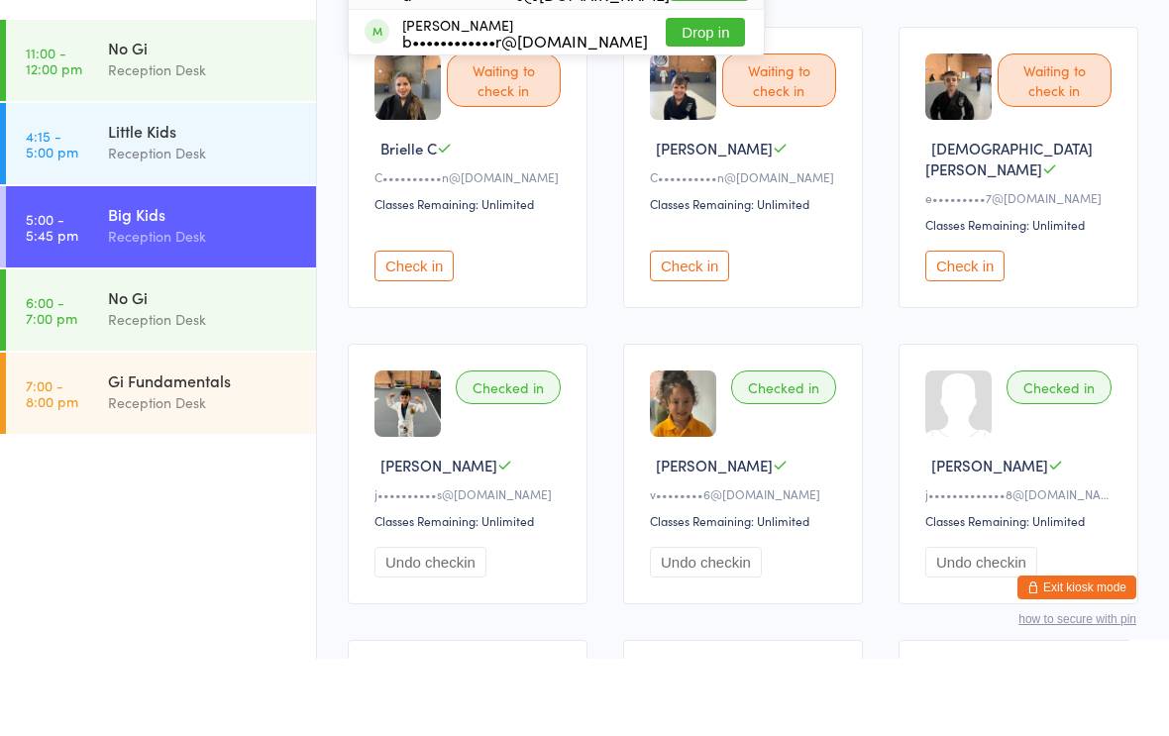
click at [134, 280] on div "Big Kids" at bounding box center [203, 291] width 191 height 22
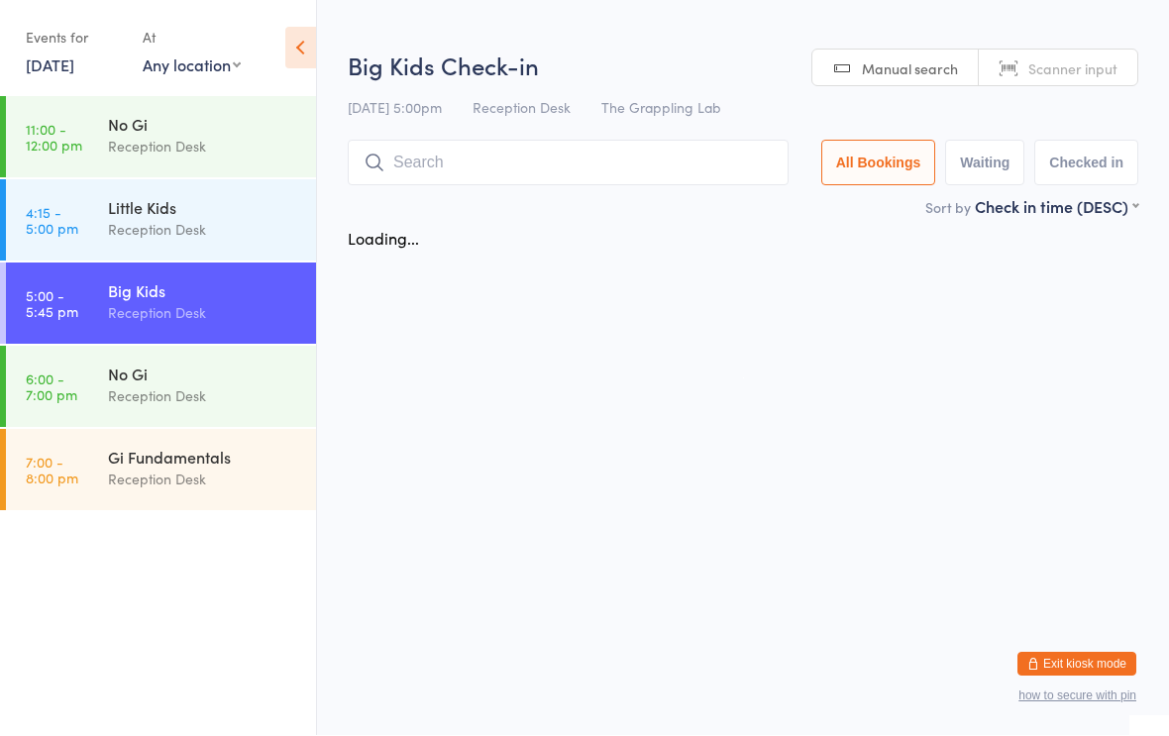
scroll to position [1, 0]
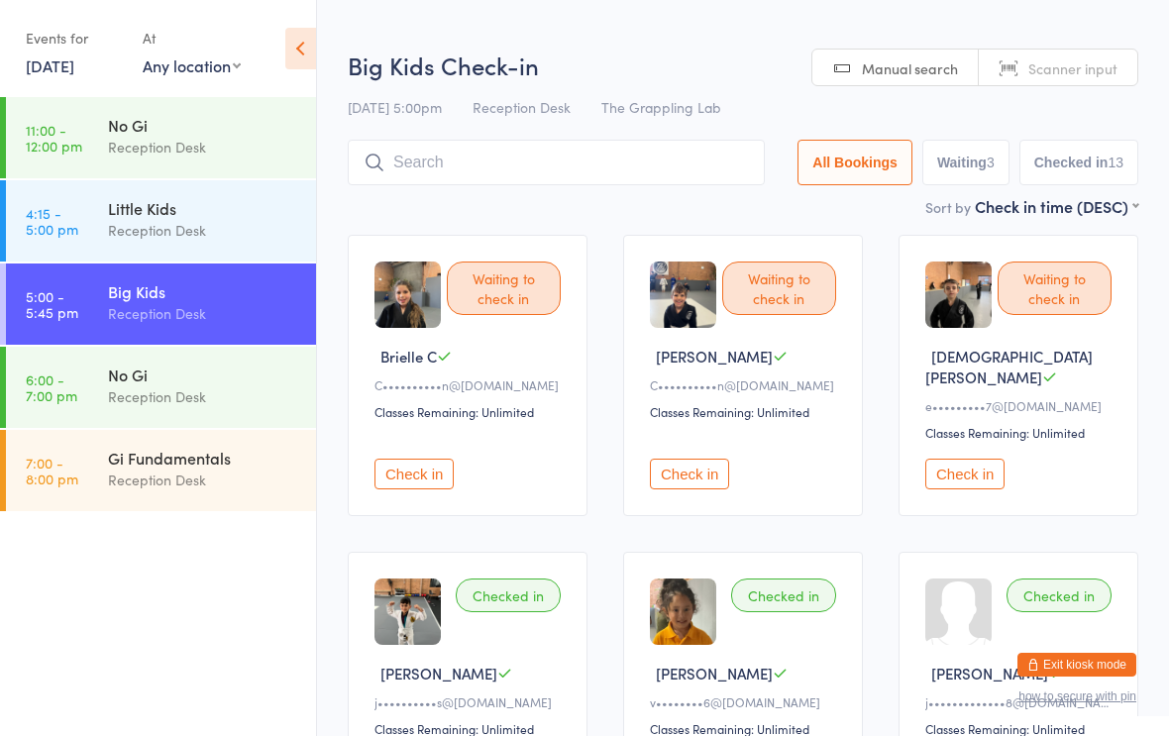
click at [89, 292] on link "5:00 - 5:45 pm Big Kids Reception Desk" at bounding box center [161, 303] width 310 height 81
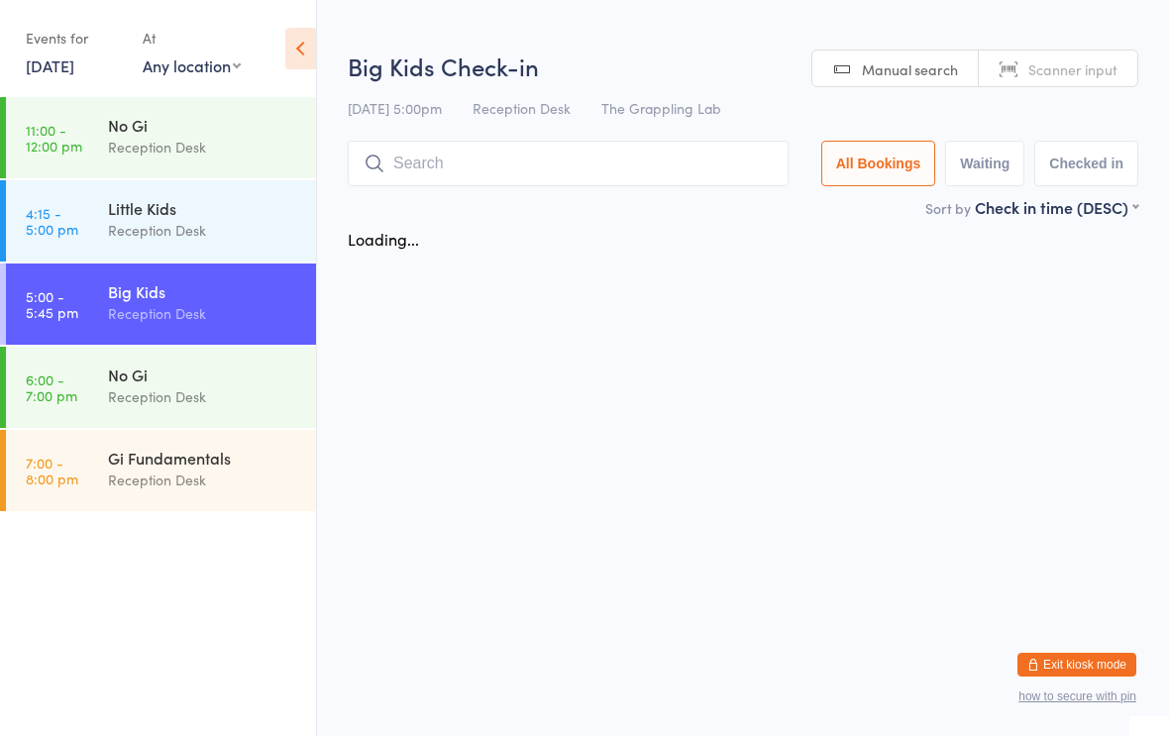
scroll to position [0, 0]
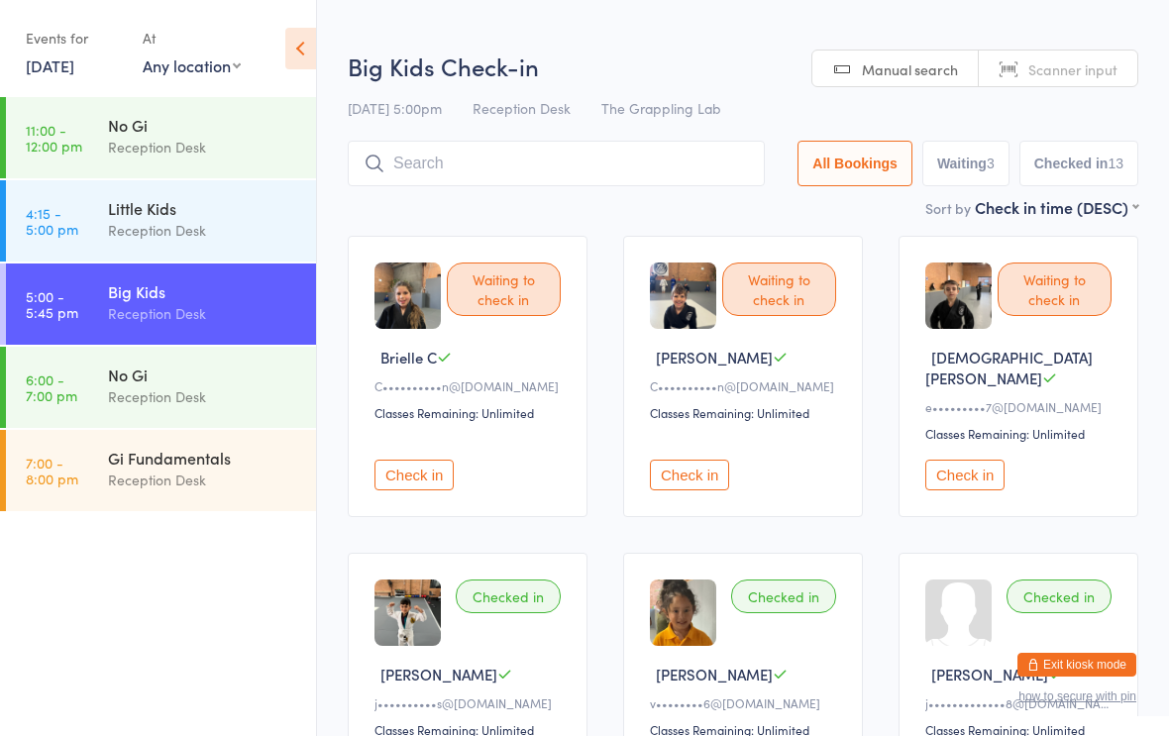
click at [458, 143] on input "search" at bounding box center [556, 164] width 417 height 46
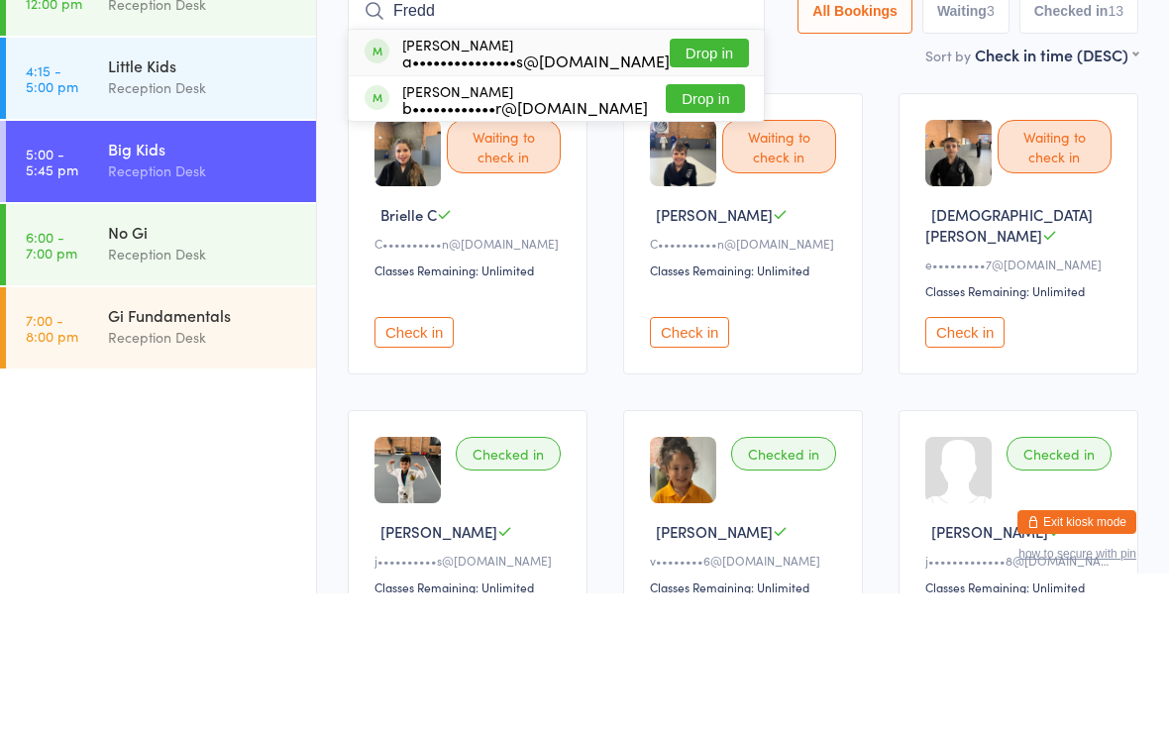
type input "Fredd"
click at [696, 181] on button "Drop in" at bounding box center [708, 195] width 79 height 29
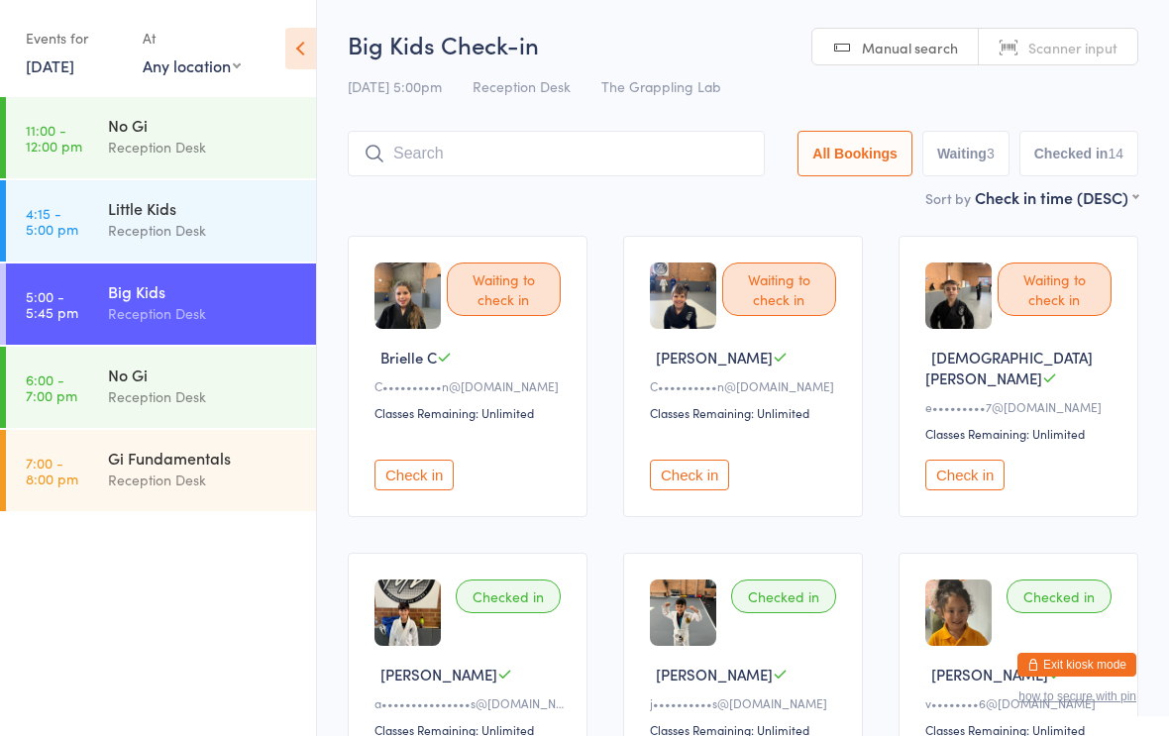
click at [569, 153] on input "search" at bounding box center [556, 154] width 417 height 46
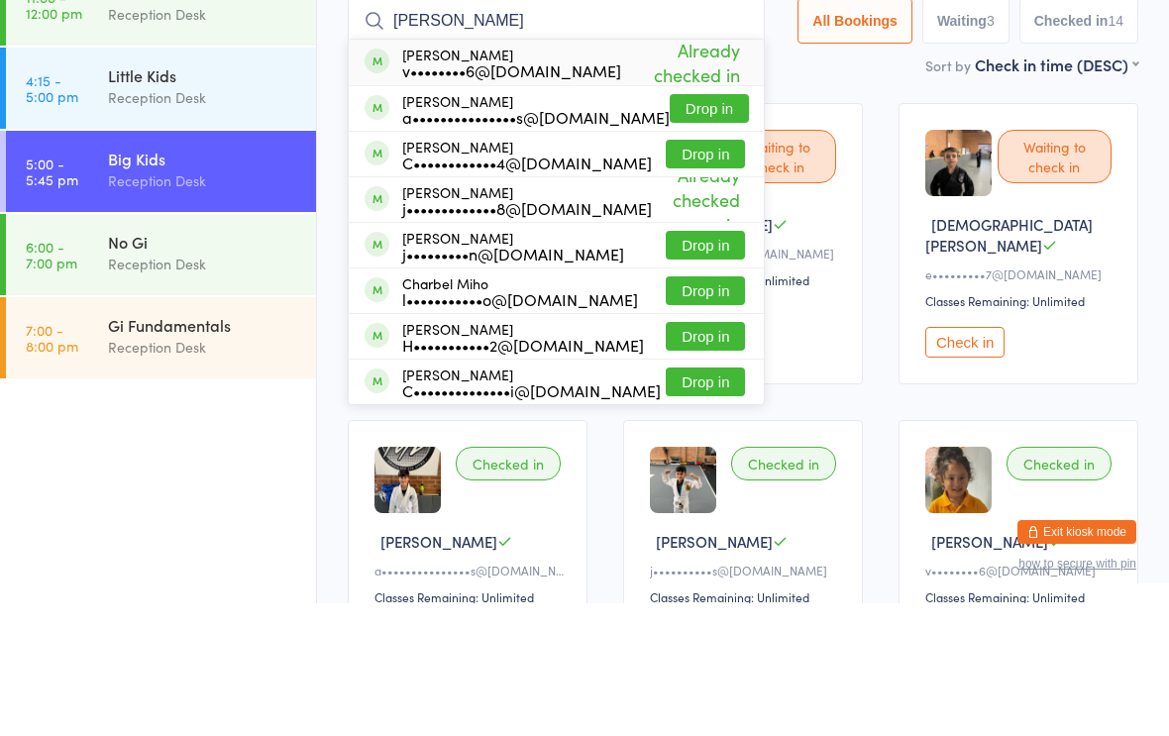
type input "[PERSON_NAME]"
click at [673, 227] on button "Drop in" at bounding box center [708, 241] width 79 height 29
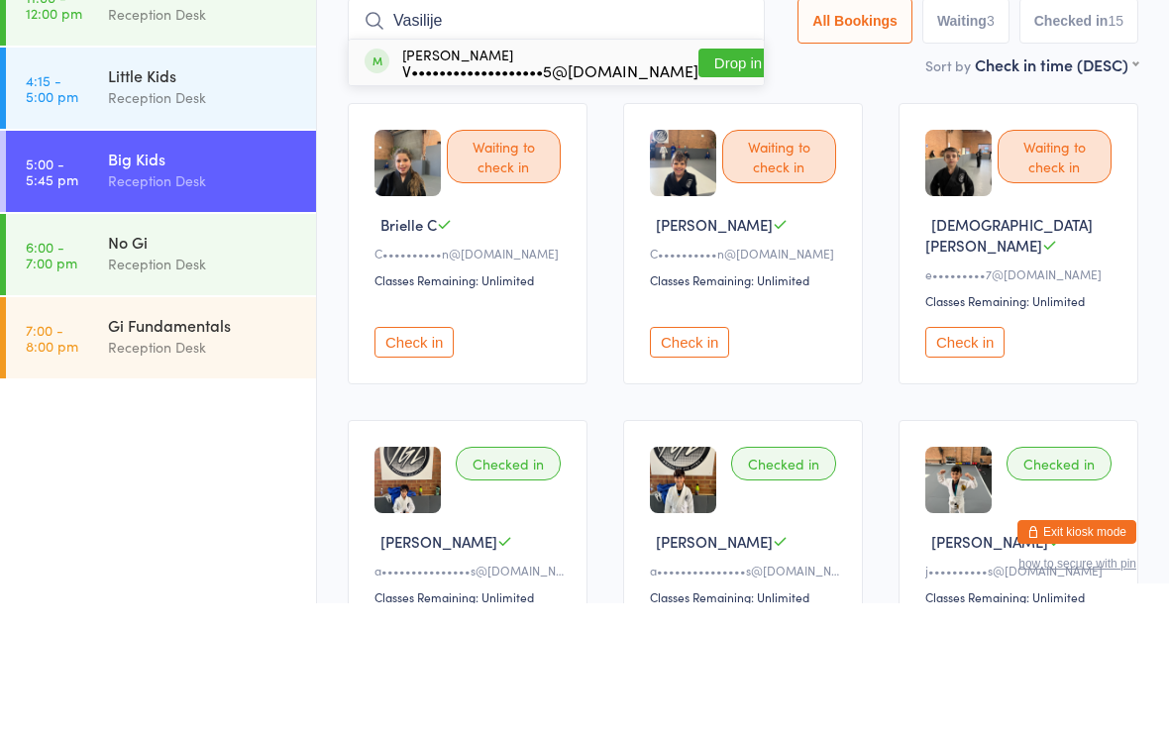
type input "Vasilije"
click at [700, 181] on button "Drop in" at bounding box center [737, 195] width 79 height 29
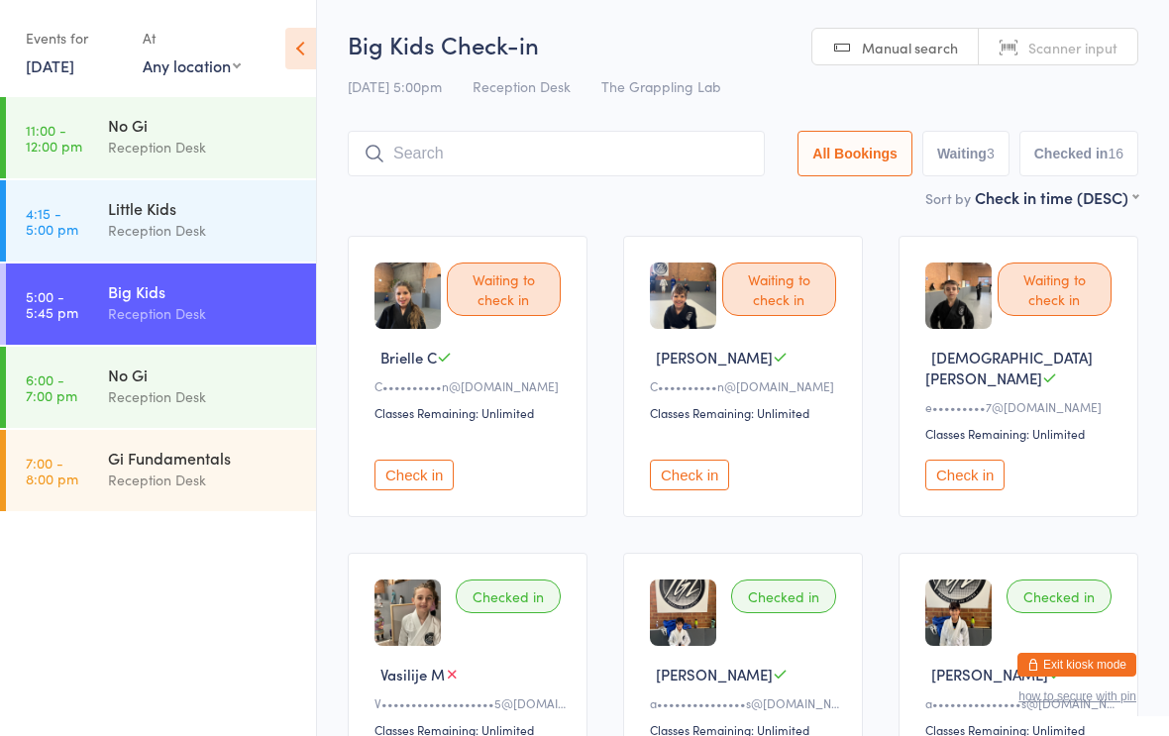
click at [689, 153] on input "search" at bounding box center [556, 154] width 417 height 46
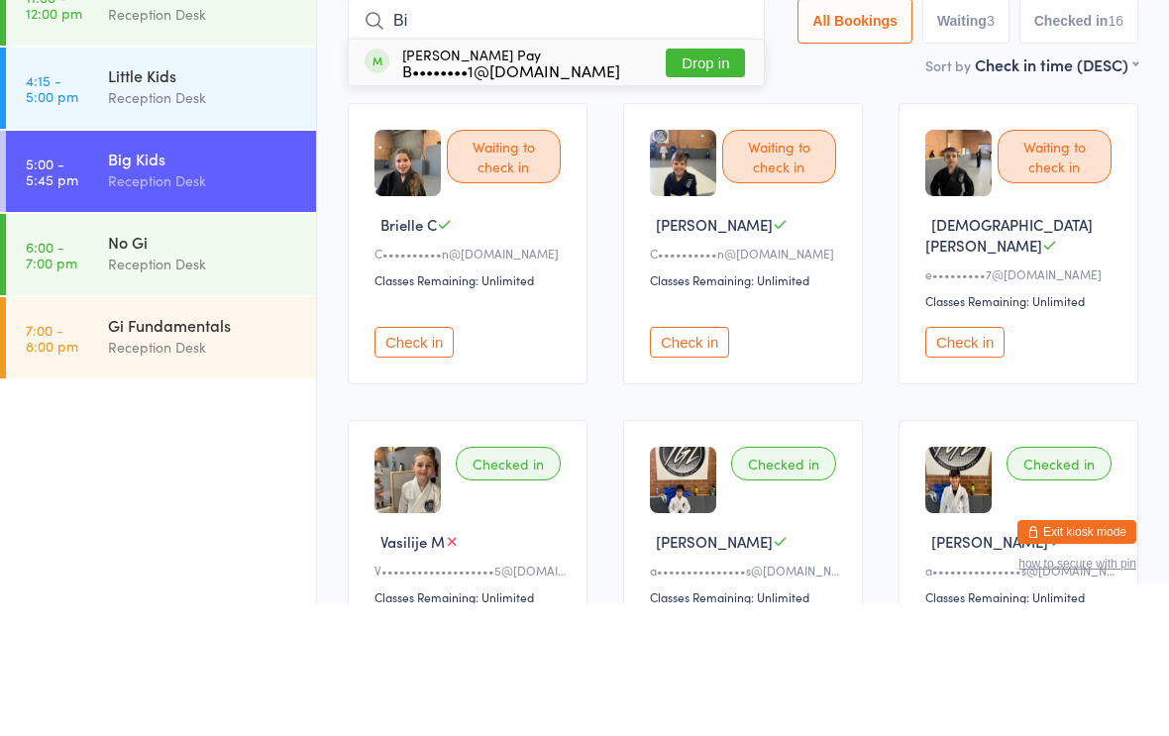
type input "B"
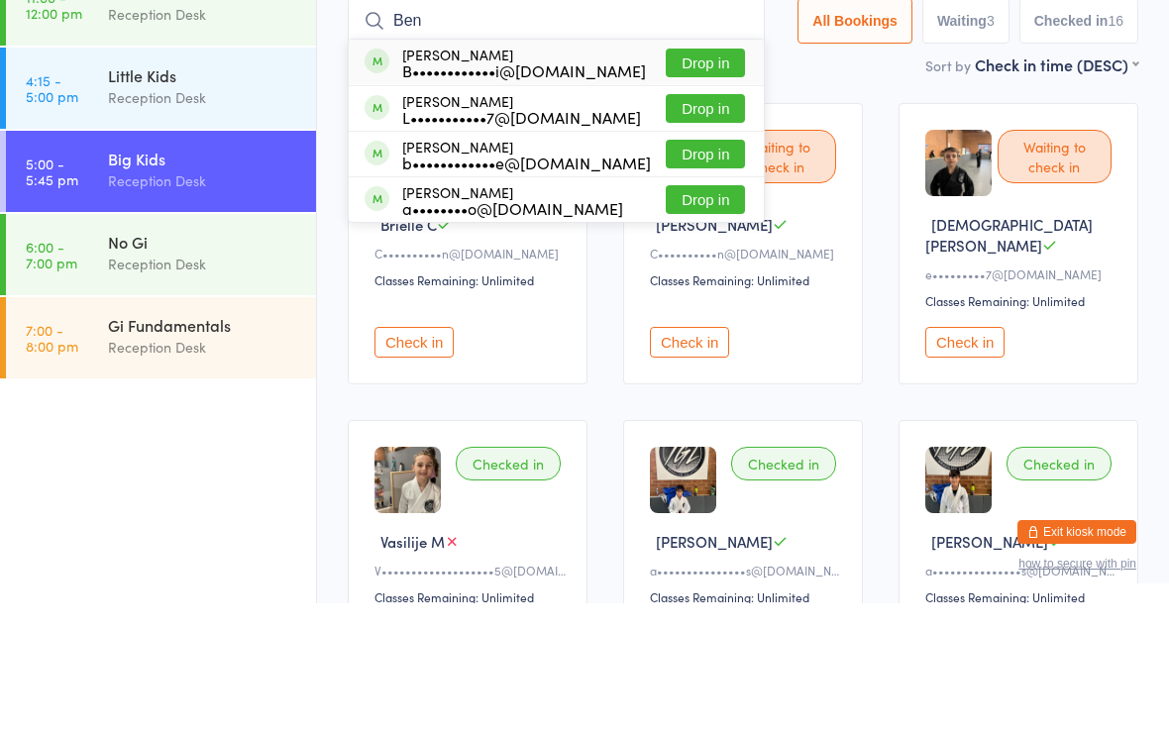
type input "Ben"
click at [706, 318] on button "Drop in" at bounding box center [704, 332] width 79 height 29
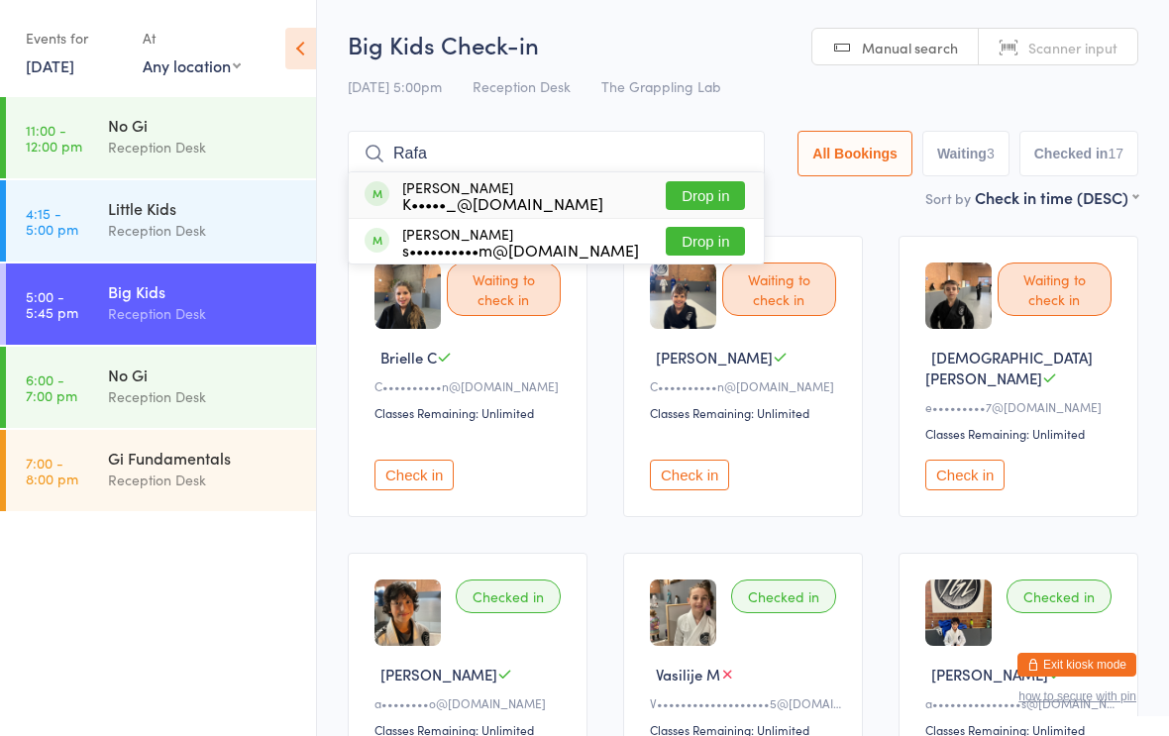
click at [712, 170] on input "Rafa" at bounding box center [556, 154] width 417 height 46
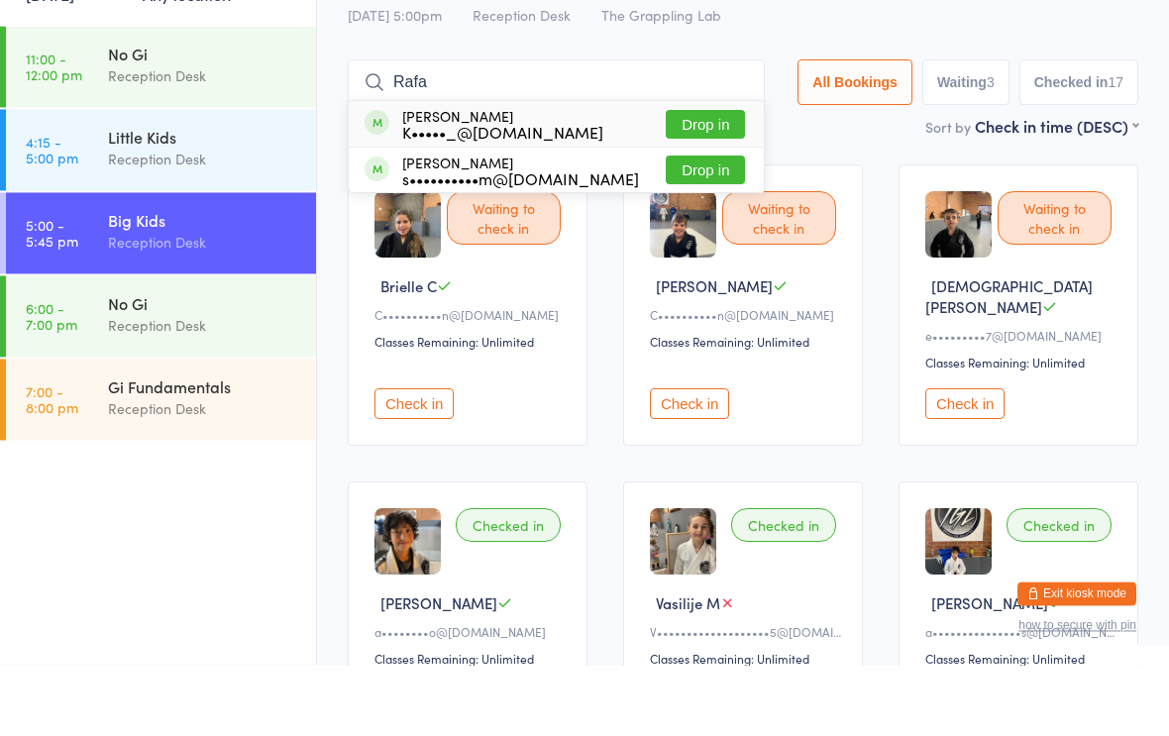
click at [698, 262] on img at bounding box center [683, 295] width 66 height 66
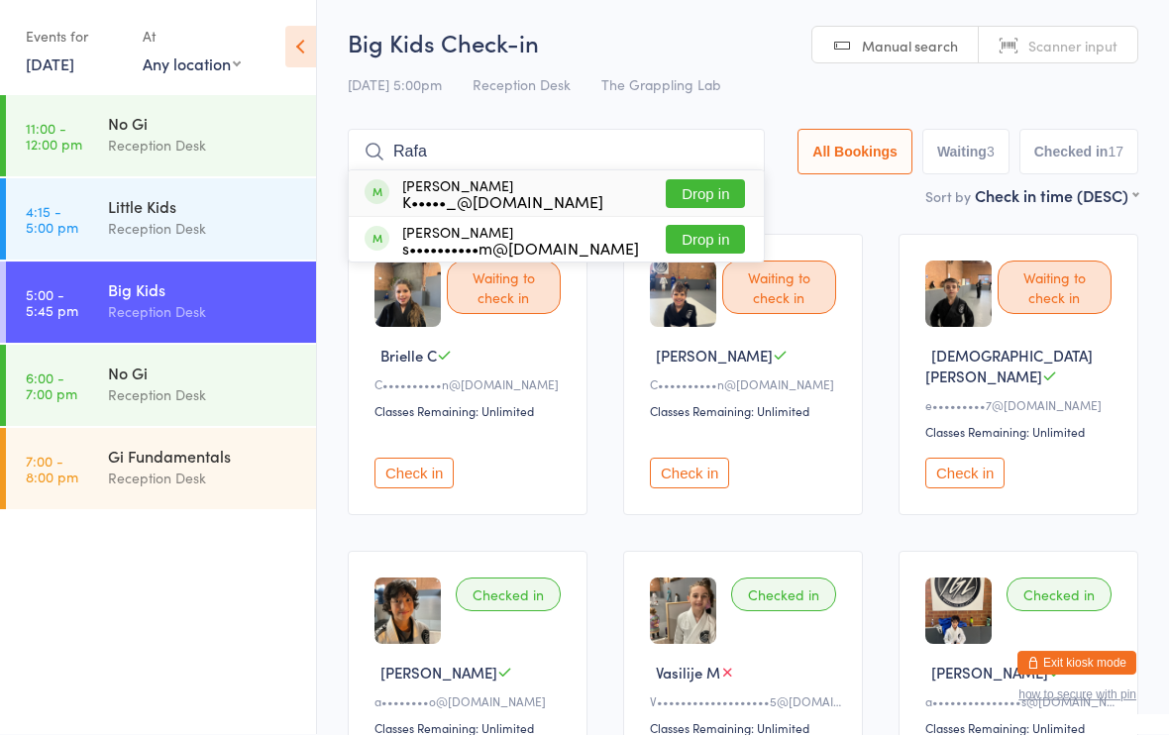
scroll to position [133, 0]
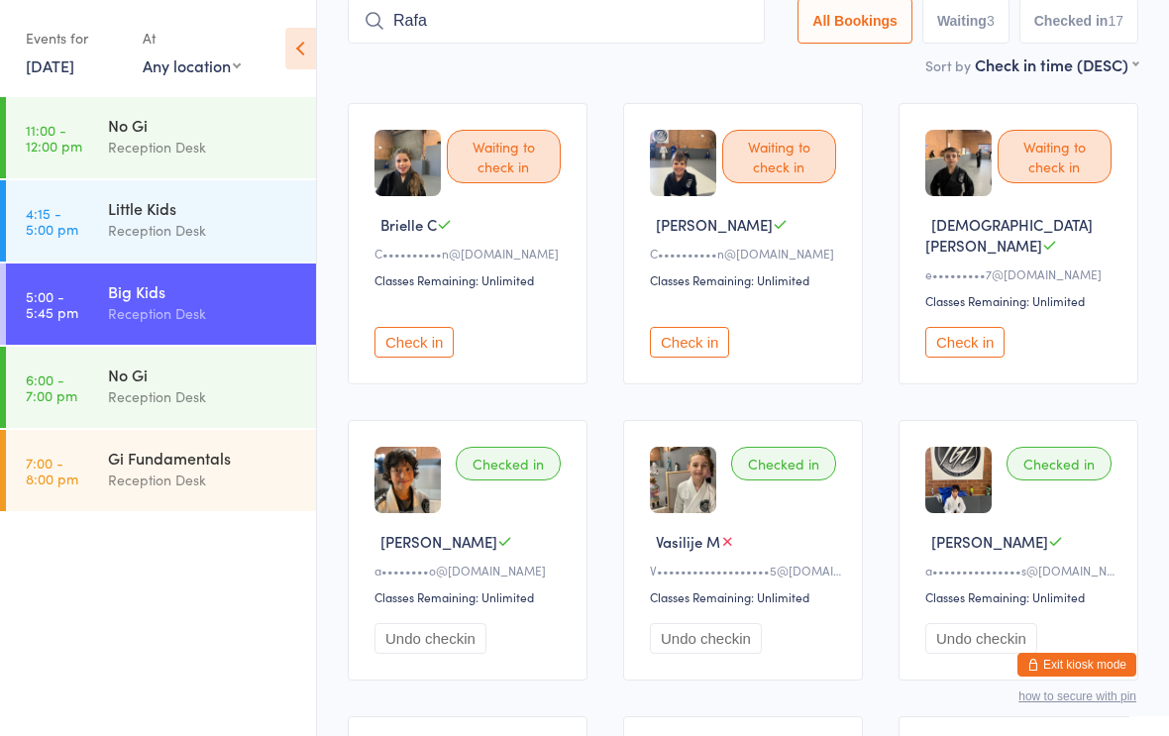
click at [661, 22] on input "Rafa" at bounding box center [556, 21] width 417 height 46
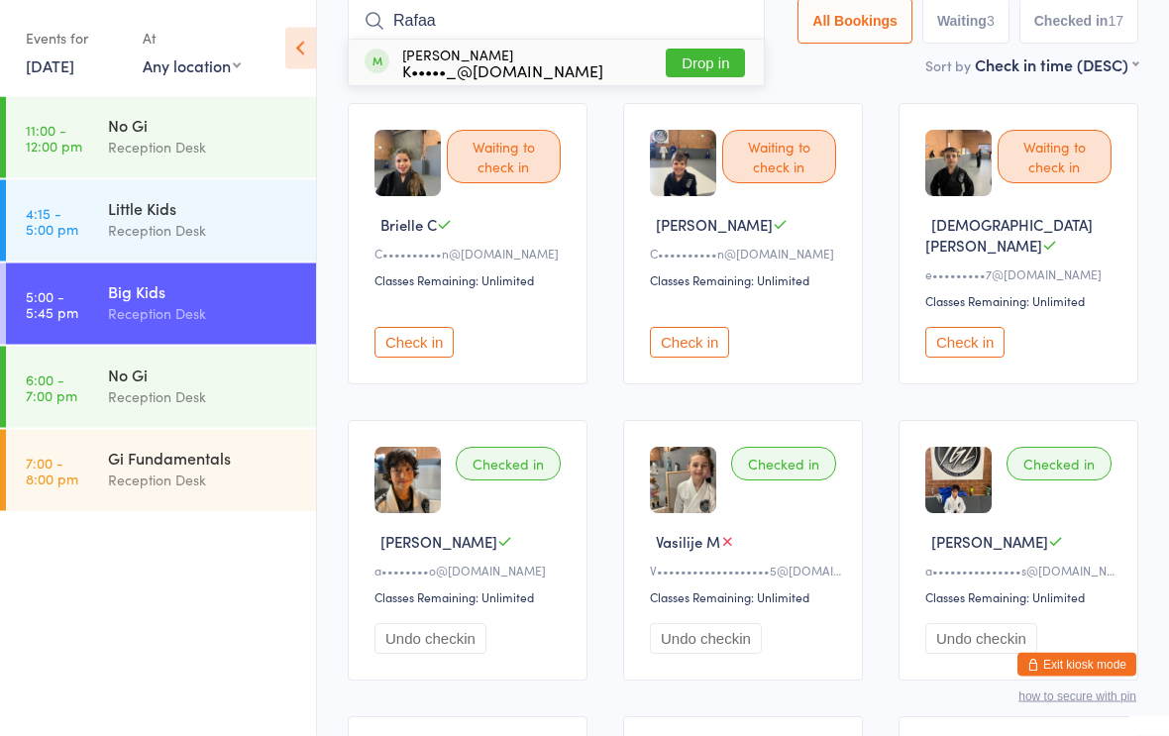
type input "Rafaa"
click at [694, 66] on button "Drop in" at bounding box center [704, 64] width 79 height 29
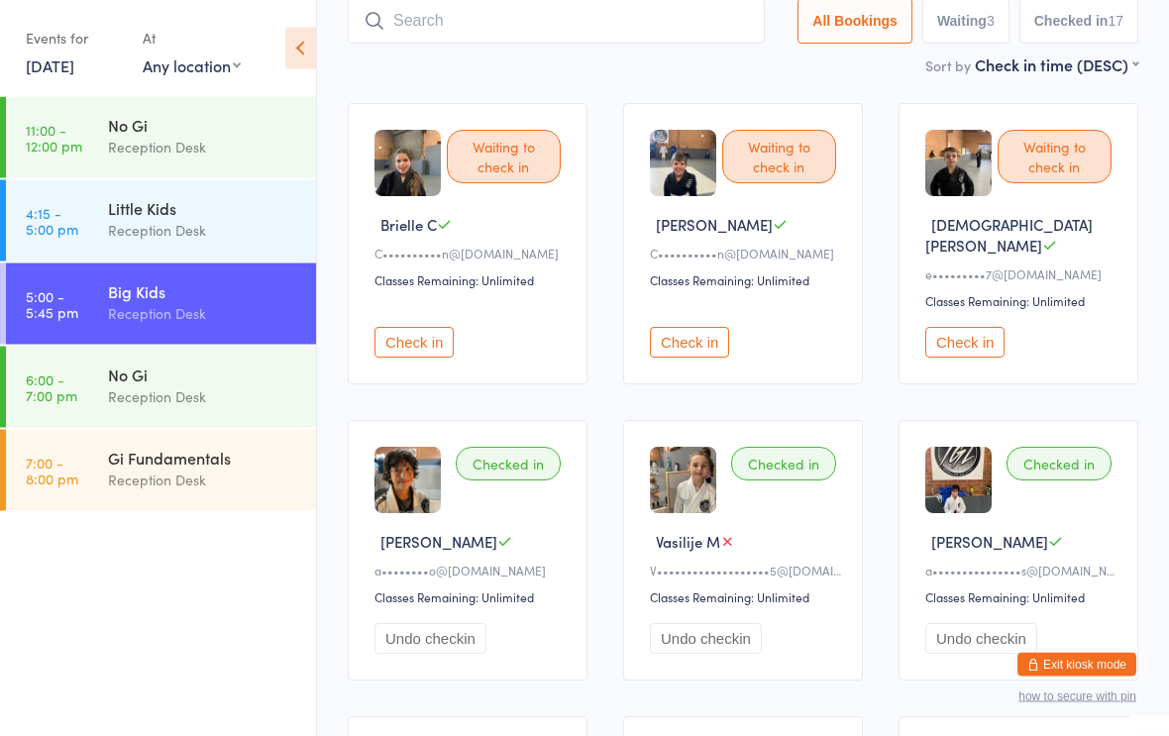
scroll to position [133, 0]
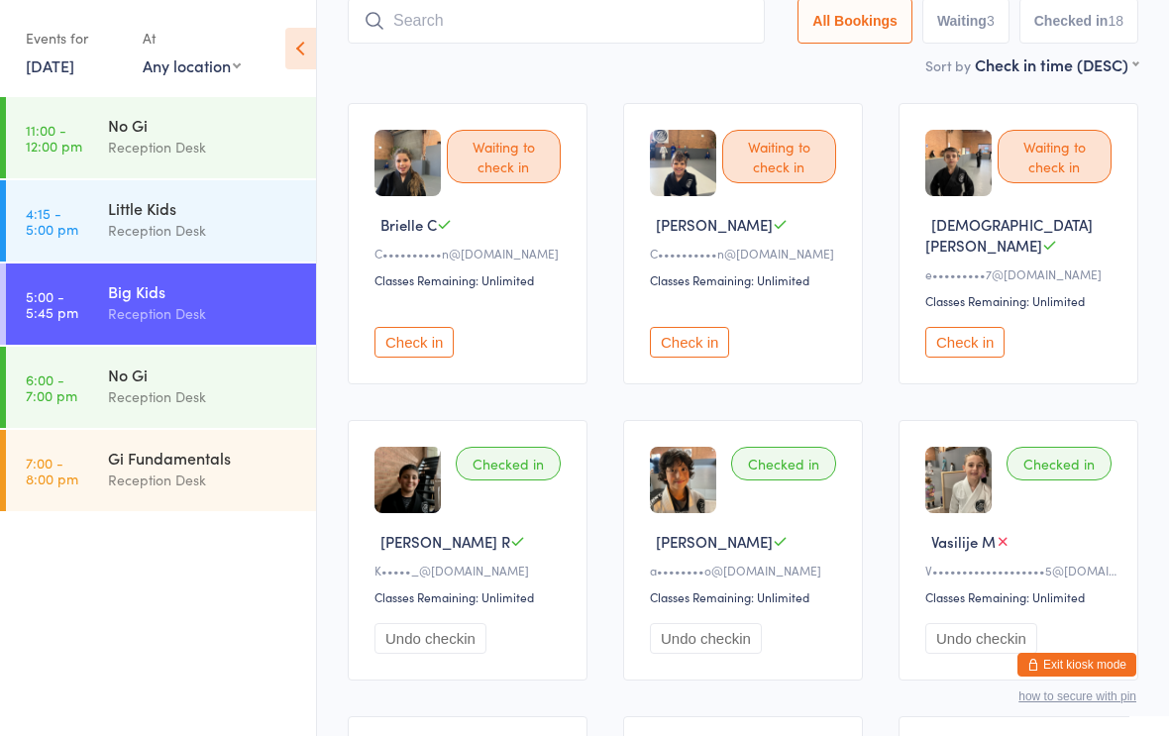
click at [614, 27] on input "search" at bounding box center [556, 21] width 417 height 46
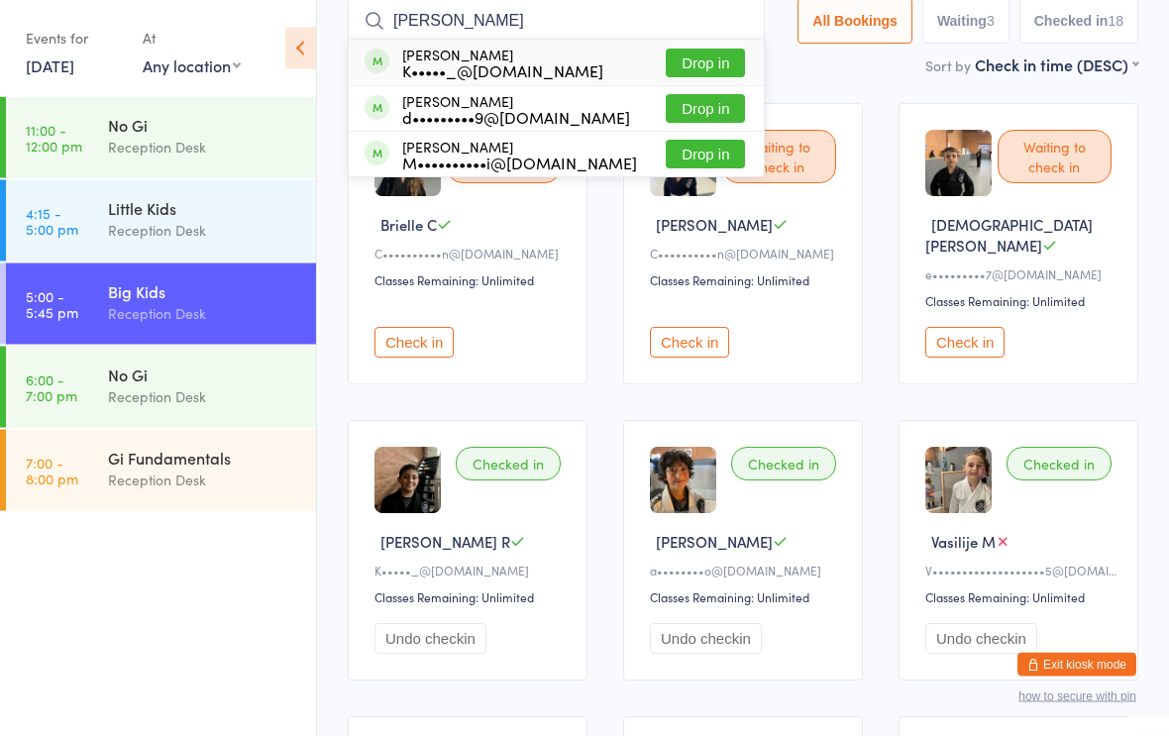
type input "[PERSON_NAME]"
click at [713, 53] on button "Drop in" at bounding box center [704, 64] width 79 height 29
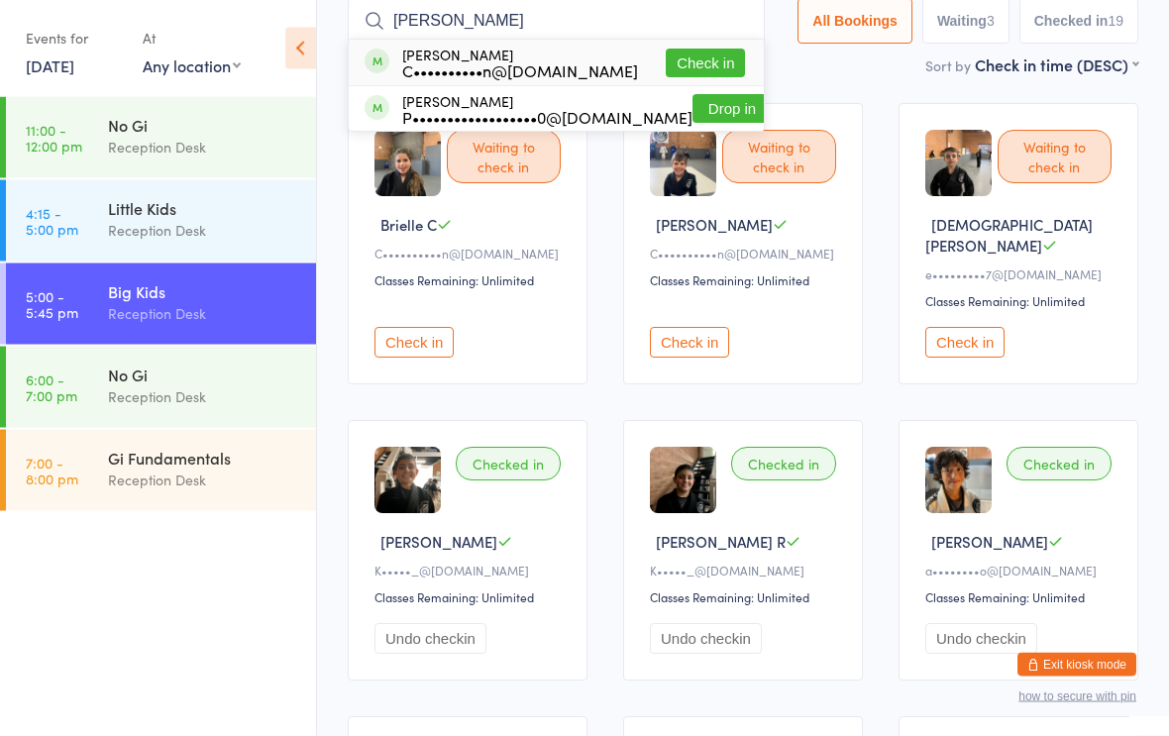
type input "[PERSON_NAME]"
click at [691, 58] on button "Check in" at bounding box center [704, 64] width 79 height 29
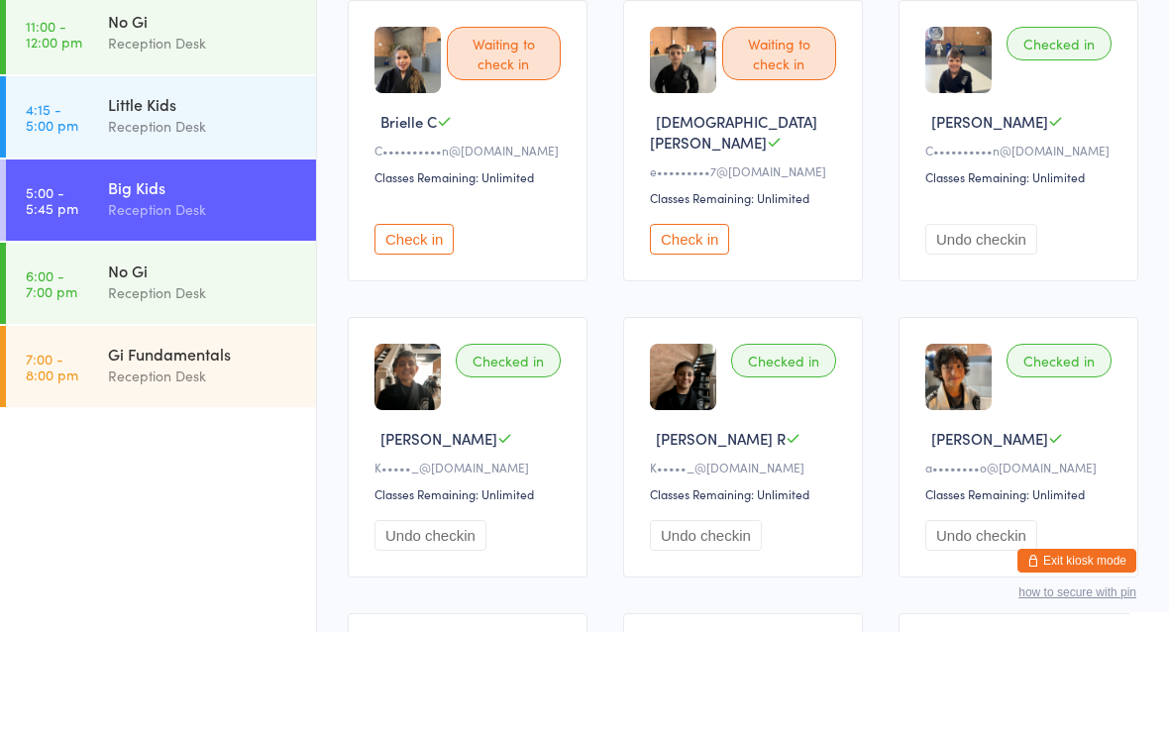
click at [210, 385] on div "Reception Desk" at bounding box center [203, 396] width 191 height 23
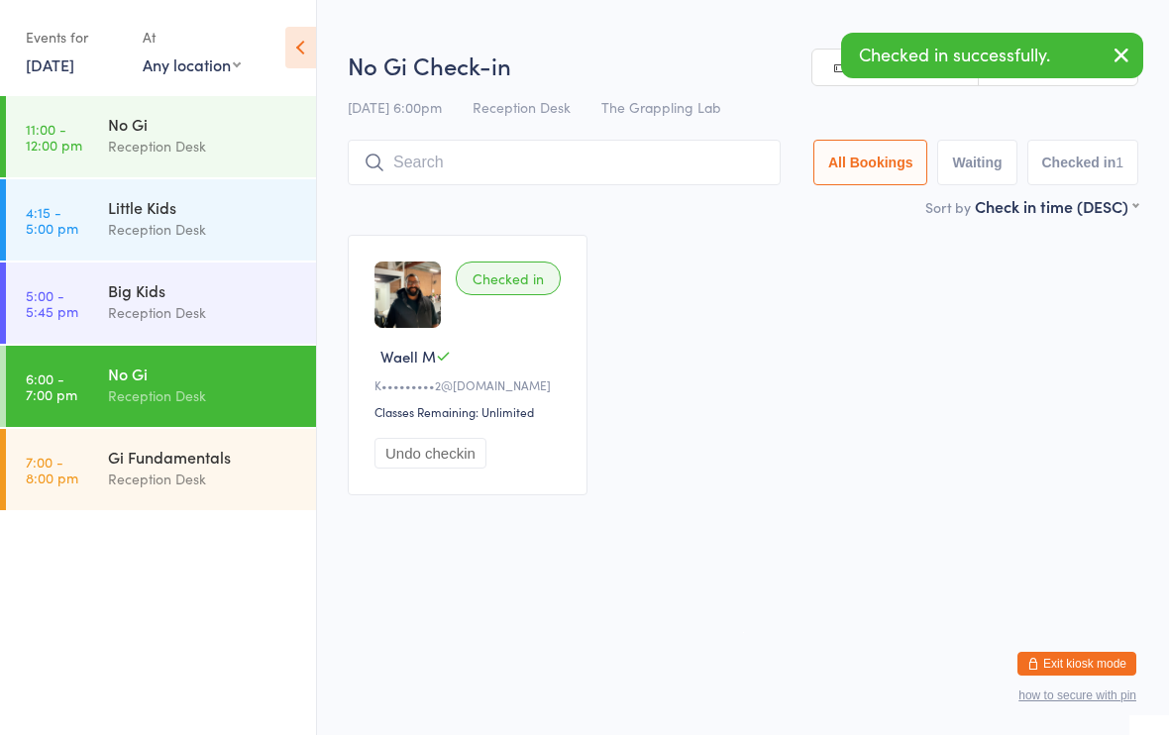
click at [477, 158] on input "search" at bounding box center [564, 164] width 433 height 46
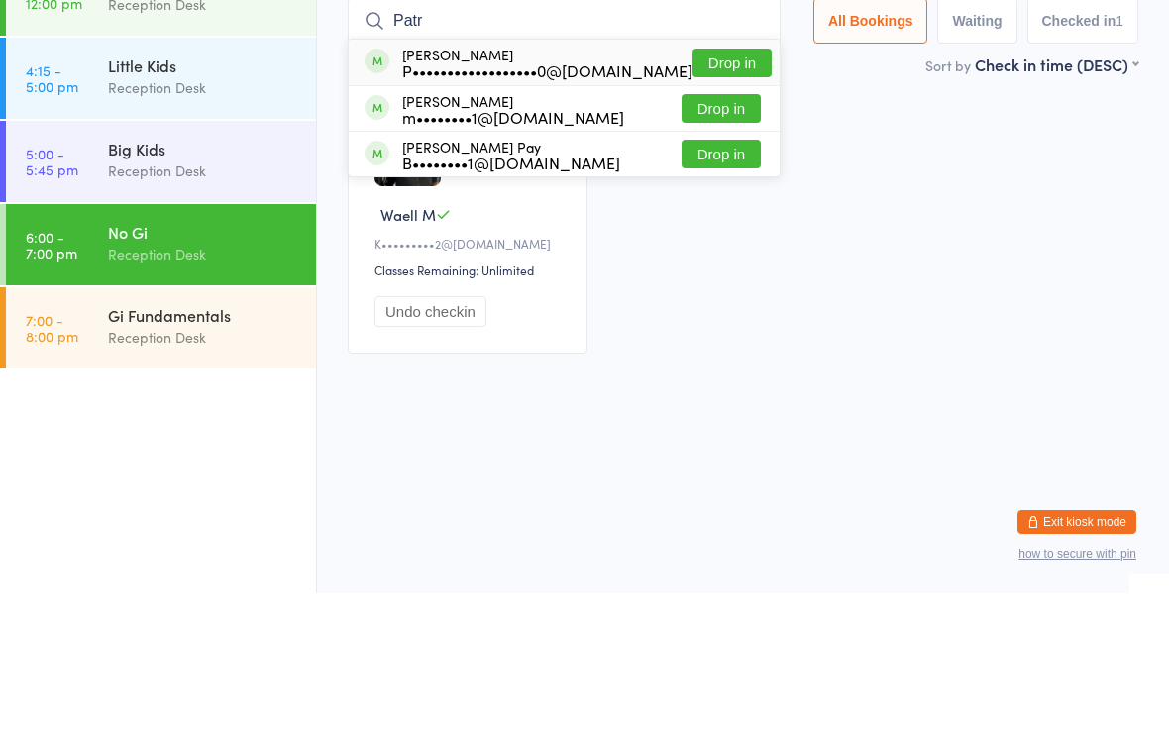
type input "Patr"
click at [717, 191] on button "Drop in" at bounding box center [731, 205] width 79 height 29
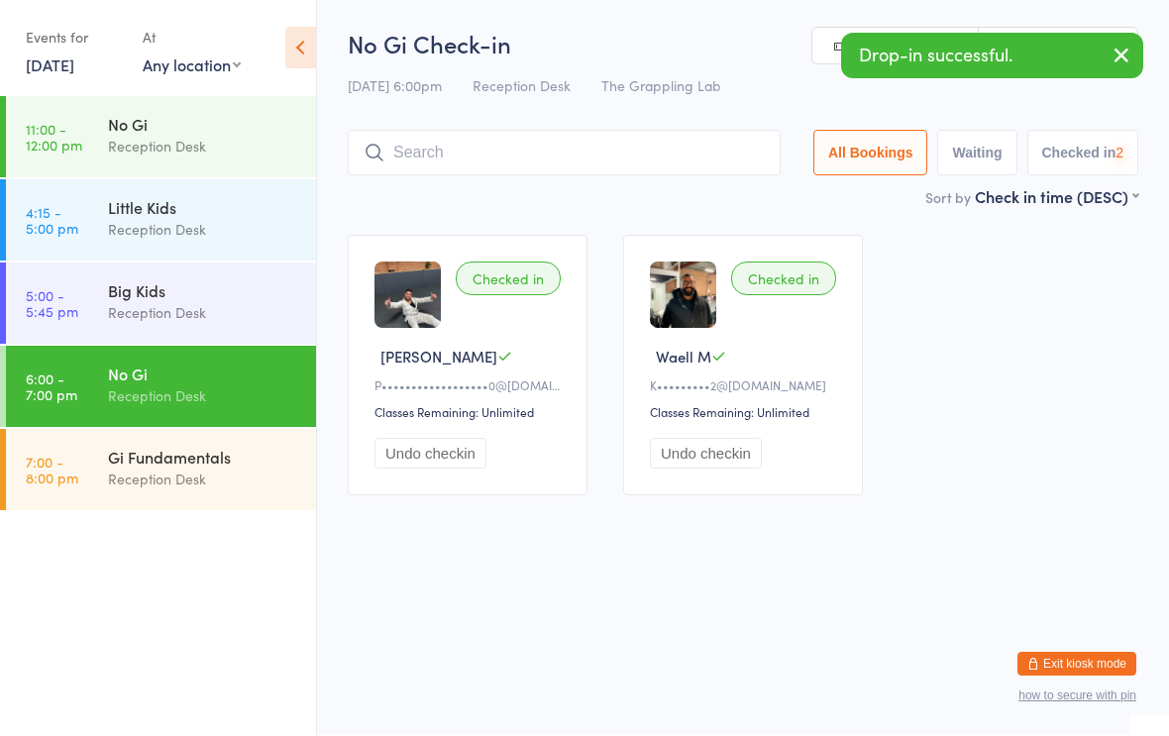
click at [224, 300] on div "Big Kids" at bounding box center [203, 291] width 191 height 22
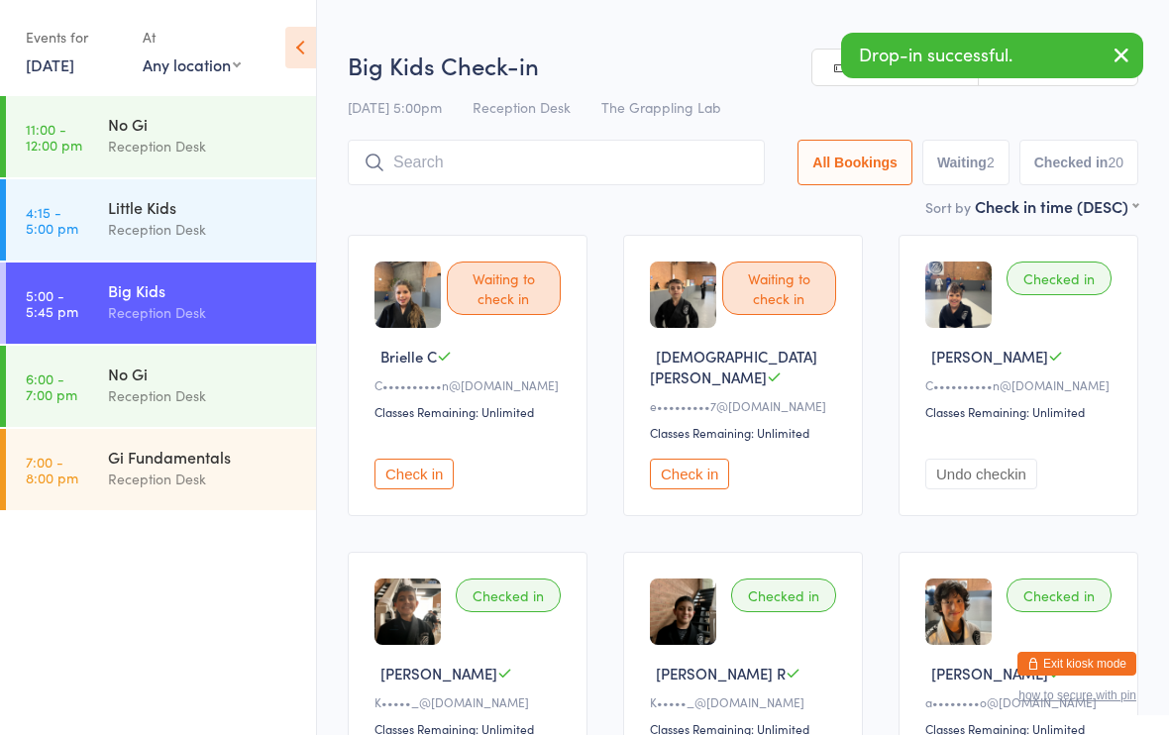
scroll to position [1, 0]
click at [637, 684] on div "Checked in [PERSON_NAME]•••••_@[DOMAIN_NAME] Classes Remaining: Unlimited Undo …" at bounding box center [743, 682] width 240 height 260
click at [478, 154] on input "search" at bounding box center [556, 163] width 417 height 46
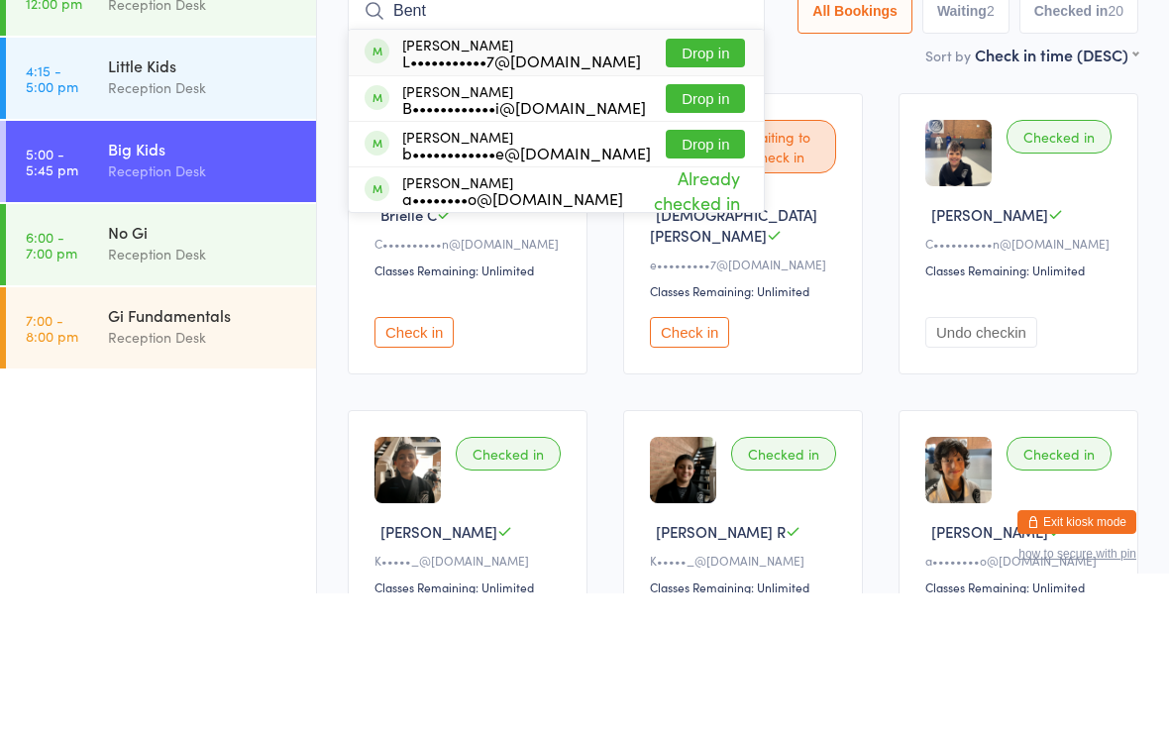
type input "Bent"
click at [689, 181] on button "Drop in" at bounding box center [704, 195] width 79 height 29
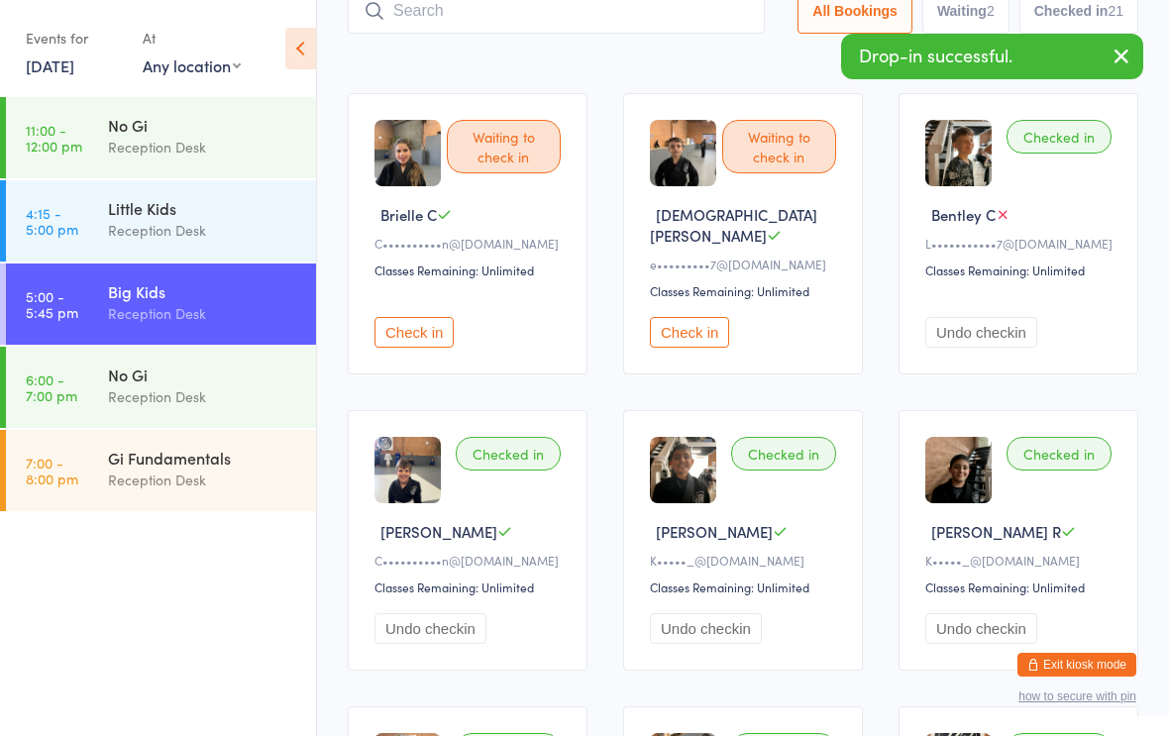
click at [634, 51] on div "Sort by Check in time (DESC) First name (ASC) First name (DESC) Last name (ASC)…" at bounding box center [743, 55] width 790 height 22
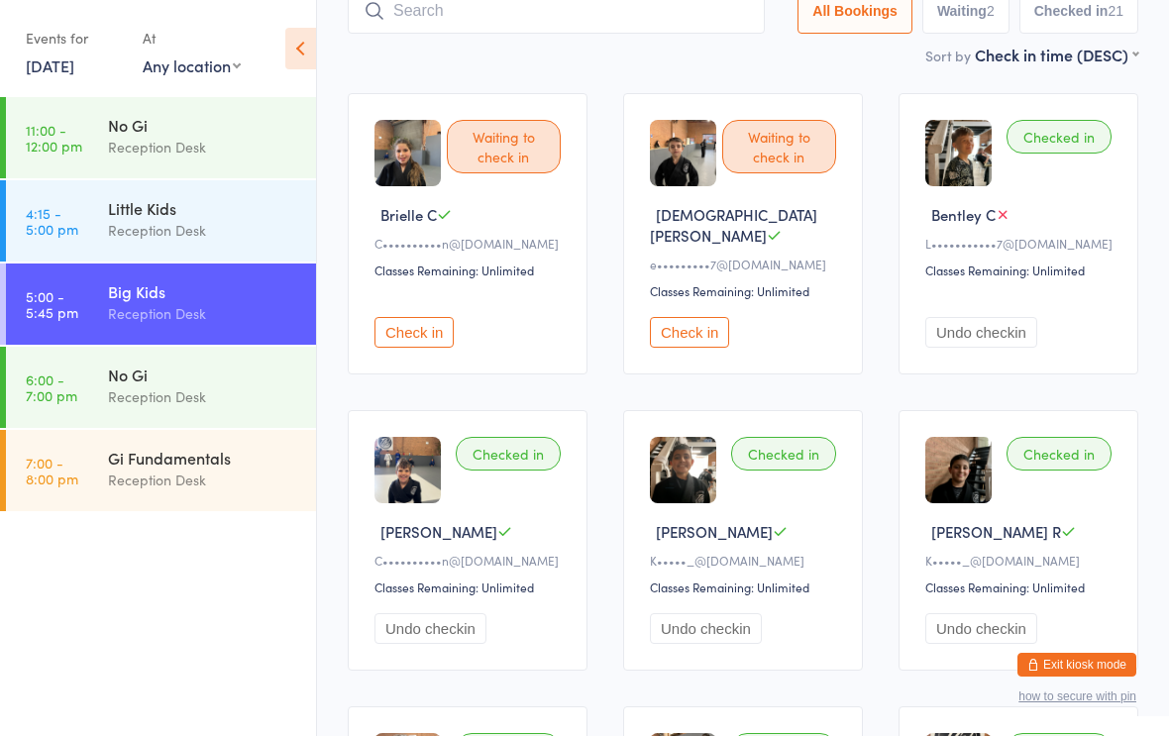
click at [685, 15] on input "search" at bounding box center [556, 11] width 417 height 46
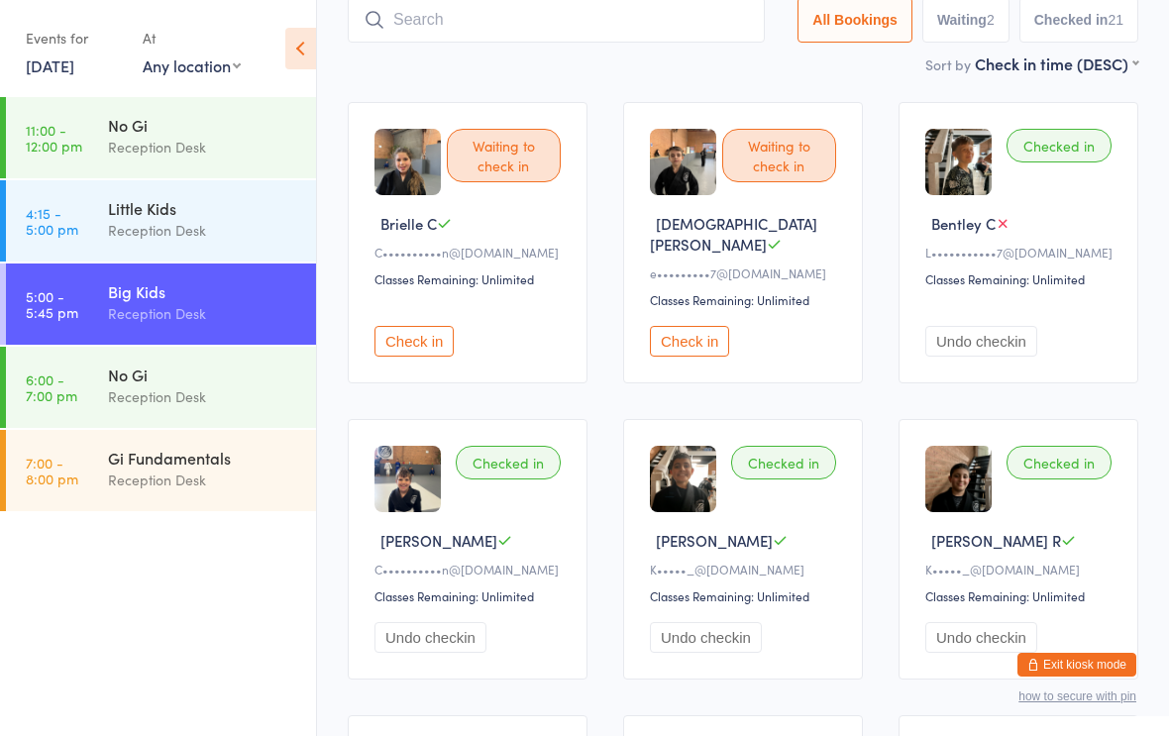
scroll to position [133, 0]
type input "S"
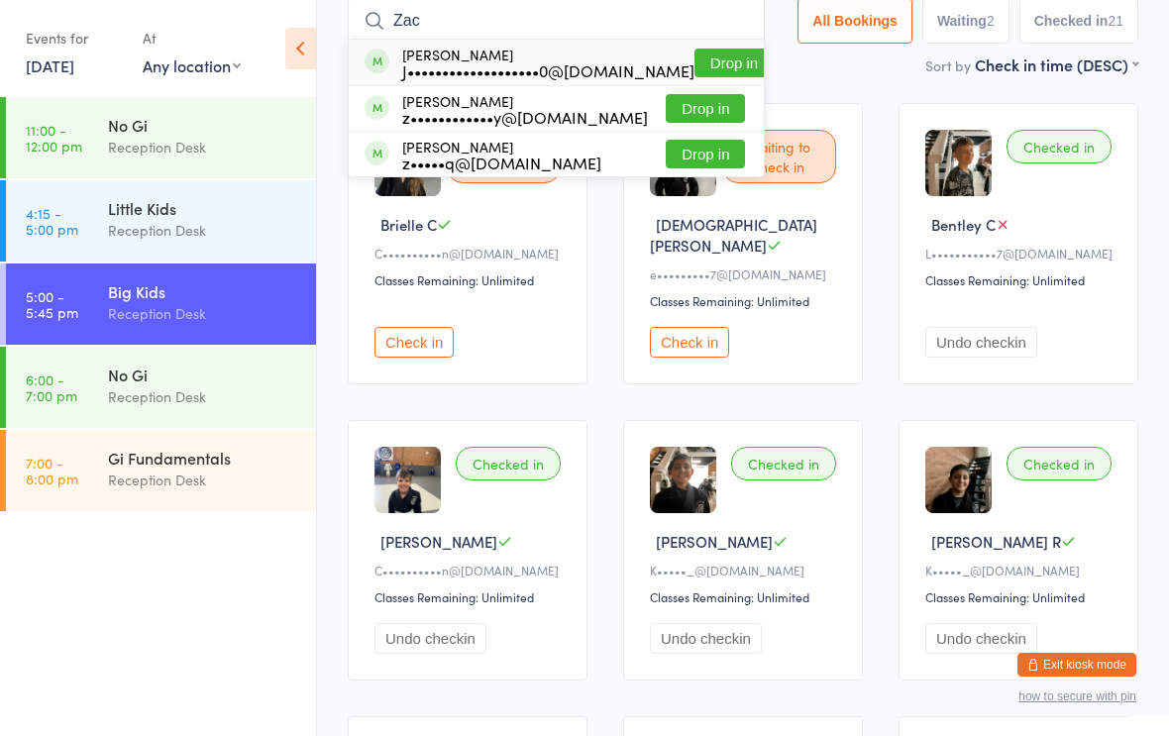
type input "Zac"
click at [712, 45] on div "[PERSON_NAME] J•••••••••••••••••••0@[DOMAIN_NAME] Drop in" at bounding box center [556, 63] width 415 height 46
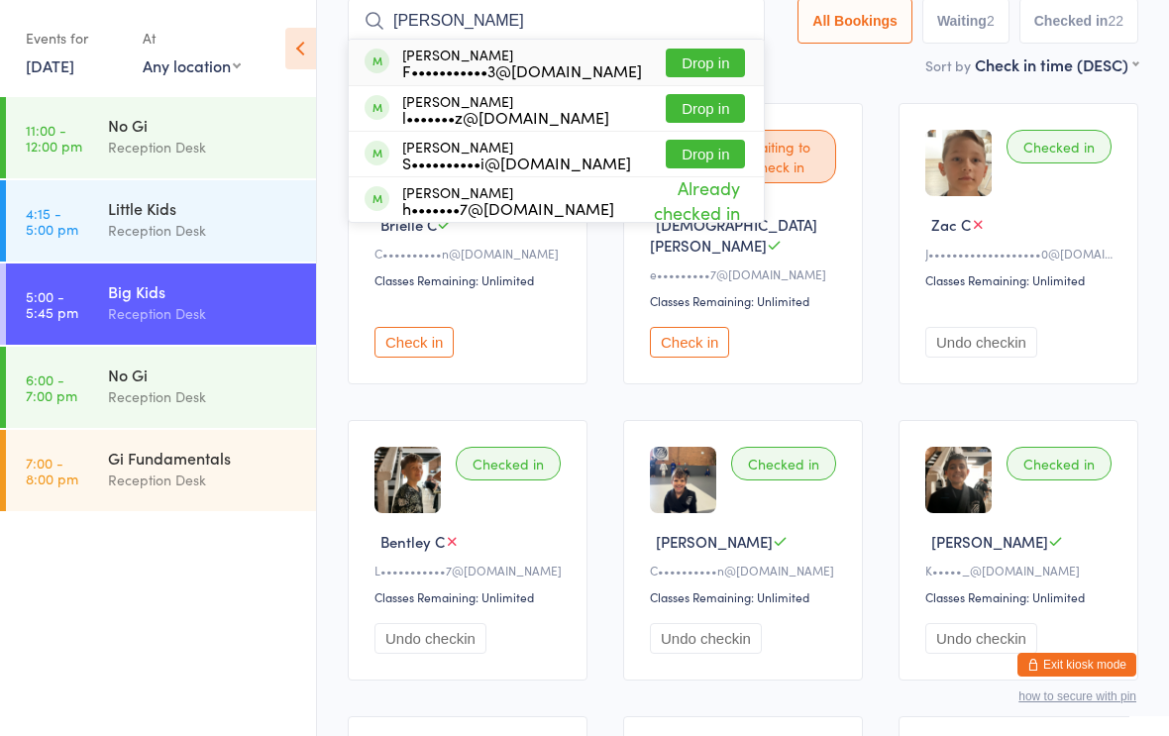
type input "[PERSON_NAME]"
click at [689, 97] on button "Drop in" at bounding box center [704, 108] width 79 height 29
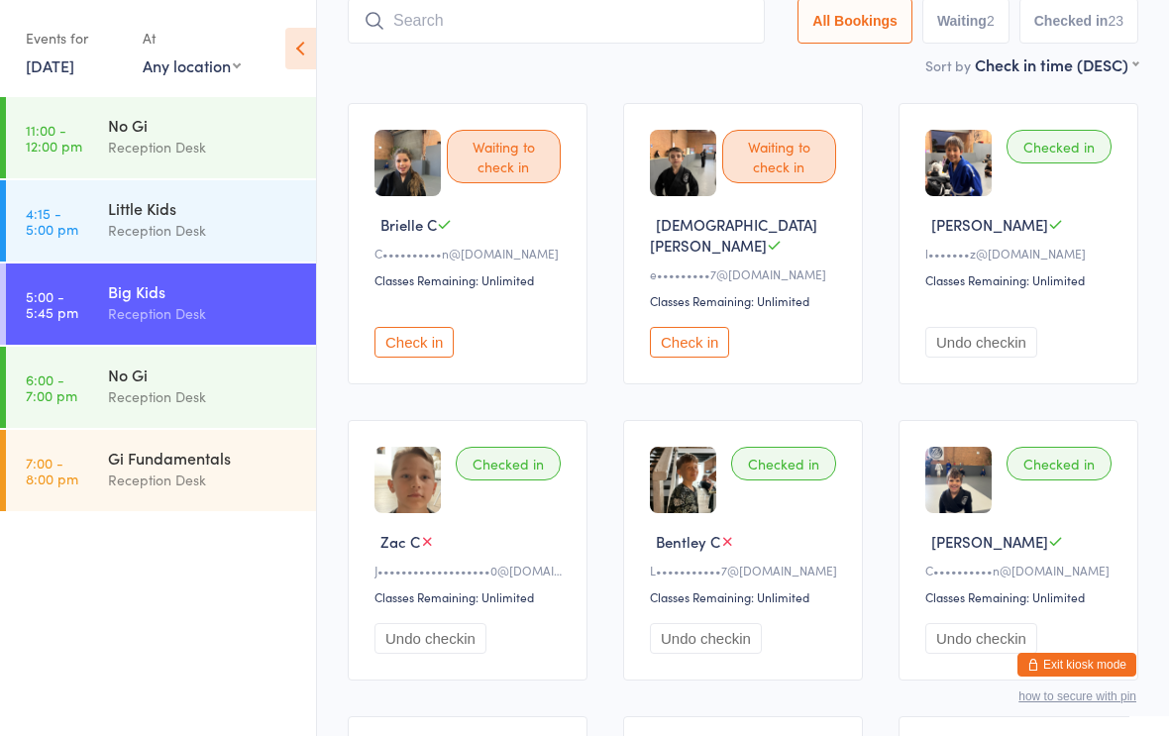
click at [604, 34] on input "search" at bounding box center [556, 21] width 417 height 46
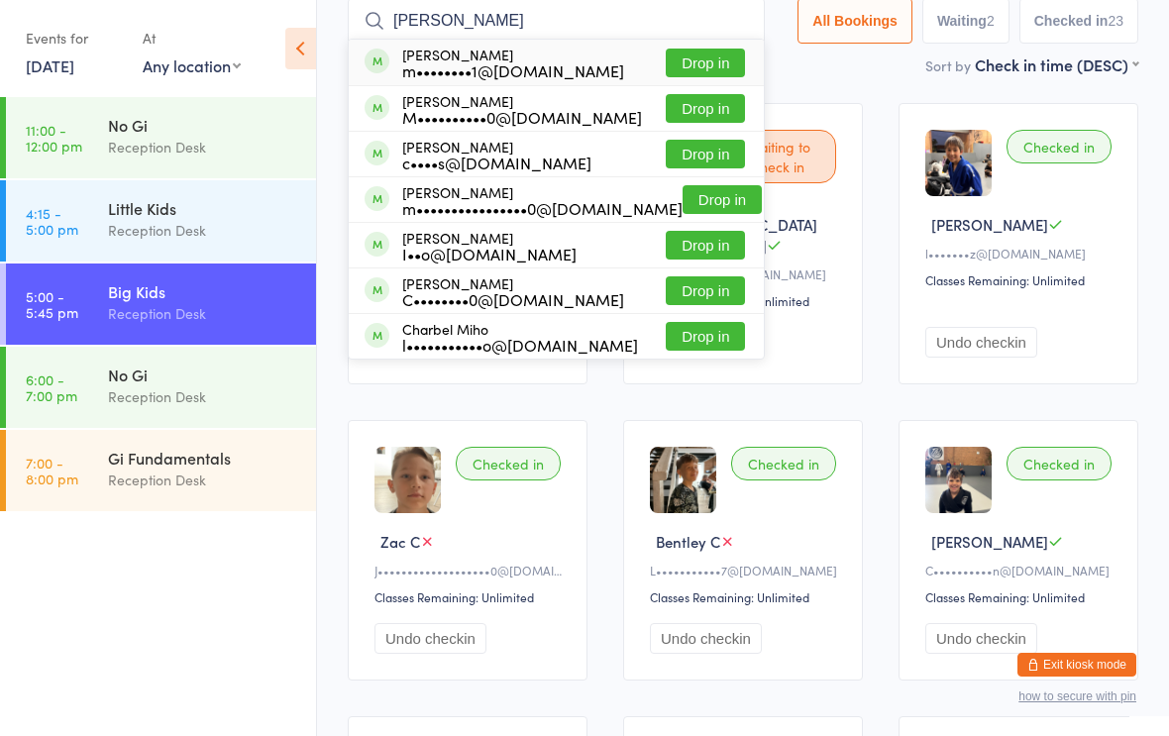
type input "[PERSON_NAME]"
click at [691, 284] on button "Drop in" at bounding box center [704, 290] width 79 height 29
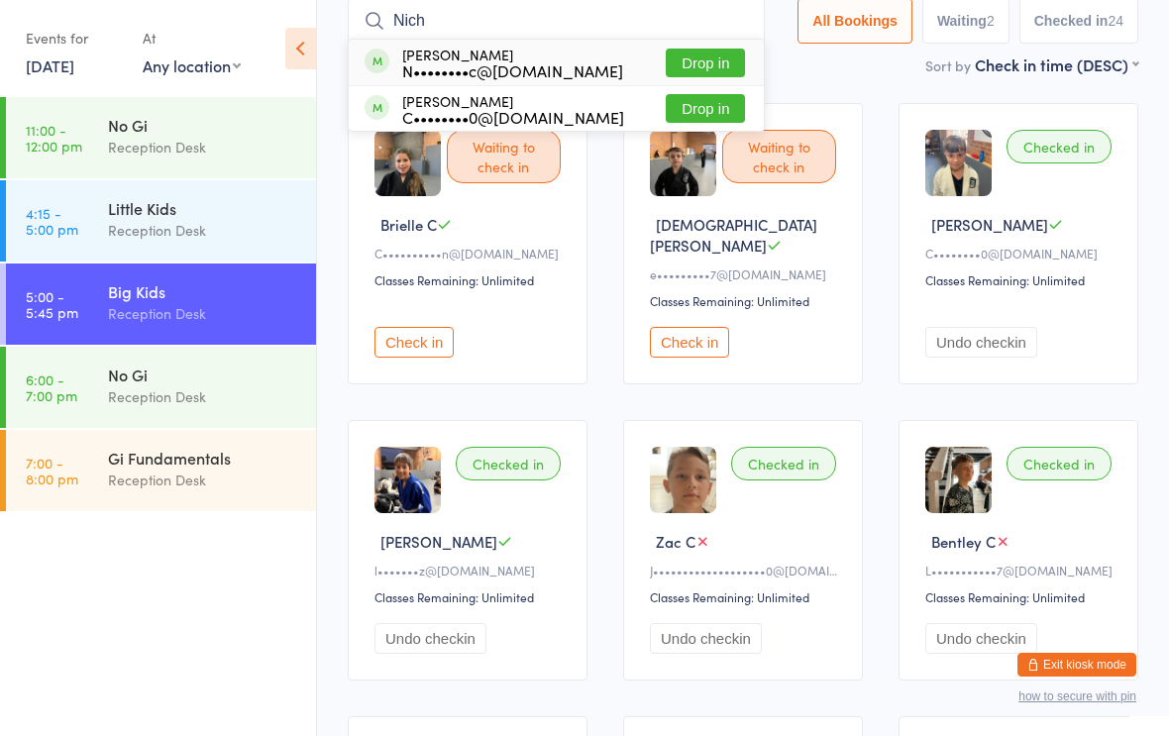
type input "Nich"
click at [682, 106] on button "Drop in" at bounding box center [704, 108] width 79 height 29
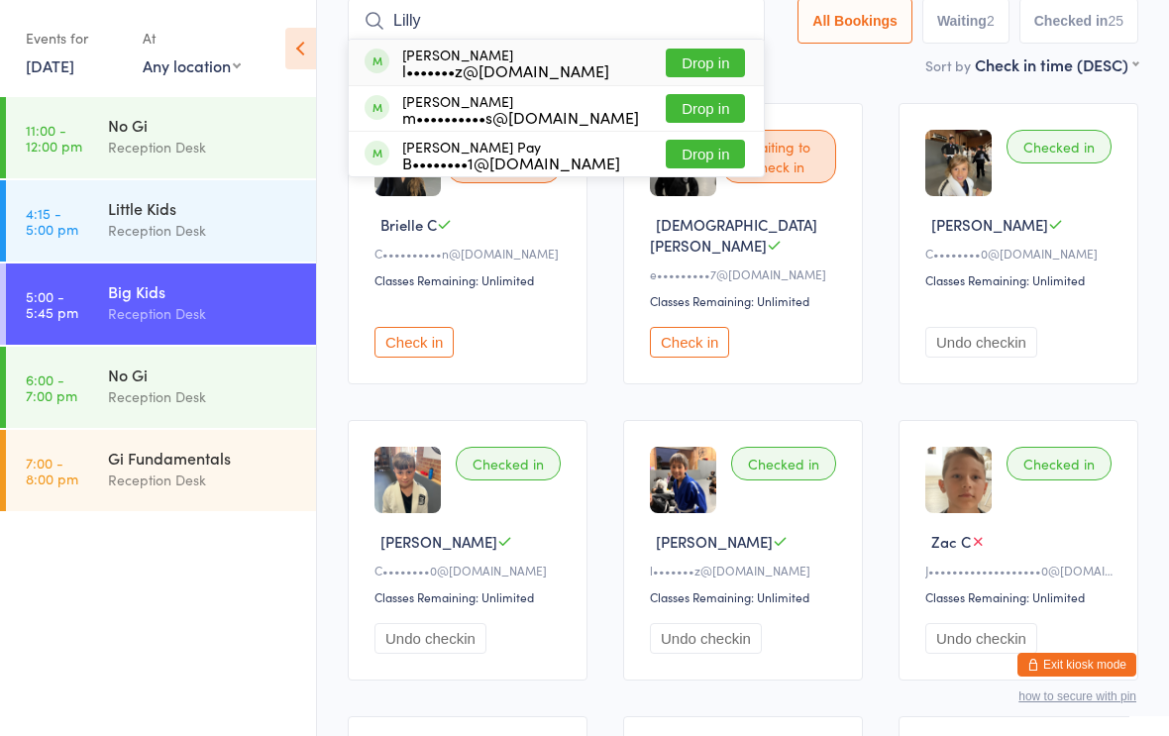
type input "Lilly"
click at [670, 70] on button "Drop in" at bounding box center [704, 63] width 79 height 29
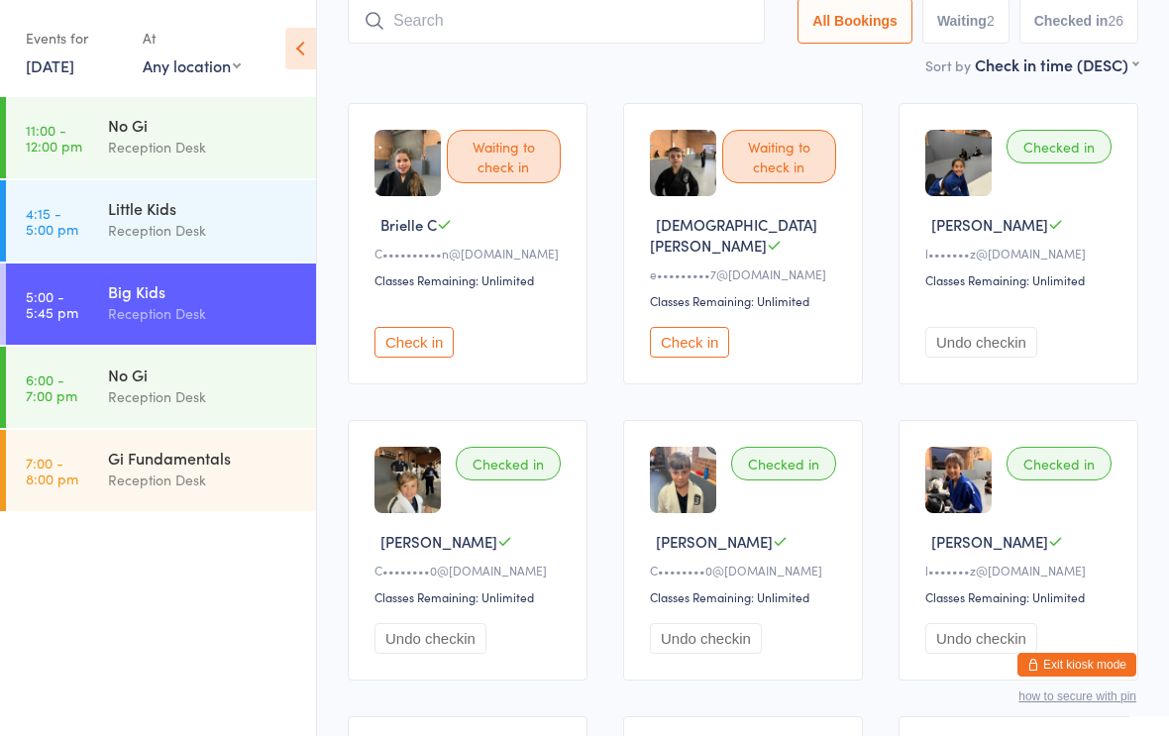
click at [421, 23] on input "search" at bounding box center [556, 21] width 417 height 46
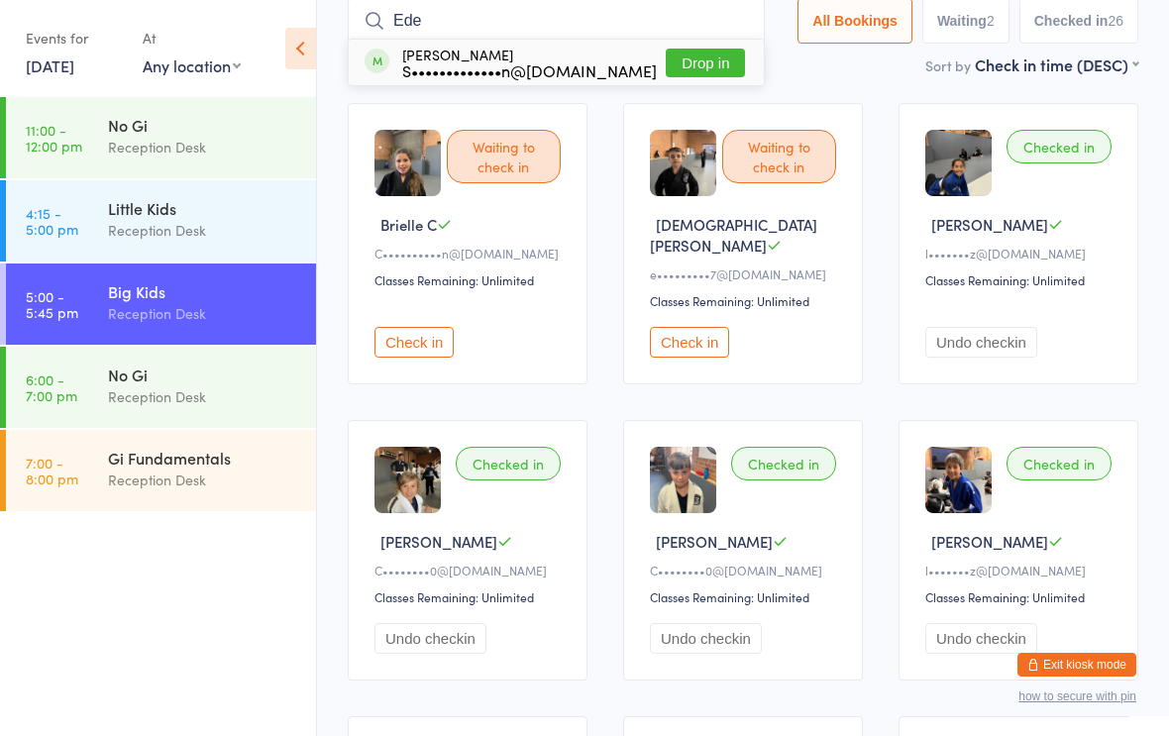
type input "Ede"
click at [448, 62] on div "S•••••••••••••n@[DOMAIN_NAME]" at bounding box center [529, 70] width 255 height 16
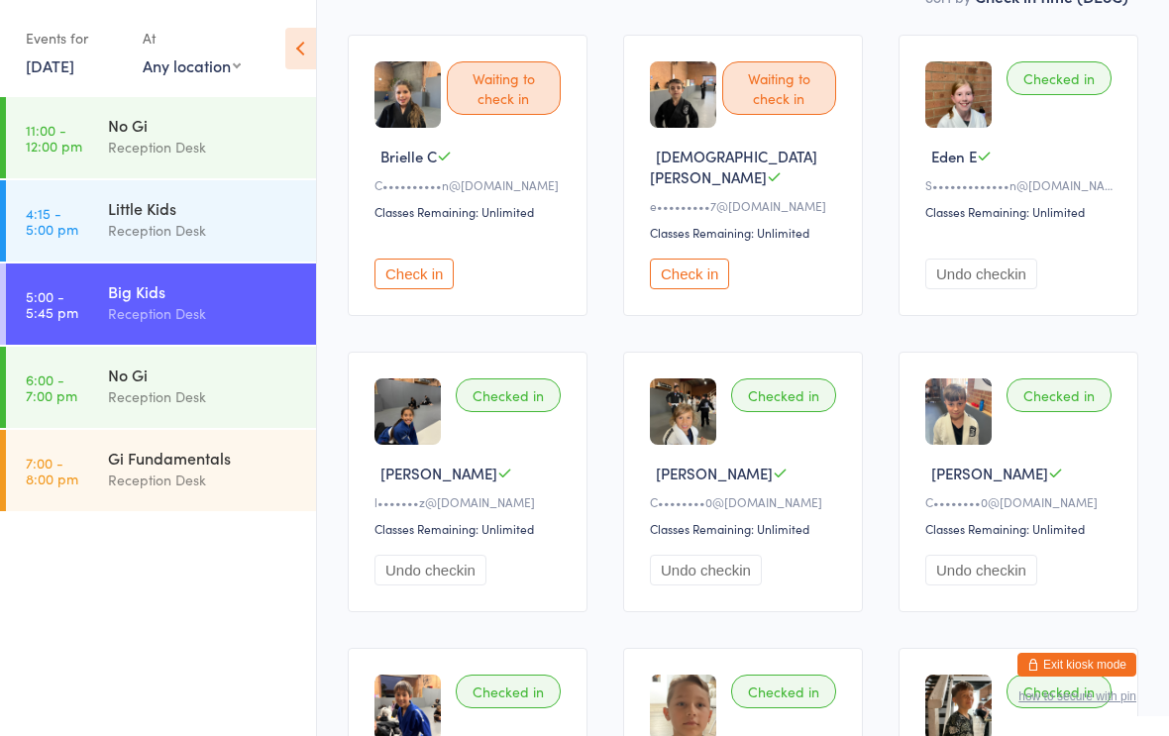
scroll to position [0, 0]
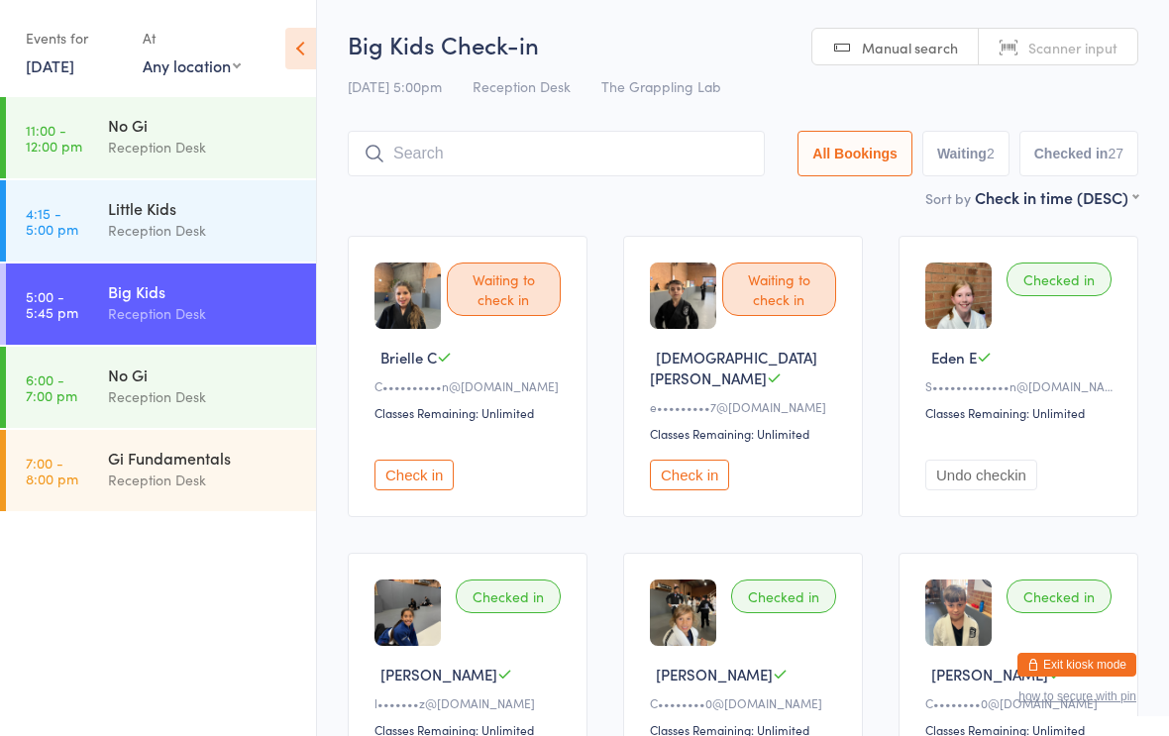
click at [635, 153] on input "search" at bounding box center [556, 154] width 417 height 46
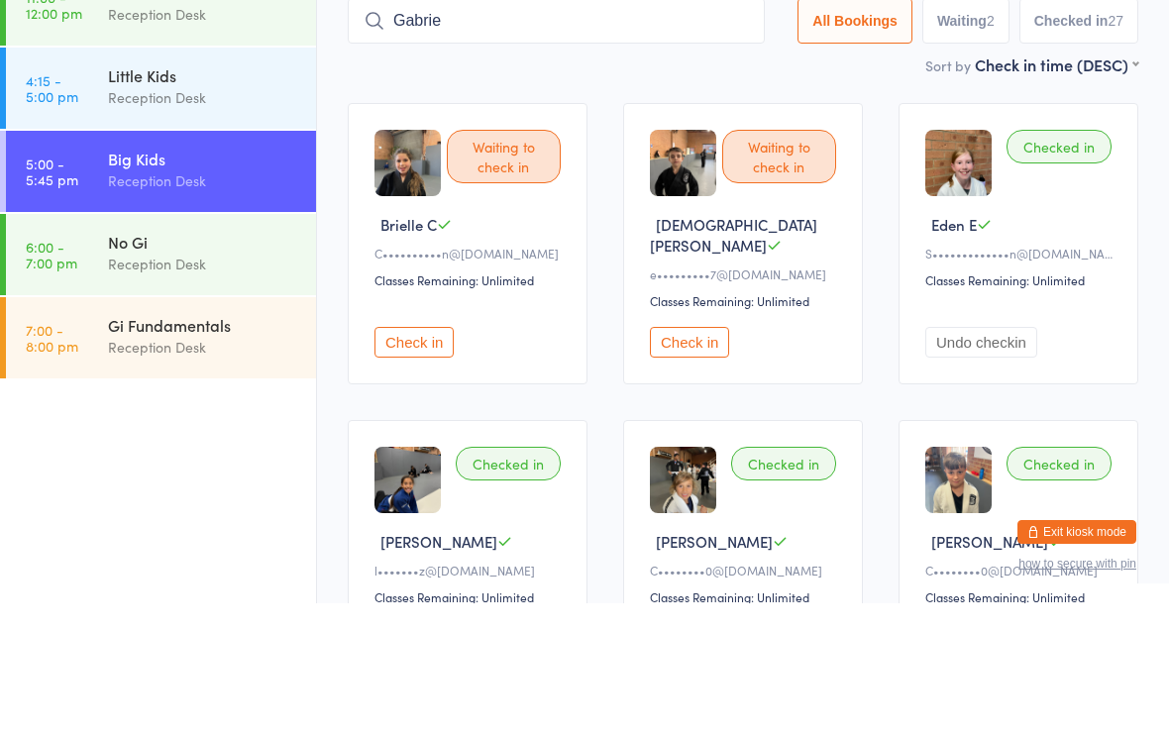
type input "[PERSON_NAME]"
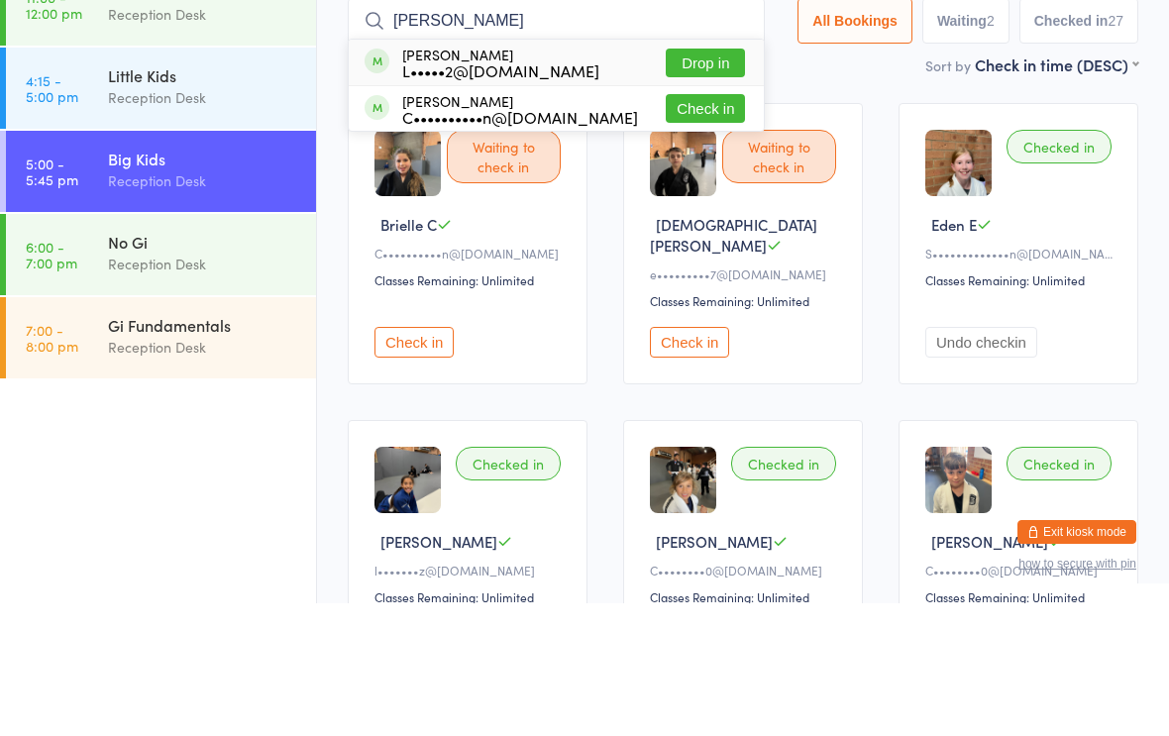
click at [105, 263] on link "5:00 - 5:45 pm Big Kids Reception Desk" at bounding box center [161, 303] width 310 height 81
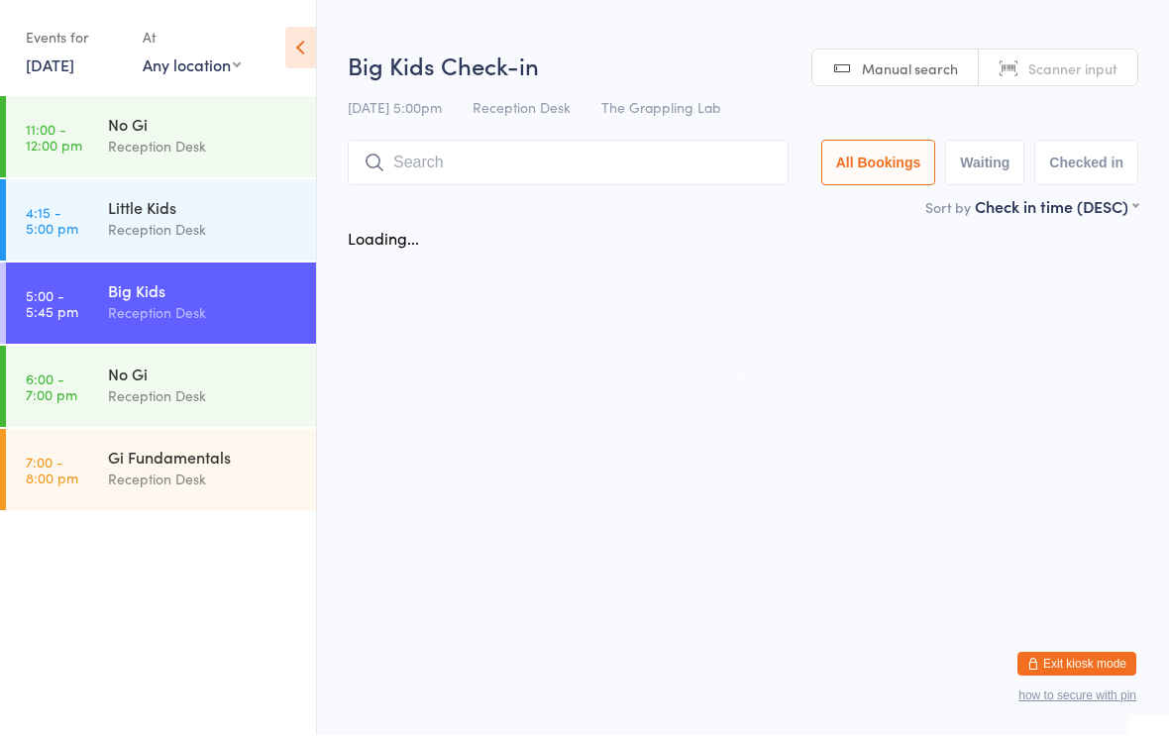
scroll to position [1, 0]
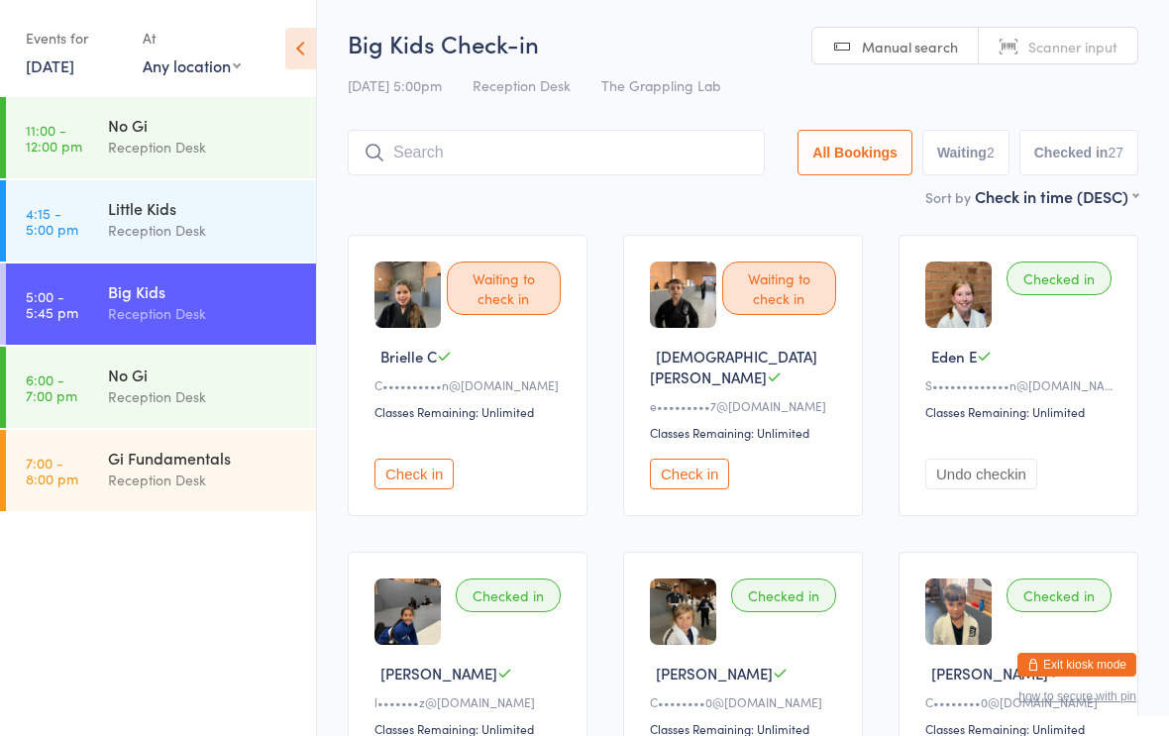
click at [690, 145] on input "search" at bounding box center [556, 153] width 417 height 46
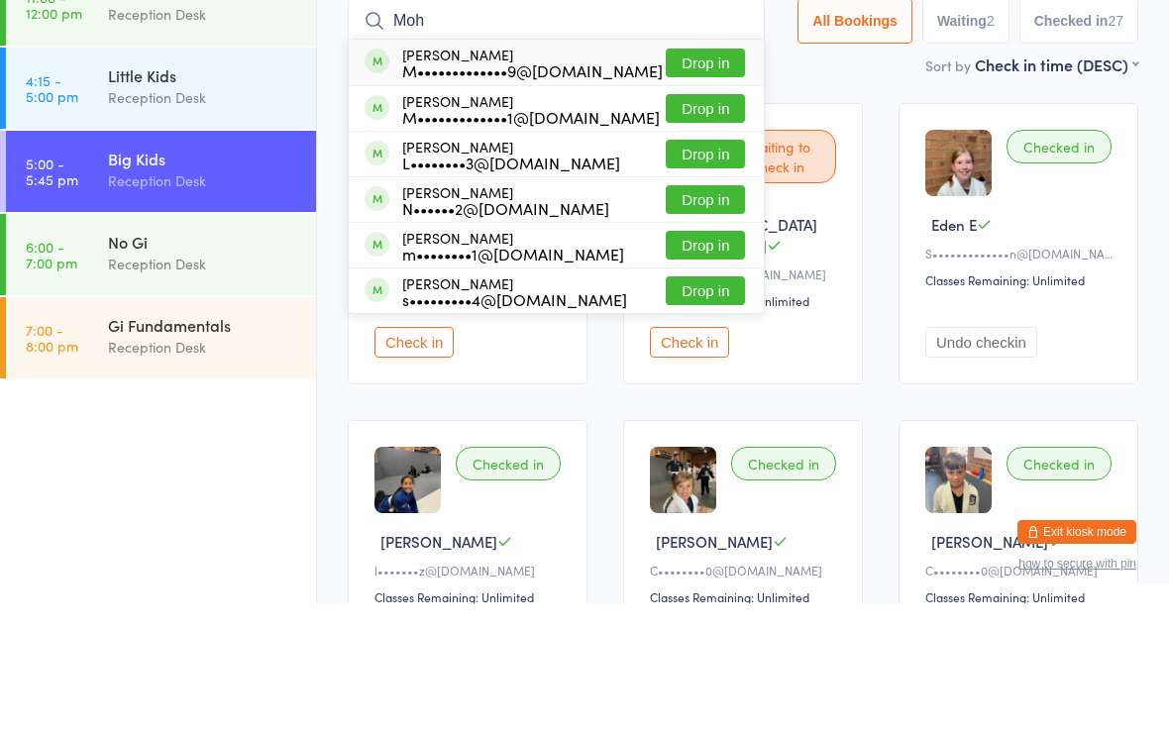
type input "Moh"
click at [581, 310] on div "[PERSON_NAME] N••••••2@[DOMAIN_NAME] Drop in" at bounding box center [556, 332] width 415 height 45
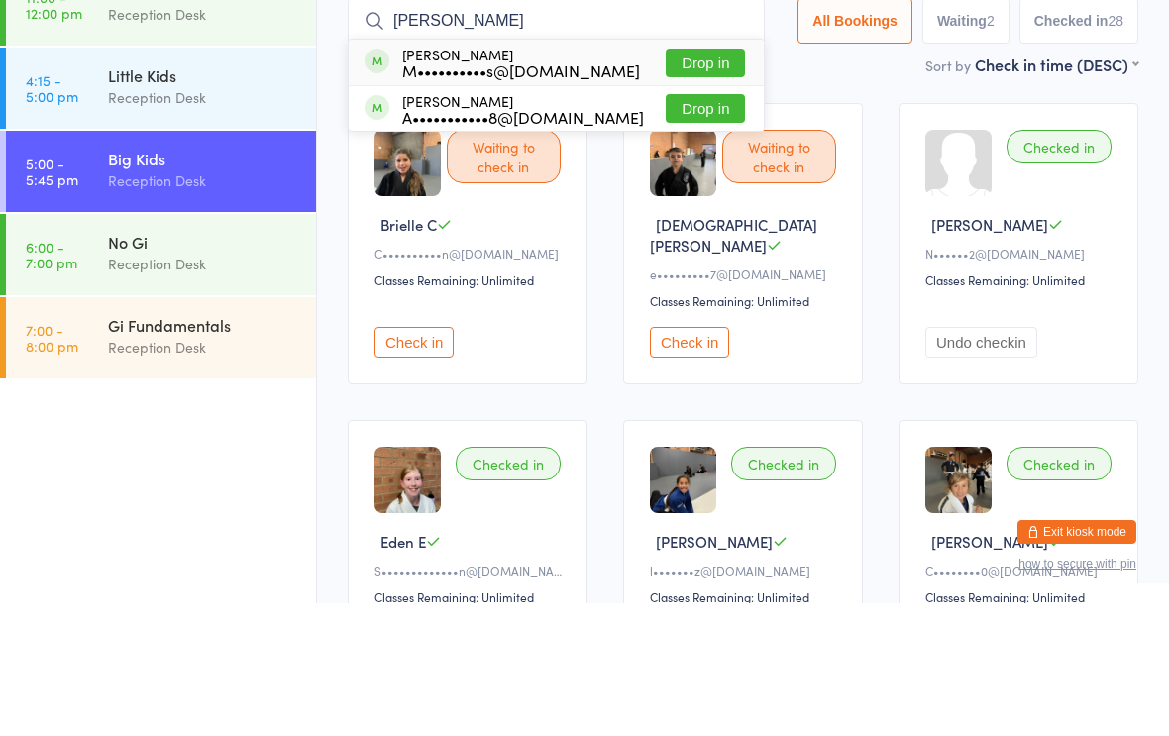
type input "[PERSON_NAME]"
click at [581, 195] on div "M••••••••••s@[DOMAIN_NAME]" at bounding box center [521, 203] width 238 height 16
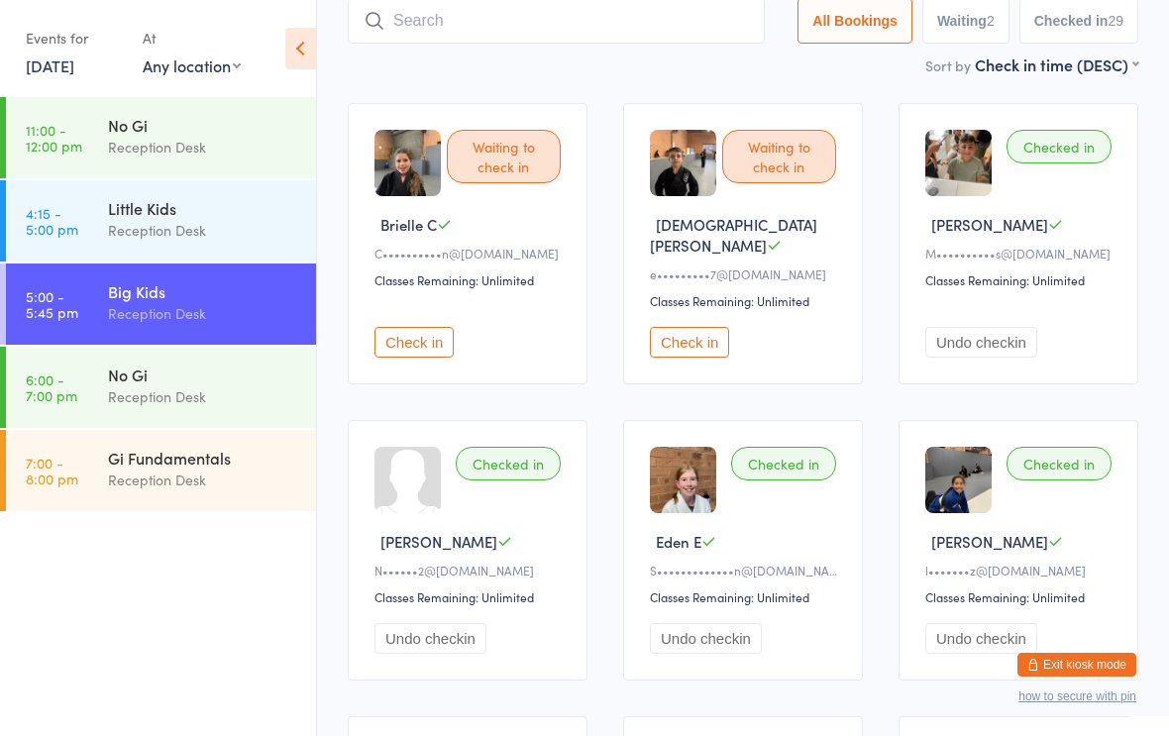
click at [768, 577] on div "Checked in [GEOGRAPHIC_DATA] E S•••••••••••••n@[DOMAIN_NAME] Classes Remaining:…" at bounding box center [743, 550] width 240 height 260
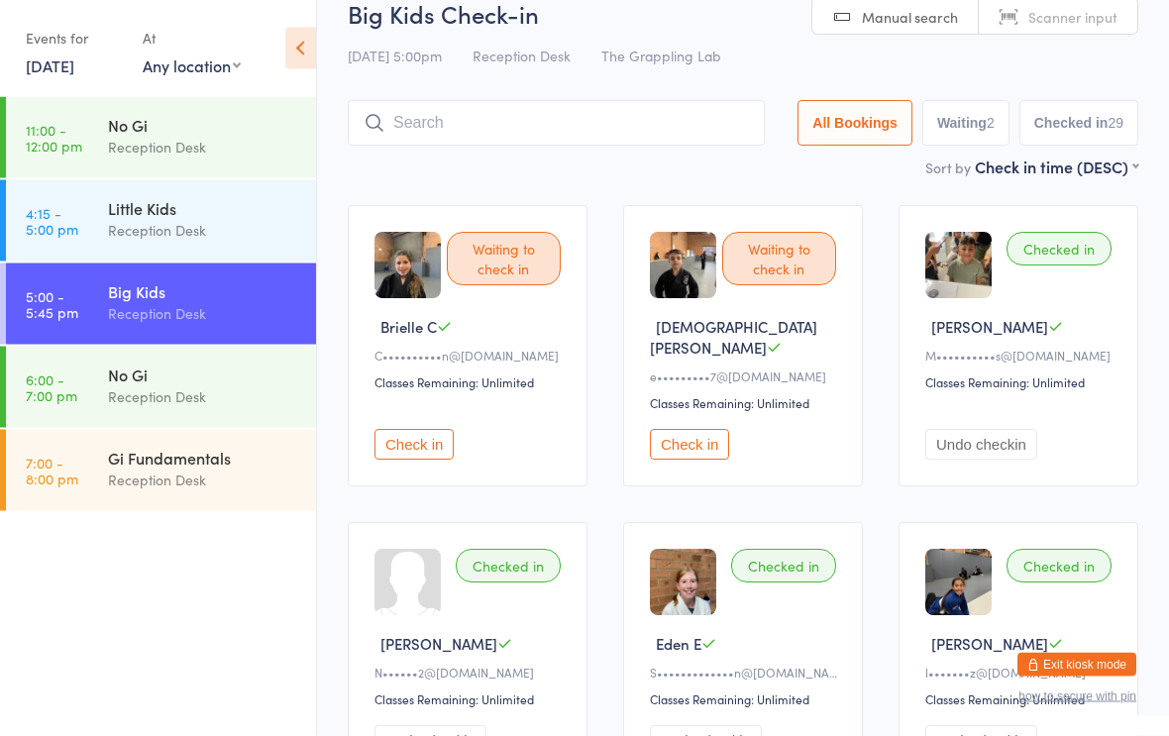
scroll to position [0, 0]
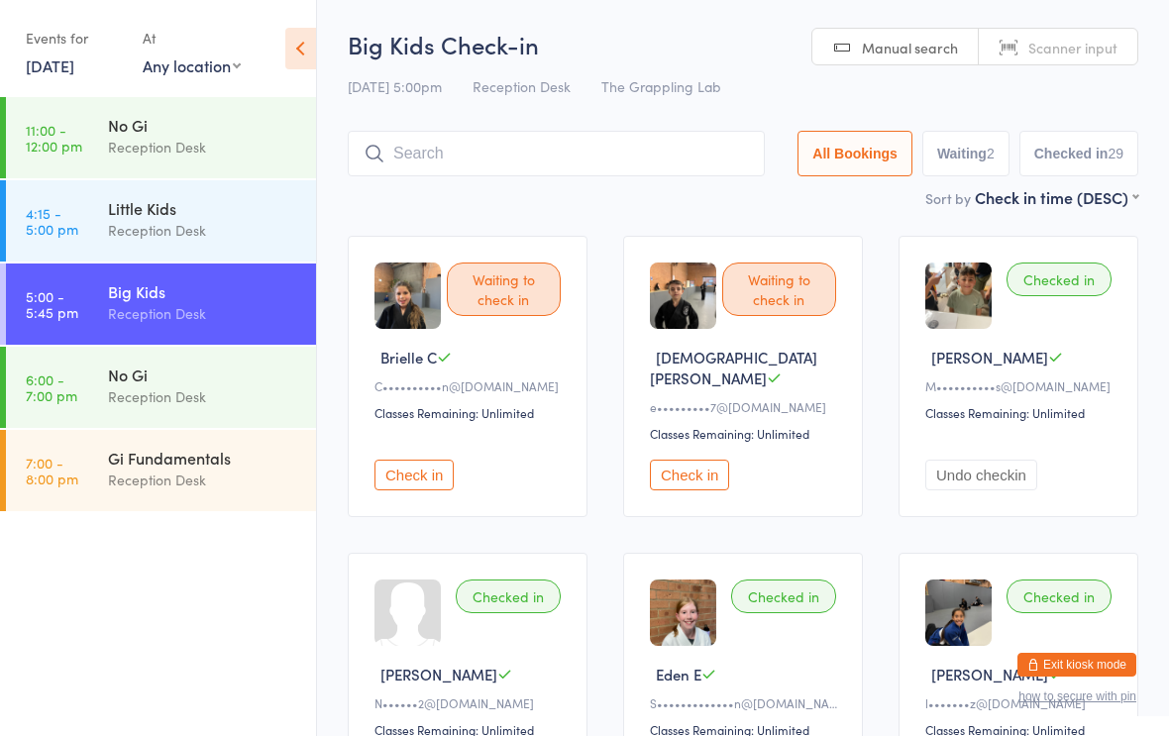
click at [454, 158] on input "search" at bounding box center [556, 154] width 417 height 46
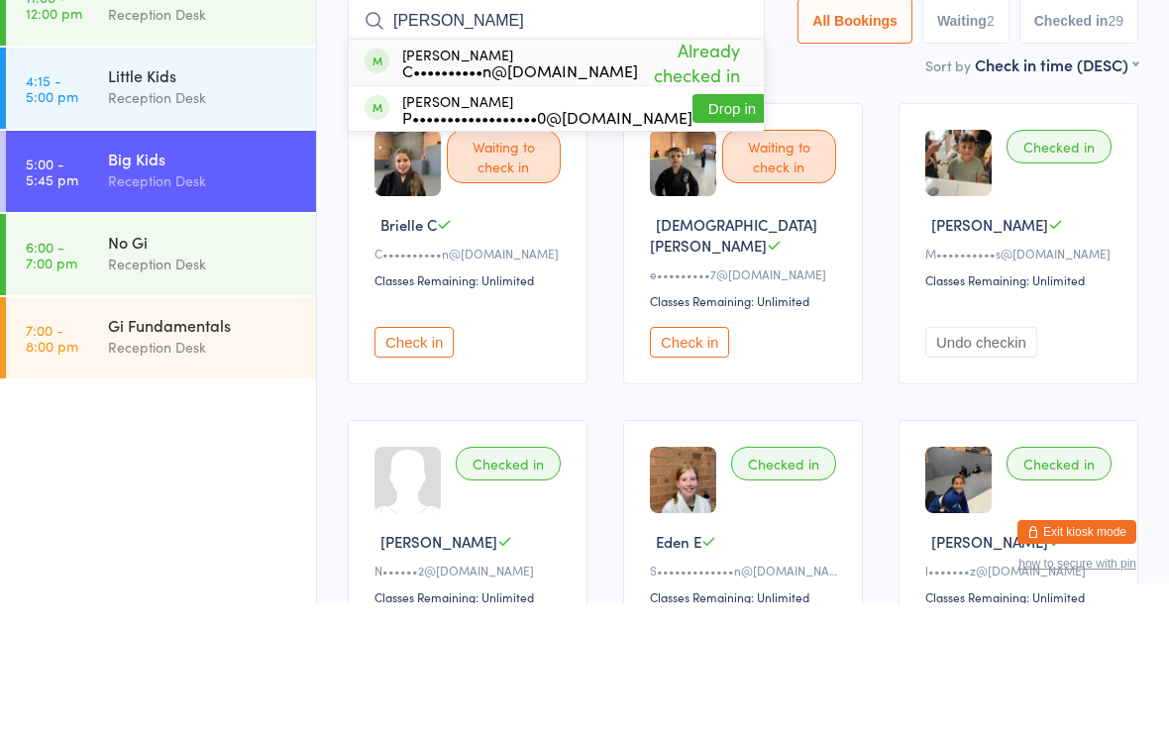
type input "[PERSON_NAME]"
click at [692, 227] on button "Drop in" at bounding box center [731, 241] width 79 height 29
